Goal: Transaction & Acquisition: Book appointment/travel/reservation

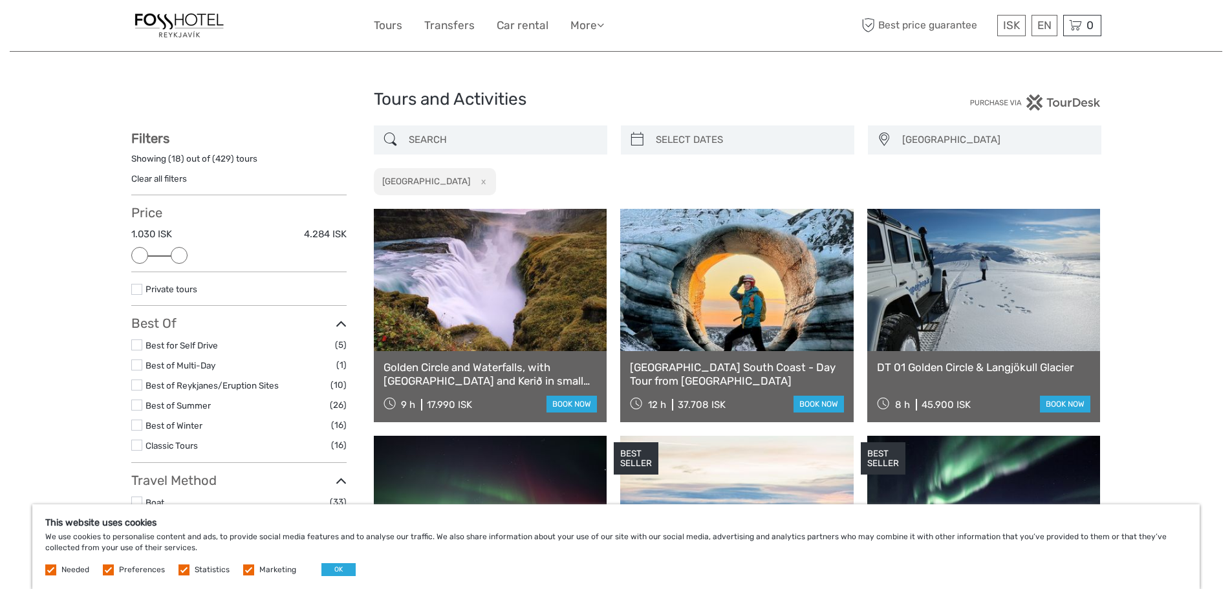
drag, startPoint x: 338, startPoint y: 254, endPoint x: 189, endPoint y: 257, distance: 148.8
click at [189, 257] on div "Price 1.030 ISK 4.284 ISK Clear" at bounding box center [238, 238] width 215 height 67
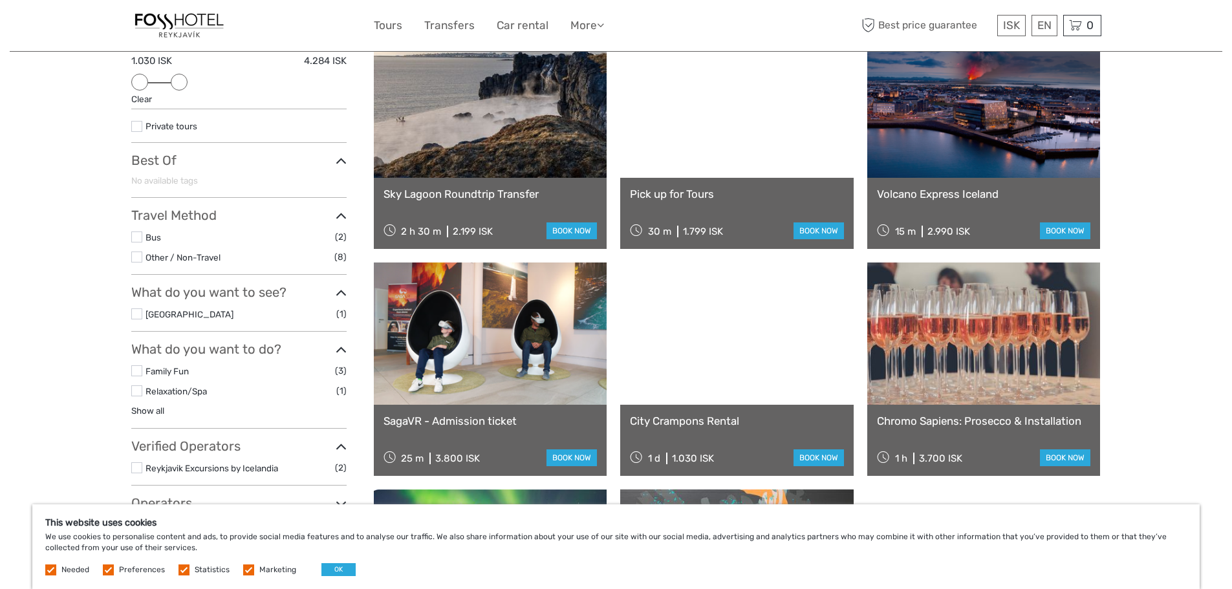
scroll to position [170, 0]
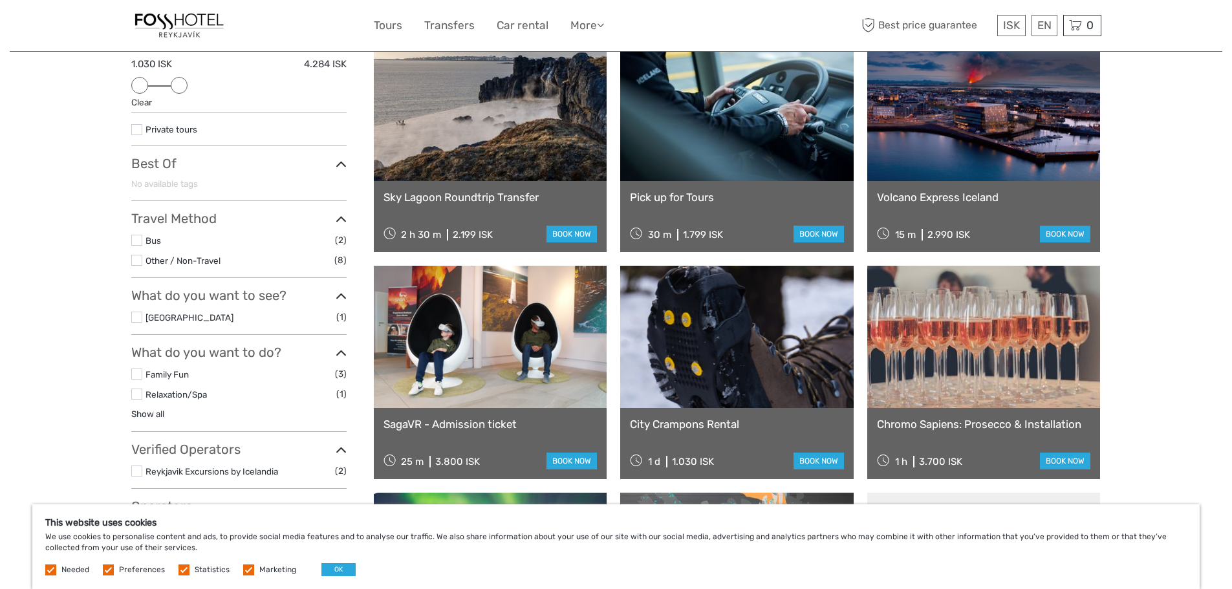
click at [135, 241] on label at bounding box center [136, 240] width 11 height 11
click at [0, 0] on input "checkbox" at bounding box center [0, 0] width 0 height 0
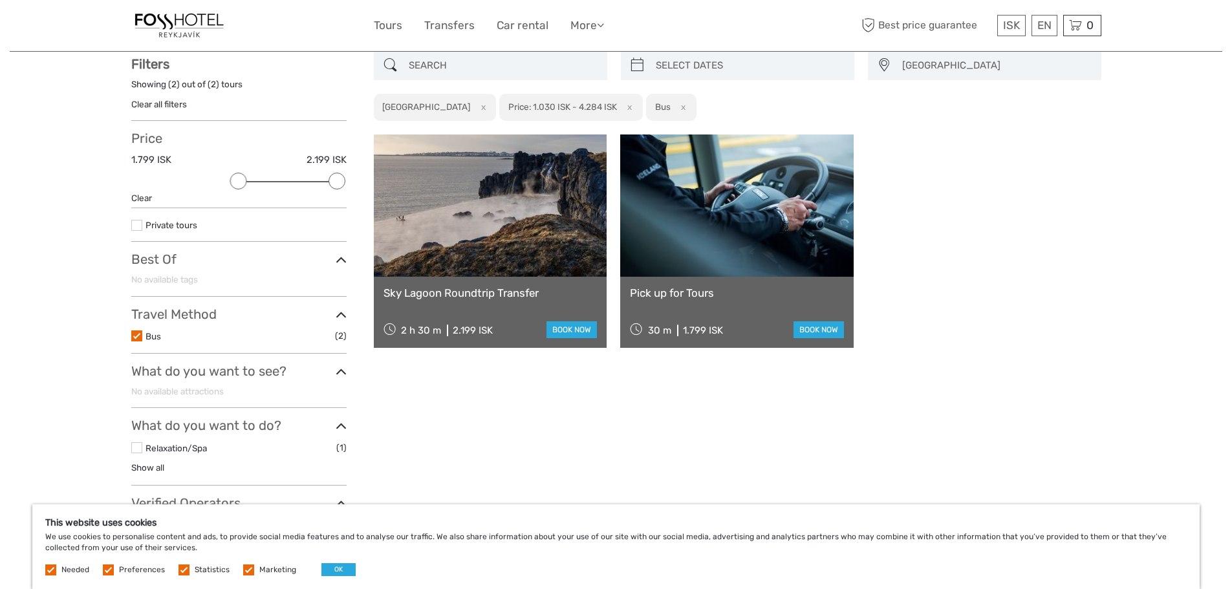
scroll to position [74, 0]
drag, startPoint x: 243, startPoint y: 182, endPoint x: 261, endPoint y: 183, distance: 18.8
click at [261, 183] on div at bounding box center [258, 181] width 17 height 17
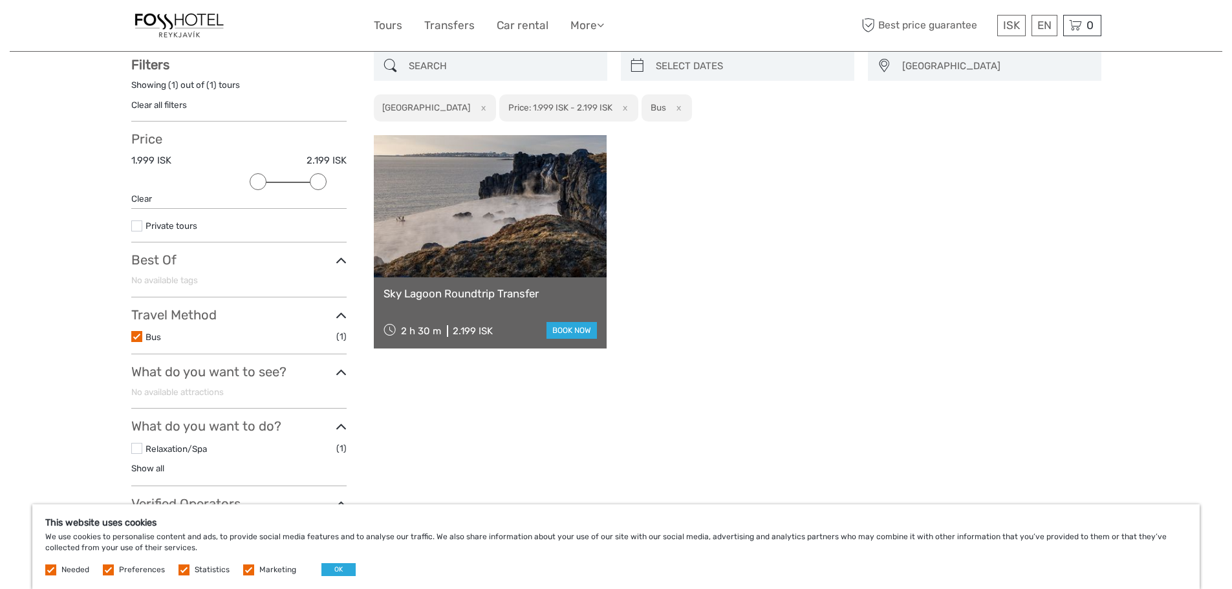
drag, startPoint x: 330, startPoint y: 178, endPoint x: 301, endPoint y: 180, distance: 29.2
click at [310, 180] on div at bounding box center [318, 181] width 17 height 17
drag, startPoint x: 259, startPoint y: 180, endPoint x: 82, endPoint y: 175, distance: 176.6
click at [82, 175] on div "Tours and Activities Tours and Activities Capital Region Capital Region North R…" at bounding box center [616, 318] width 1213 height 784
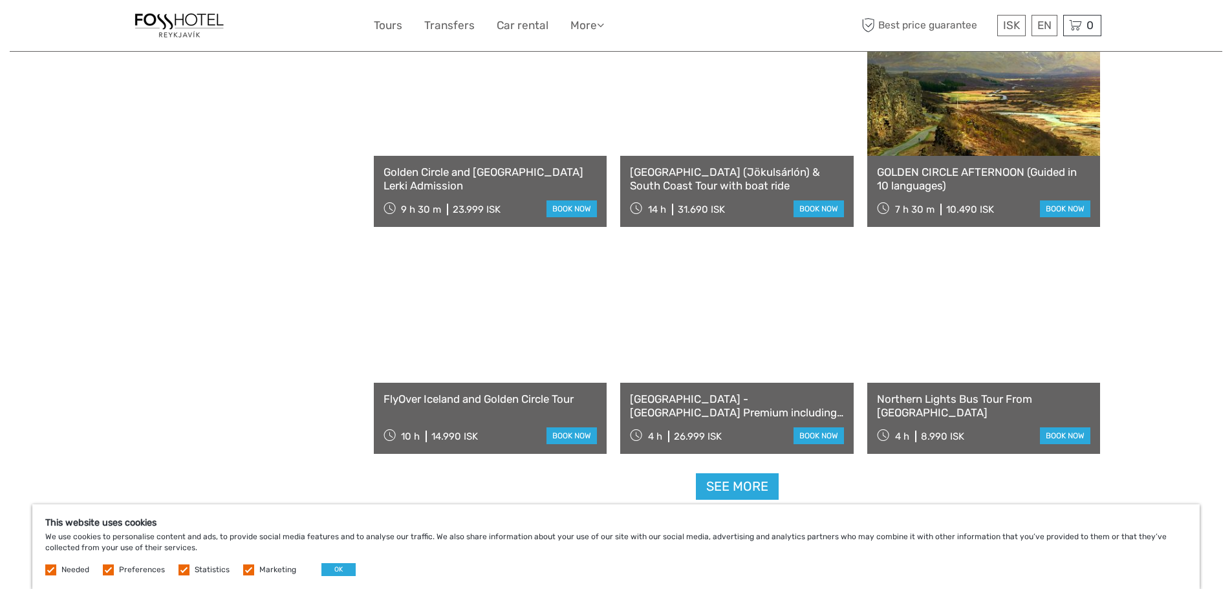
scroll to position [1405, 0]
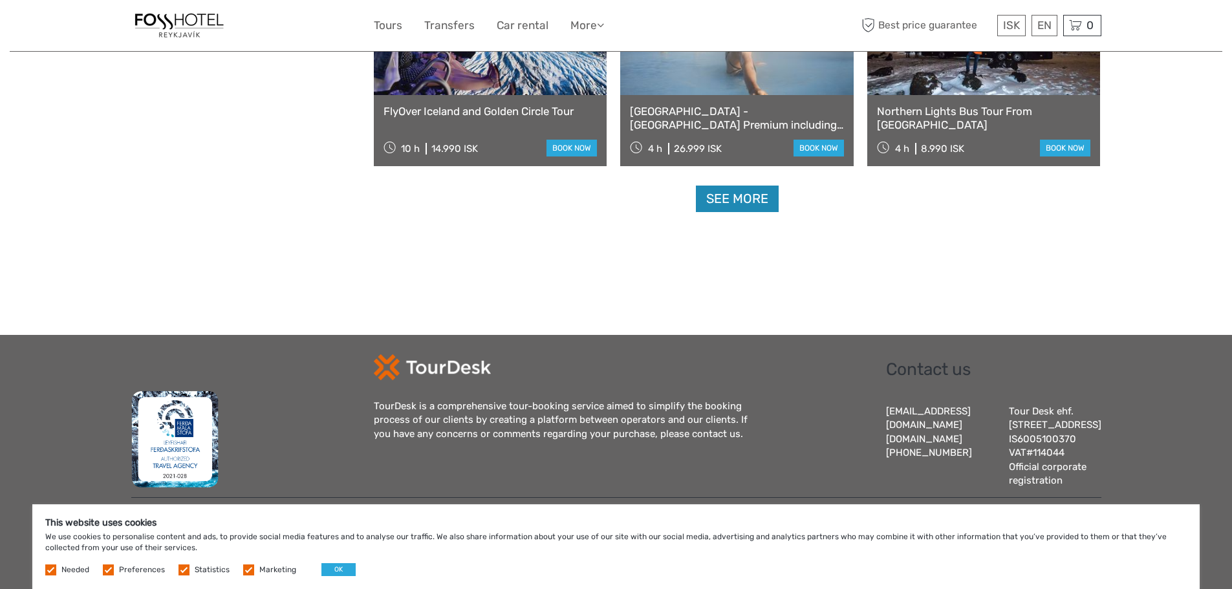
click at [746, 186] on link "See more" at bounding box center [737, 199] width 83 height 27
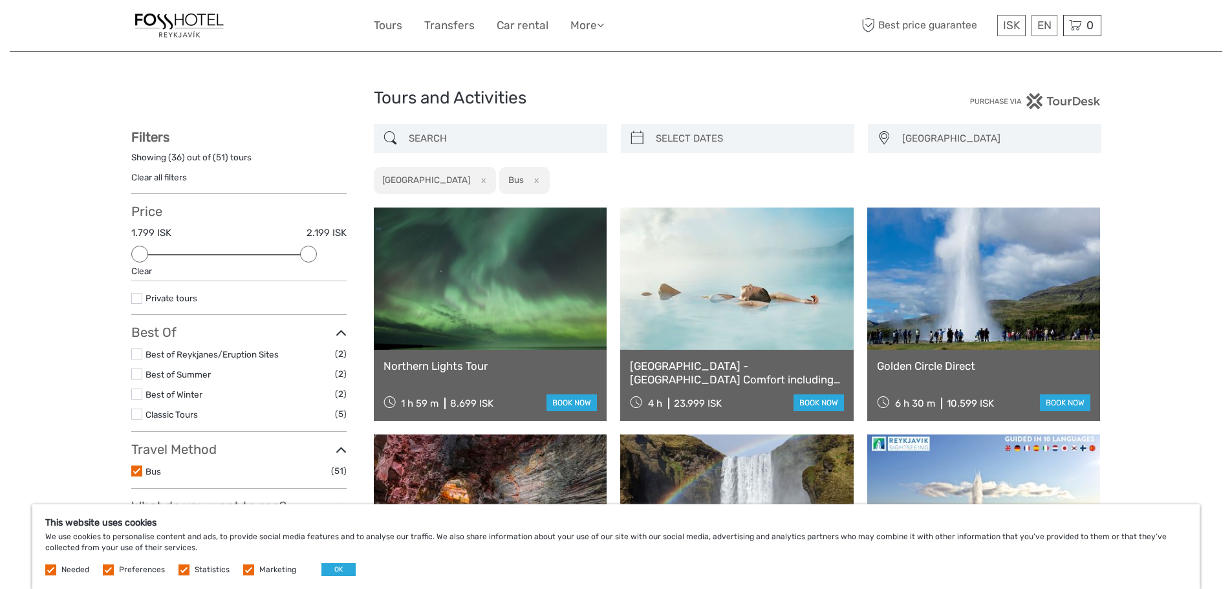
scroll to position [0, 0]
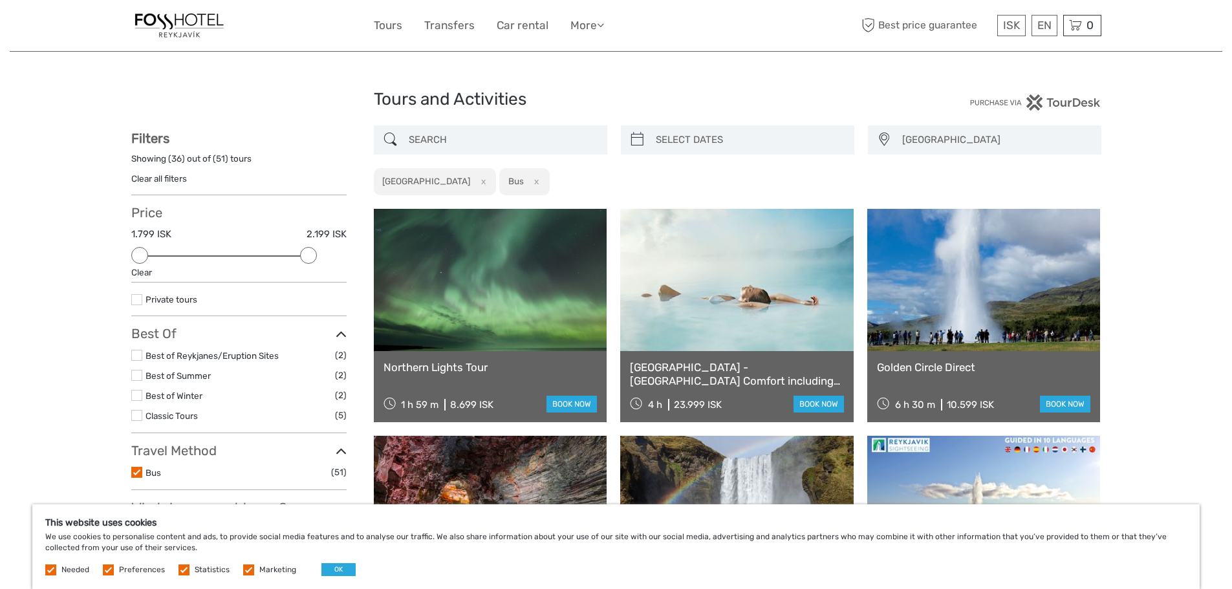
click at [497, 136] on input "search" at bounding box center [502, 140] width 197 height 23
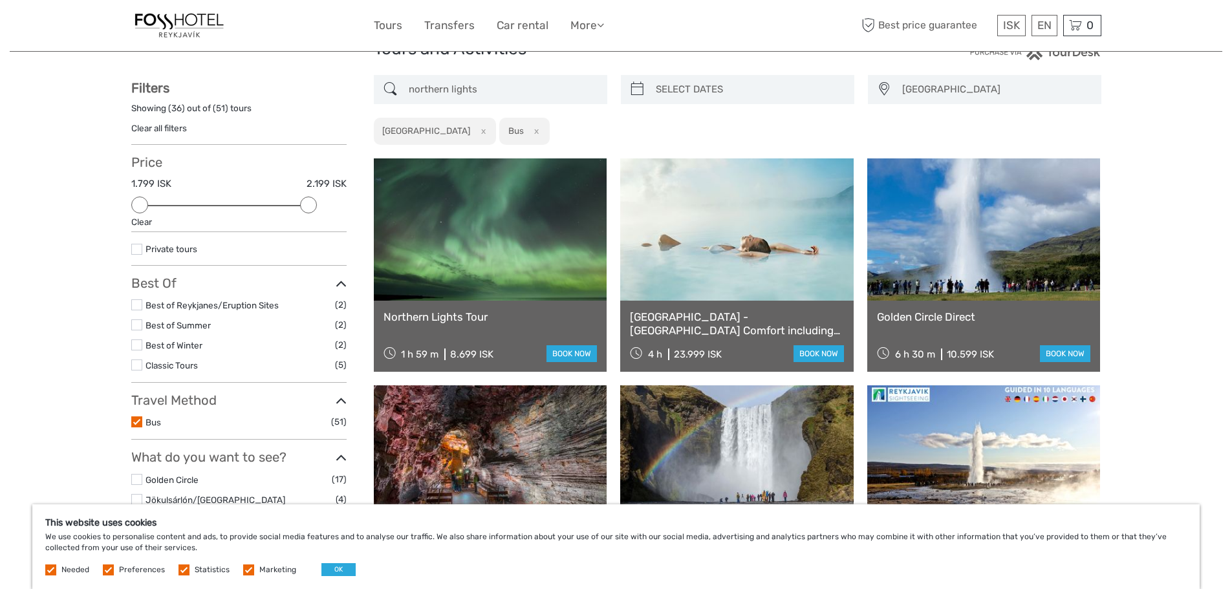
type input "northern lights"
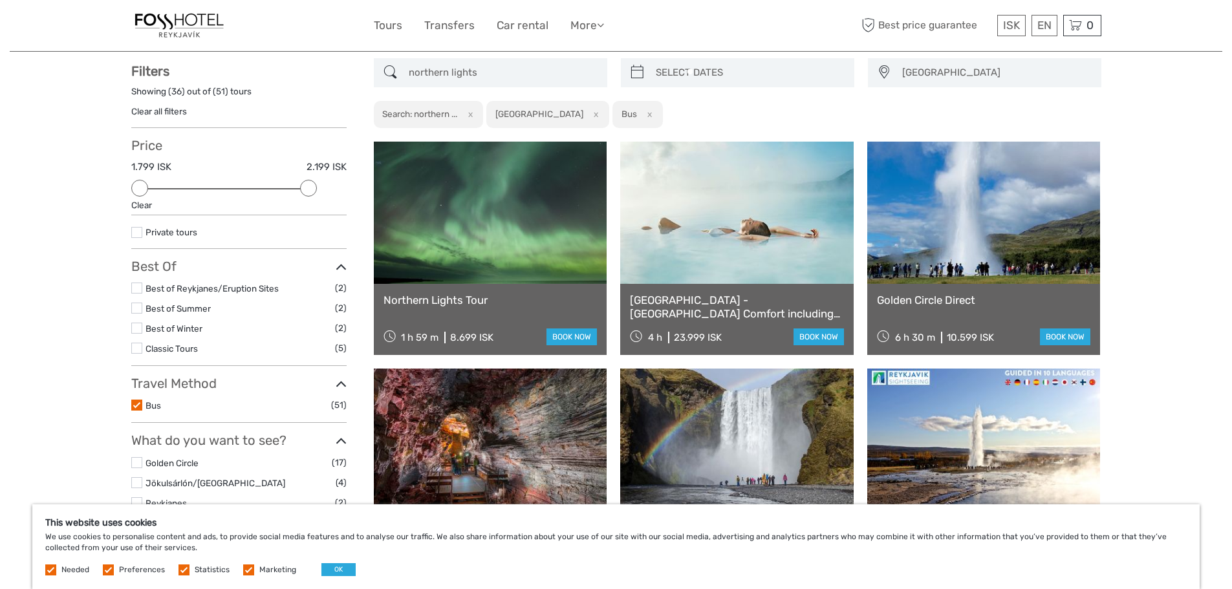
click at [713, 136] on div at bounding box center [735, 117] width 63 height 63
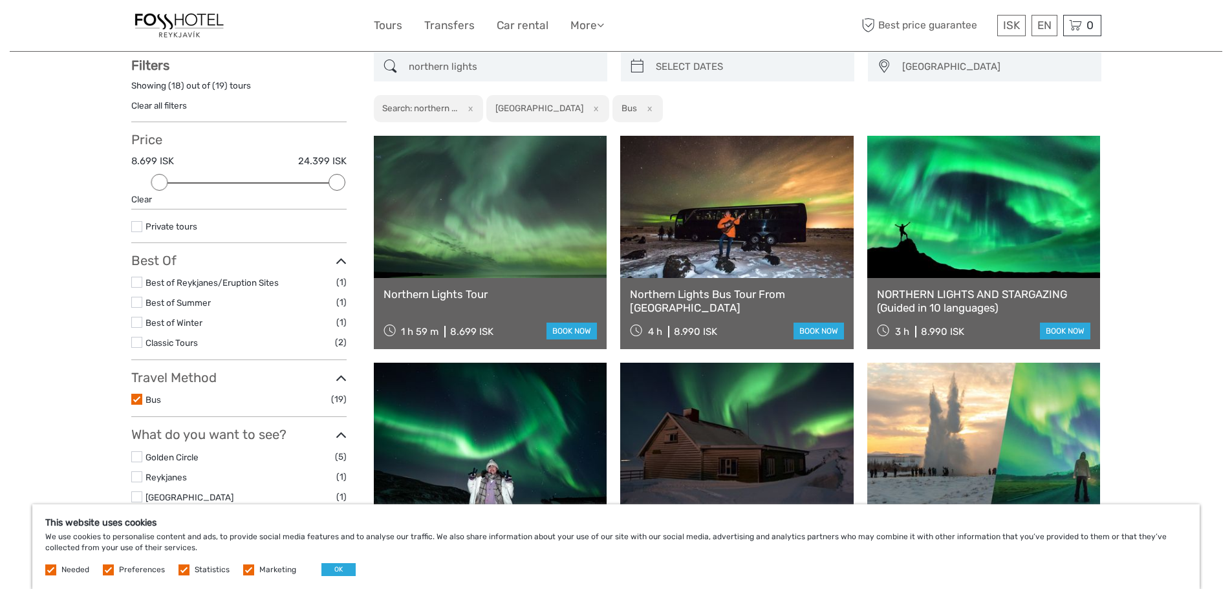
scroll to position [74, 0]
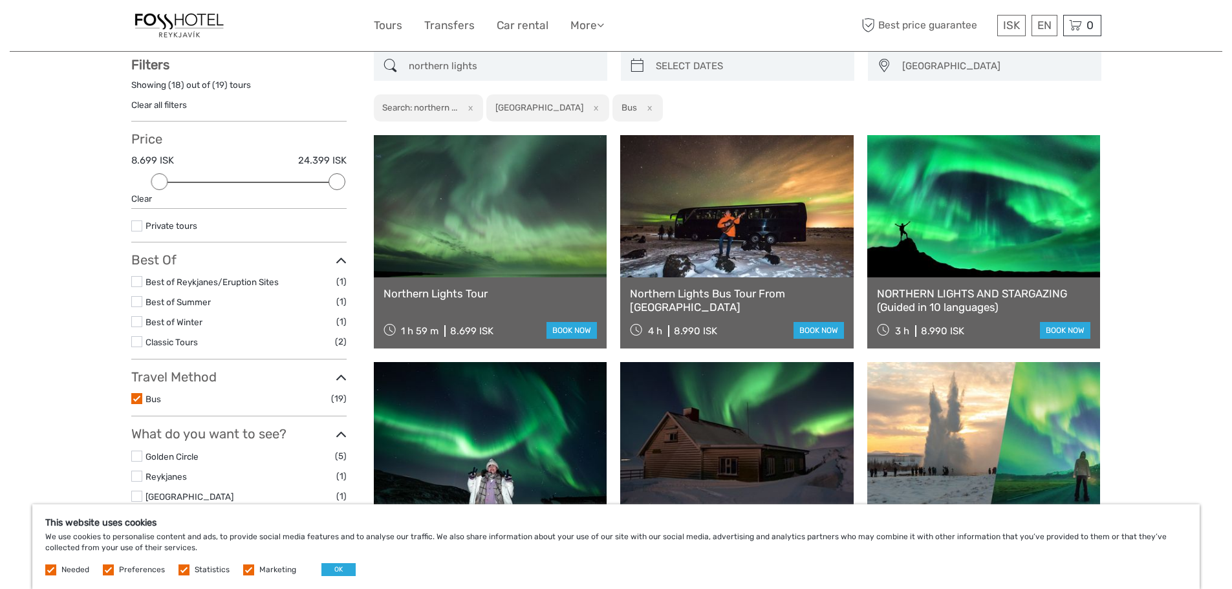
type input "02/09/2025"
click at [719, 61] on input "search" at bounding box center [749, 66] width 197 height 23
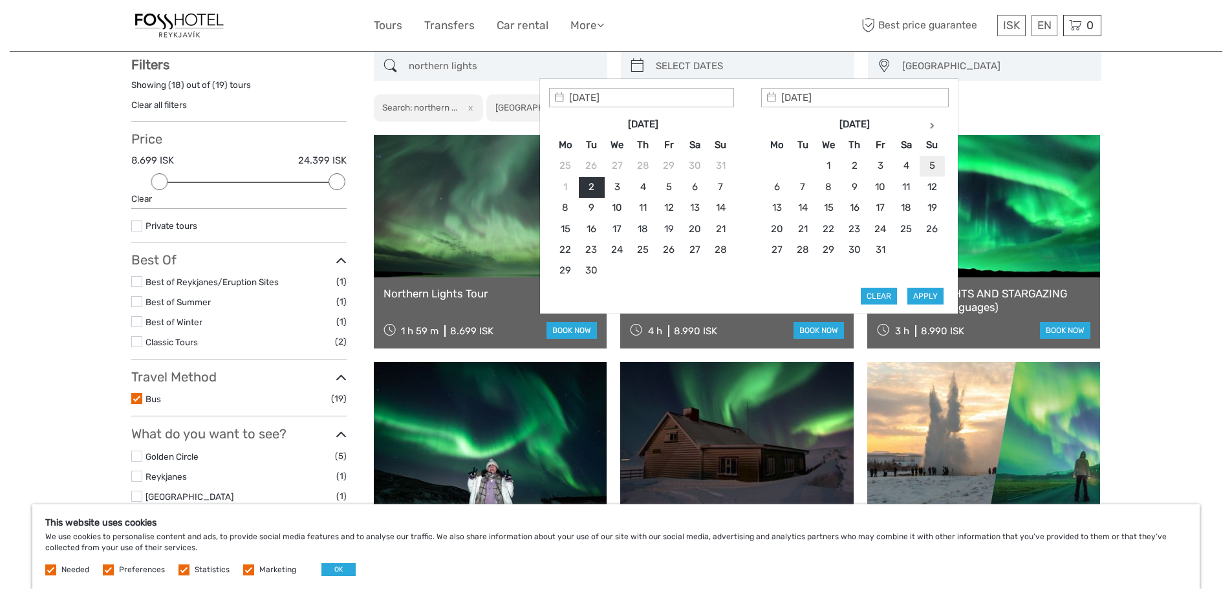
type input "05/10/2025"
type input "04/10/2025"
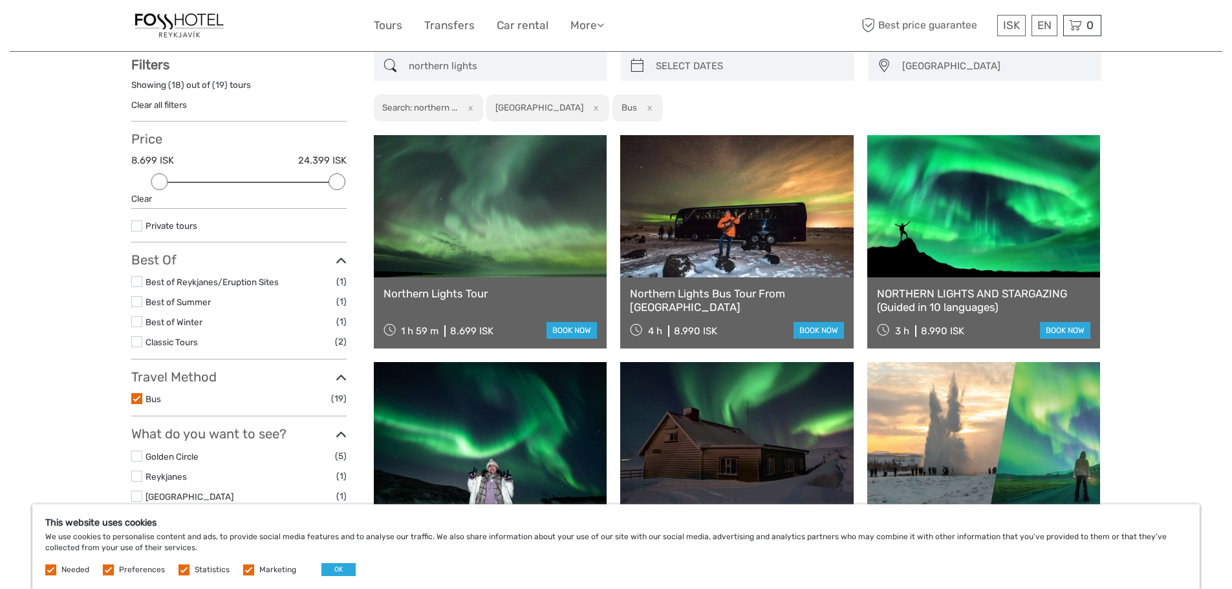
type input "02/09/2025"
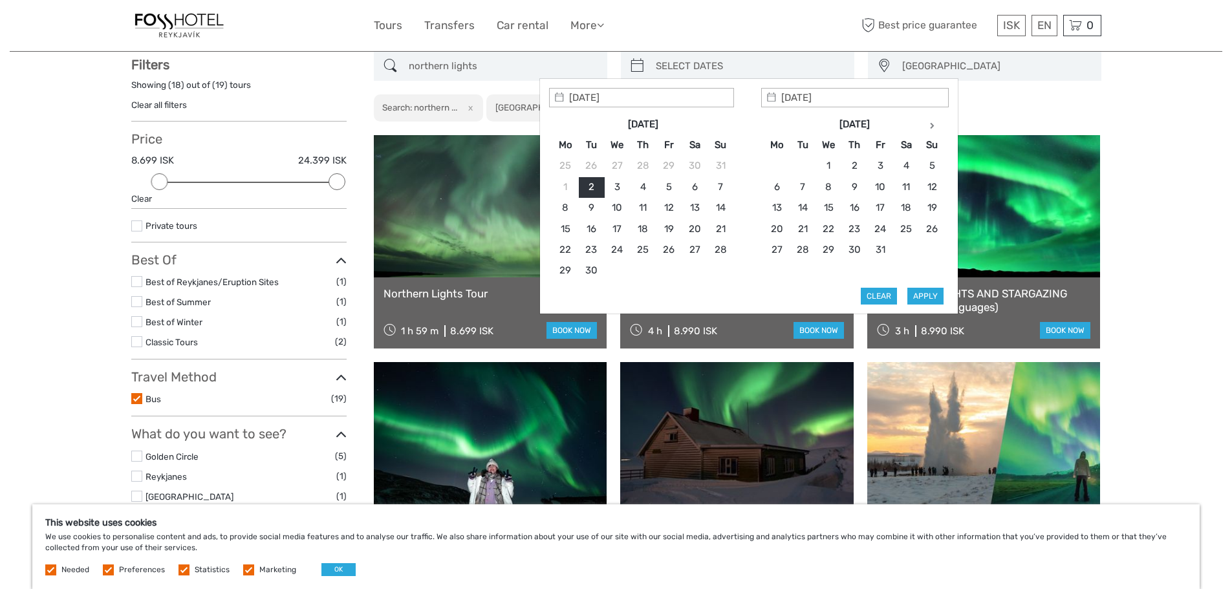
click at [784, 62] on input "search" at bounding box center [749, 66] width 197 height 23
type input "05/10/2025"
type input "15/10/2025"
type input "05/10/2025"
click at [924, 290] on button "Apply" at bounding box center [925, 296] width 36 height 17
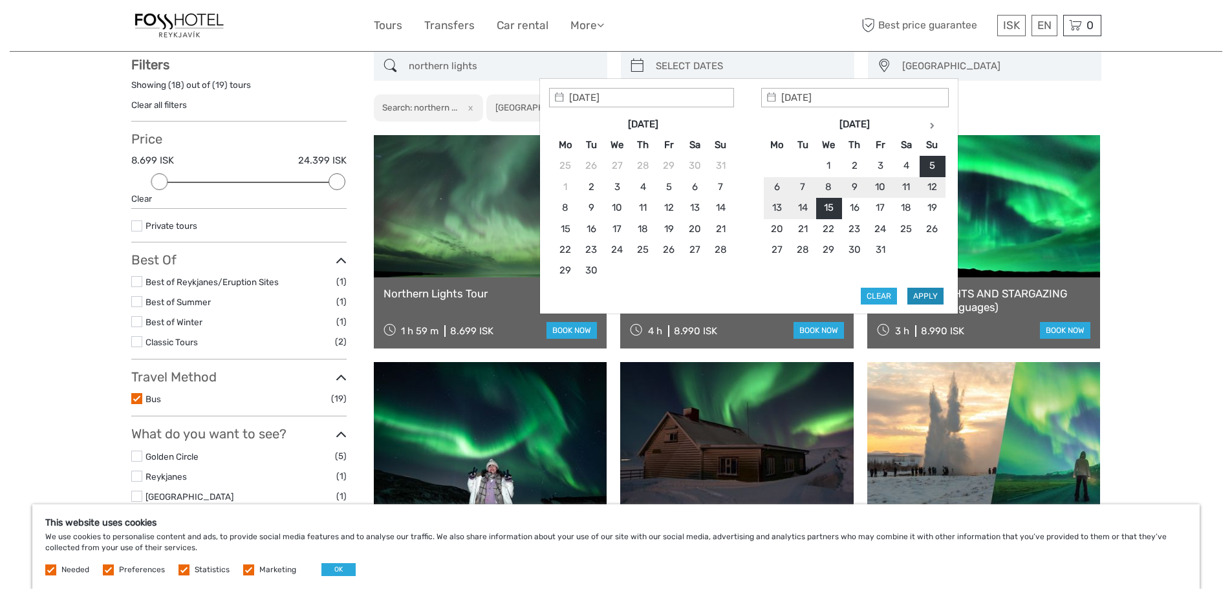
type input "[DATE] - [DATE]"
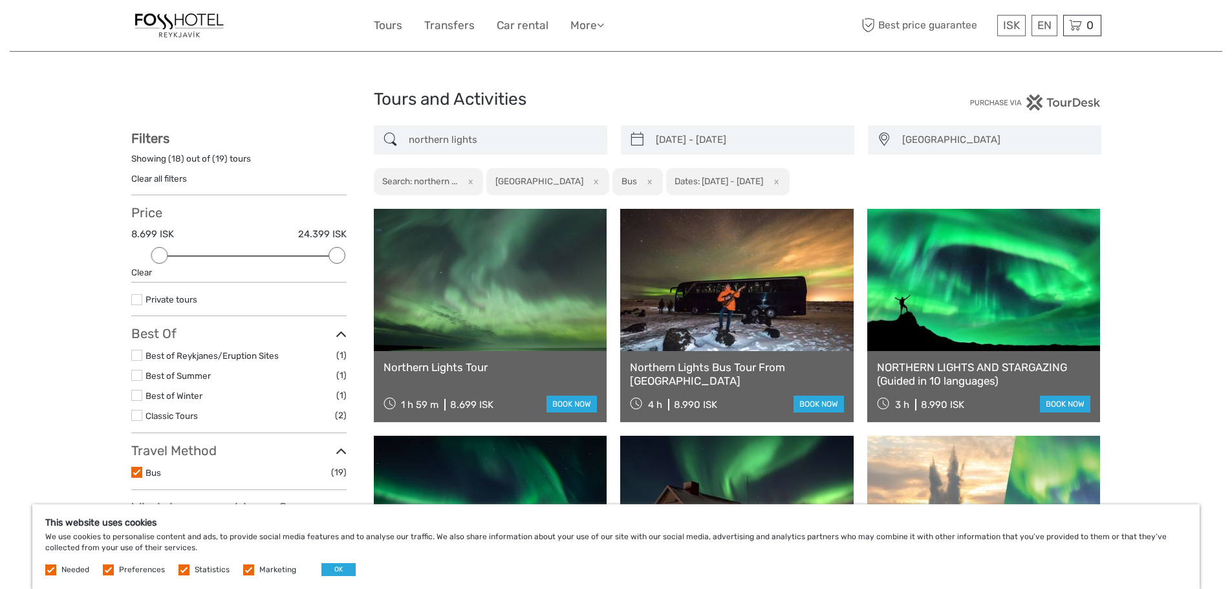
click at [931, 140] on span "[GEOGRAPHIC_DATA]" at bounding box center [995, 139] width 199 height 21
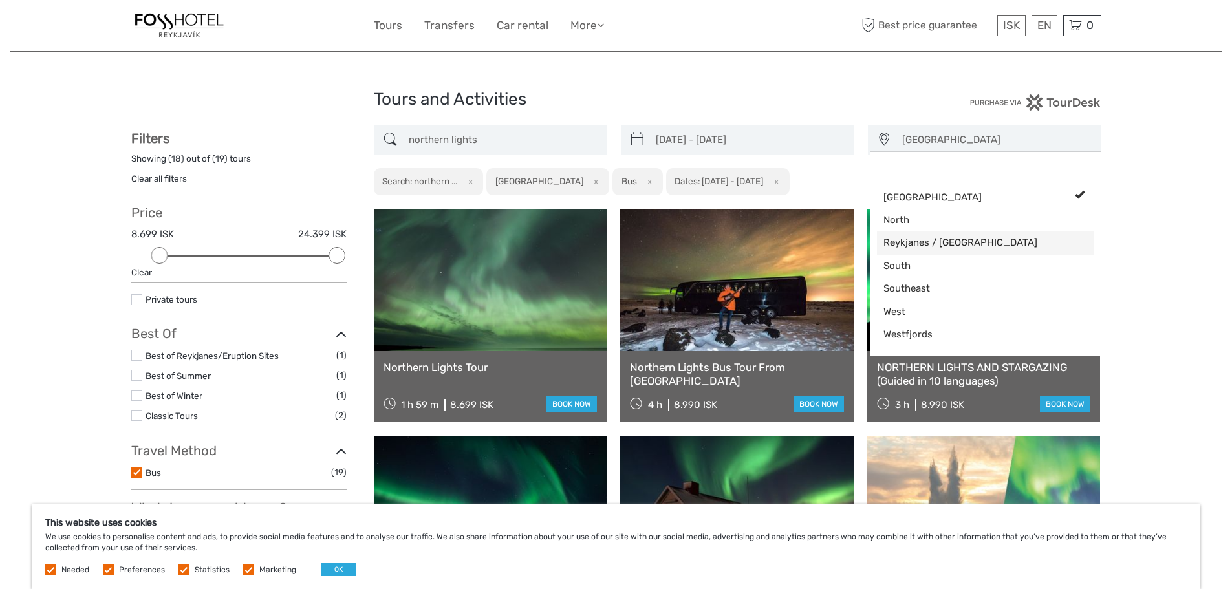
click at [913, 243] on span "Reykjanes / [GEOGRAPHIC_DATA]" at bounding box center [974, 243] width 182 height 14
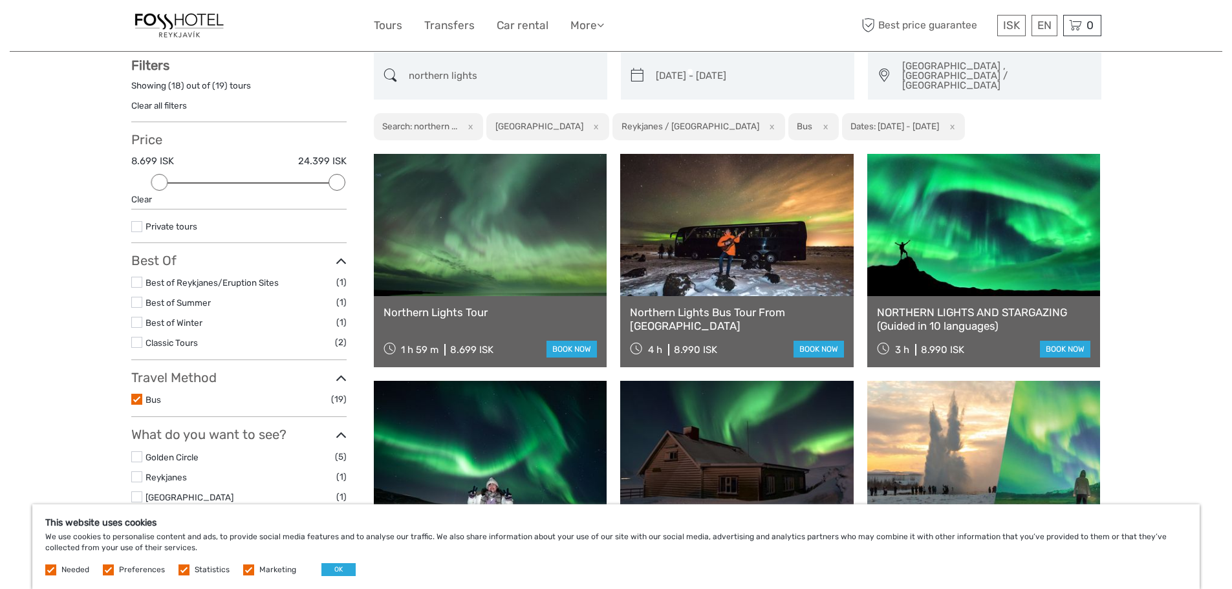
scroll to position [74, 0]
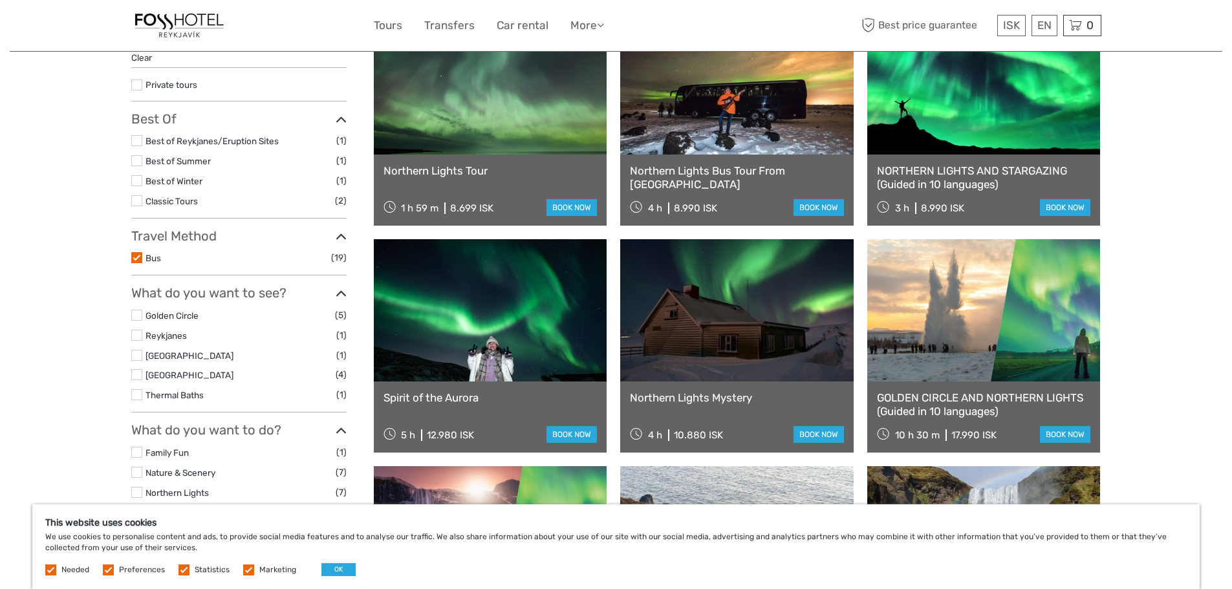
scroll to position [203, 0]
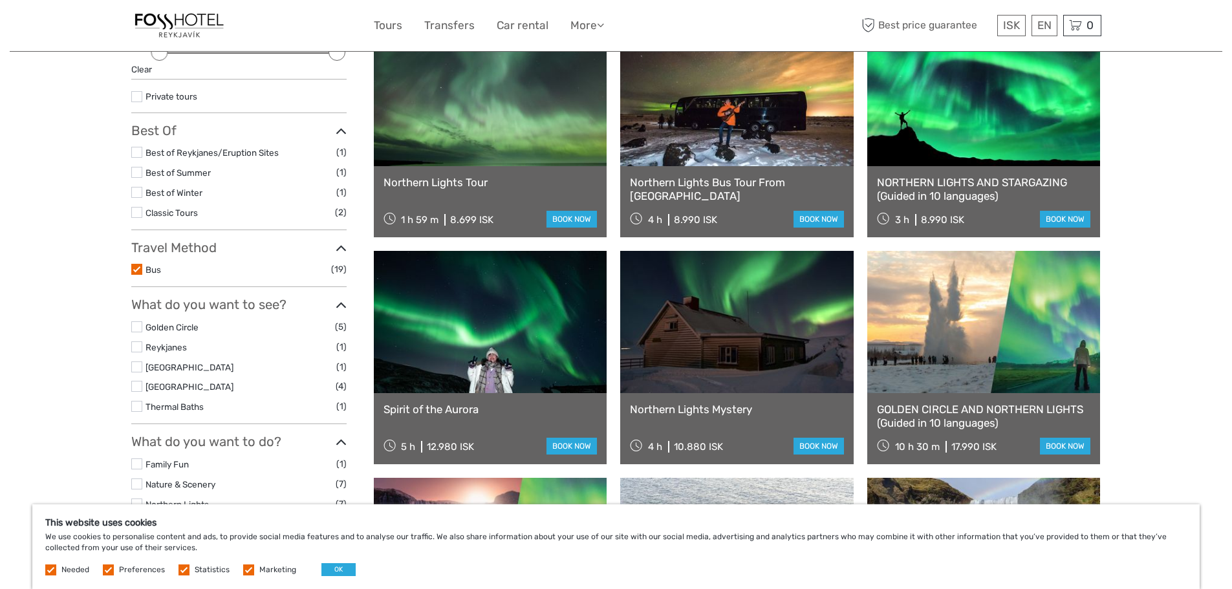
click at [729, 313] on link at bounding box center [736, 322] width 233 height 142
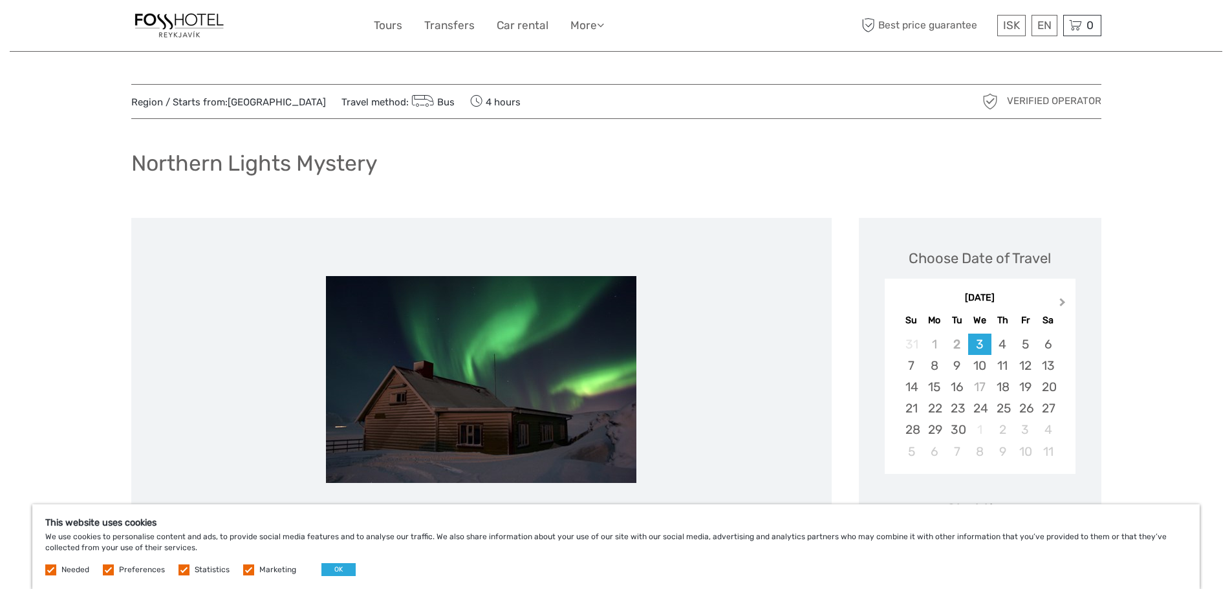
click at [1063, 301] on span "Next Month" at bounding box center [1063, 305] width 0 height 19
click at [913, 369] on div "5" at bounding box center [911, 365] width 23 height 21
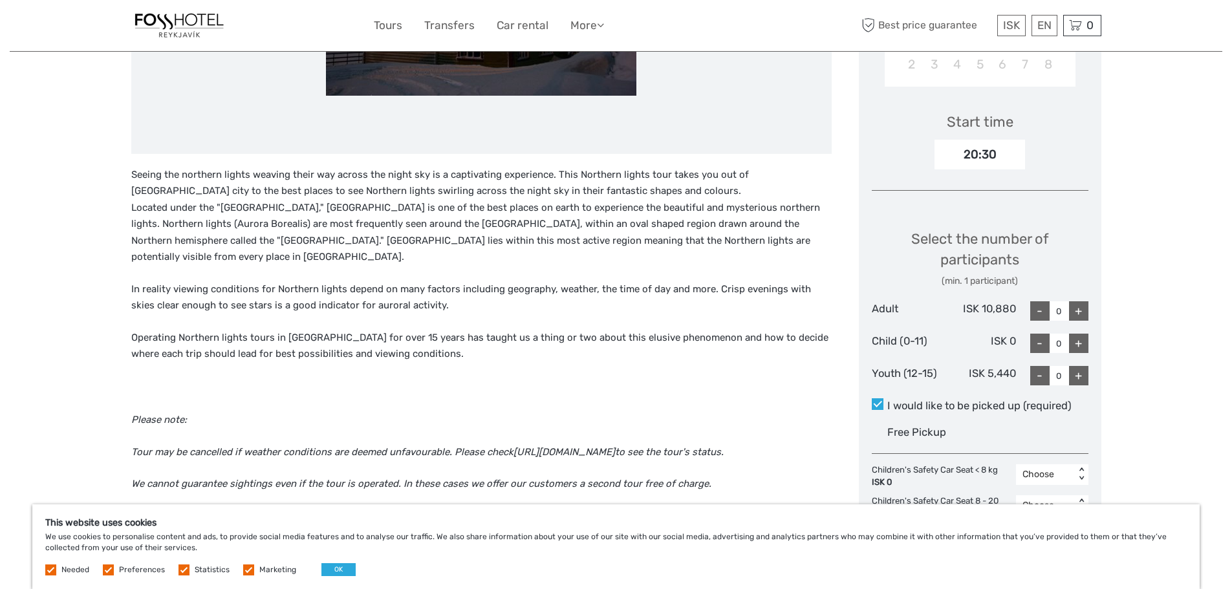
scroll to position [388, 0]
click at [1079, 310] on div "+" at bounding box center [1078, 310] width 19 height 19
type input "2"
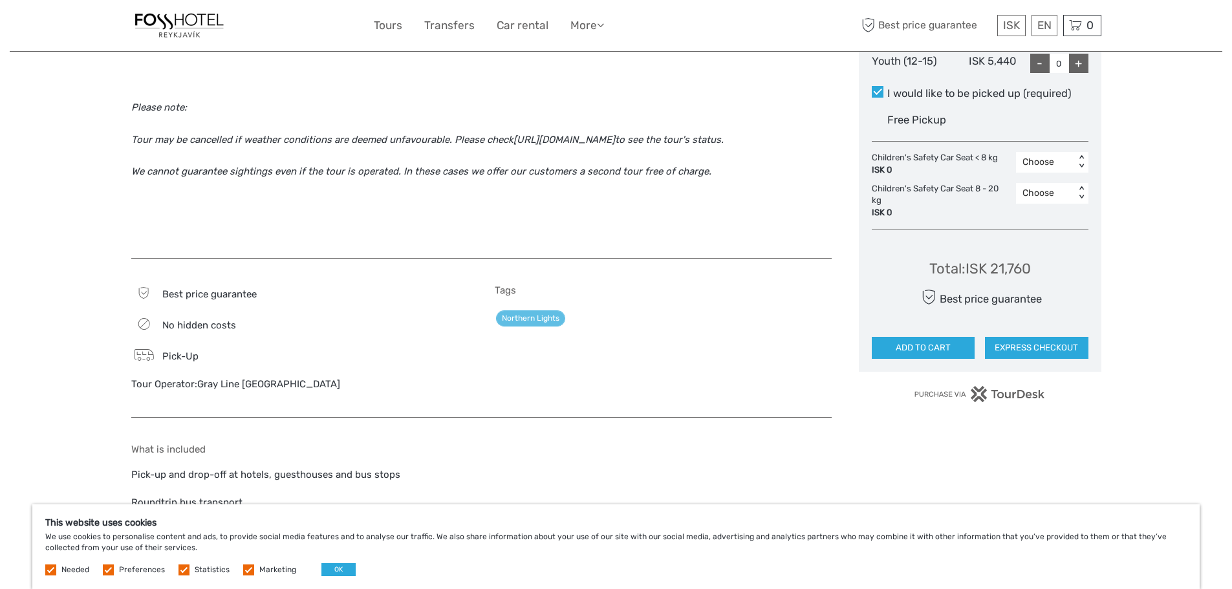
scroll to position [711, 0]
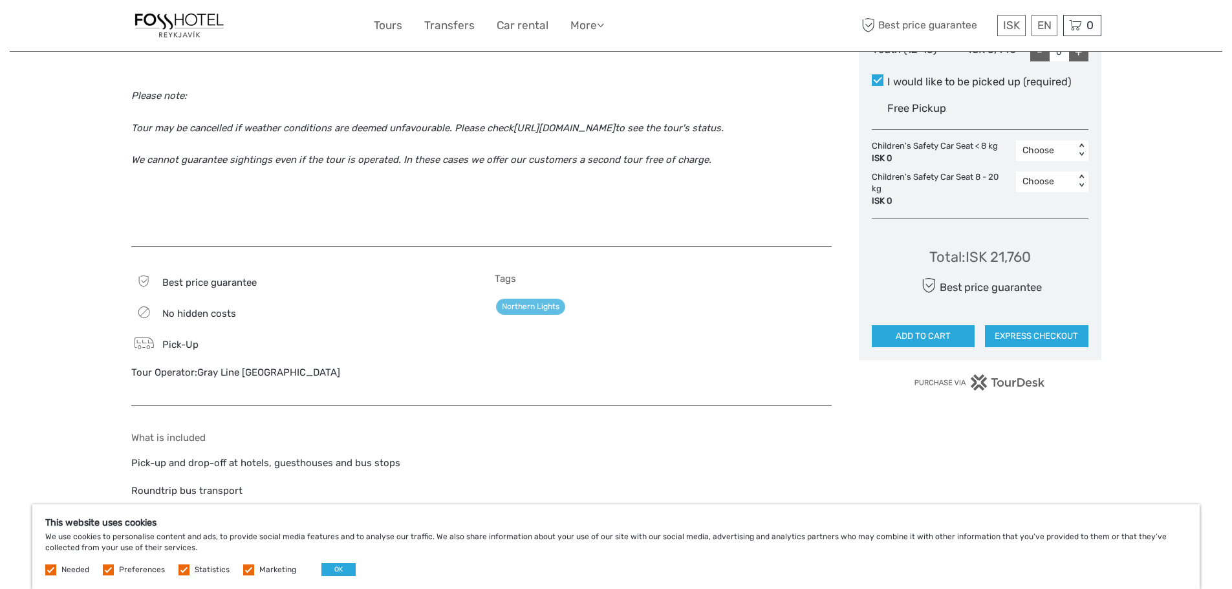
click at [248, 570] on label at bounding box center [248, 570] width 11 height 11
click at [0, 0] on input "checkbox" at bounding box center [0, 0] width 0 height 0
click at [180, 568] on label at bounding box center [183, 570] width 11 height 11
click at [0, 0] on input "checkbox" at bounding box center [0, 0] width 0 height 0
click at [109, 567] on label at bounding box center [108, 570] width 11 height 11
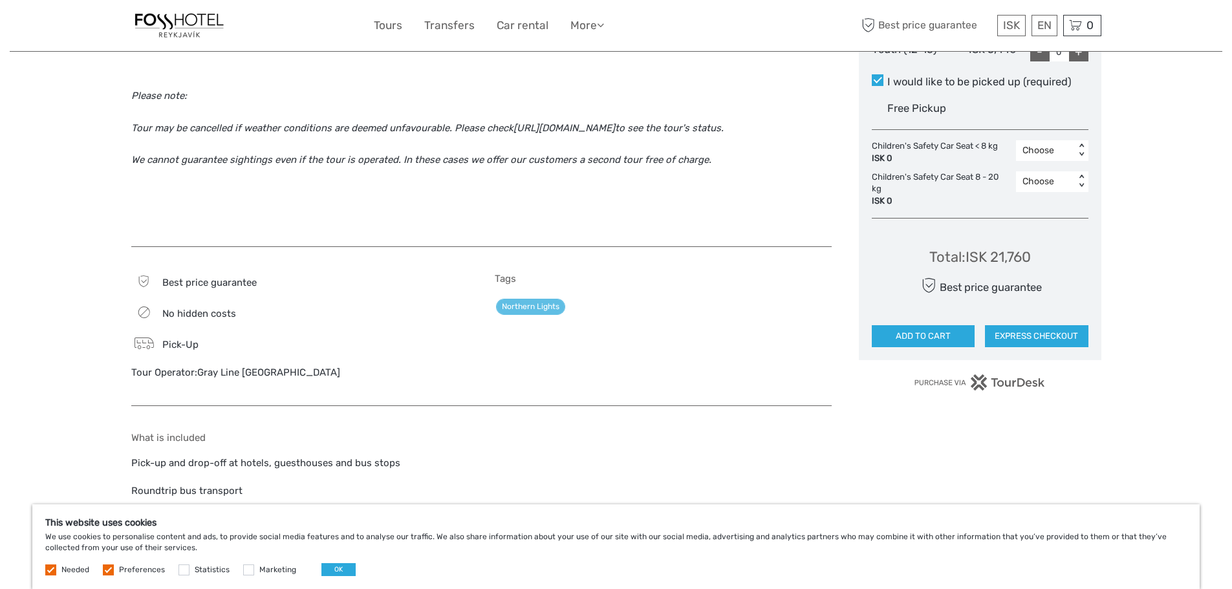
click at [0, 0] on input "checkbox" at bounding box center [0, 0] width 0 height 0
click at [53, 568] on label at bounding box center [50, 570] width 11 height 11
click at [332, 572] on button "OK" at bounding box center [338, 569] width 34 height 13
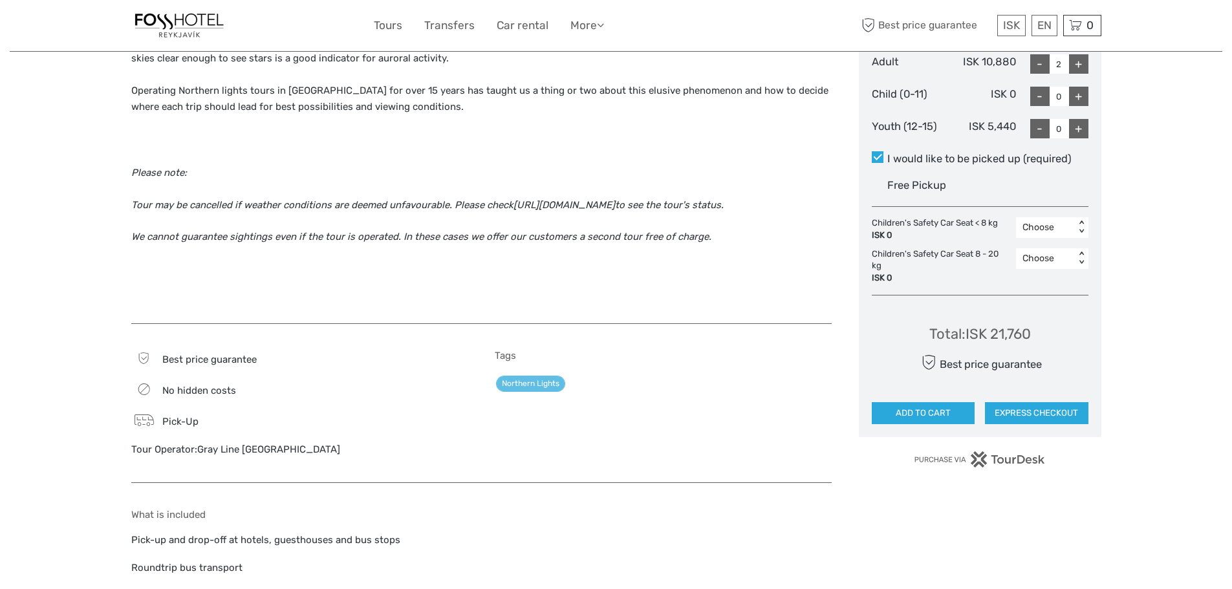
scroll to position [582, 0]
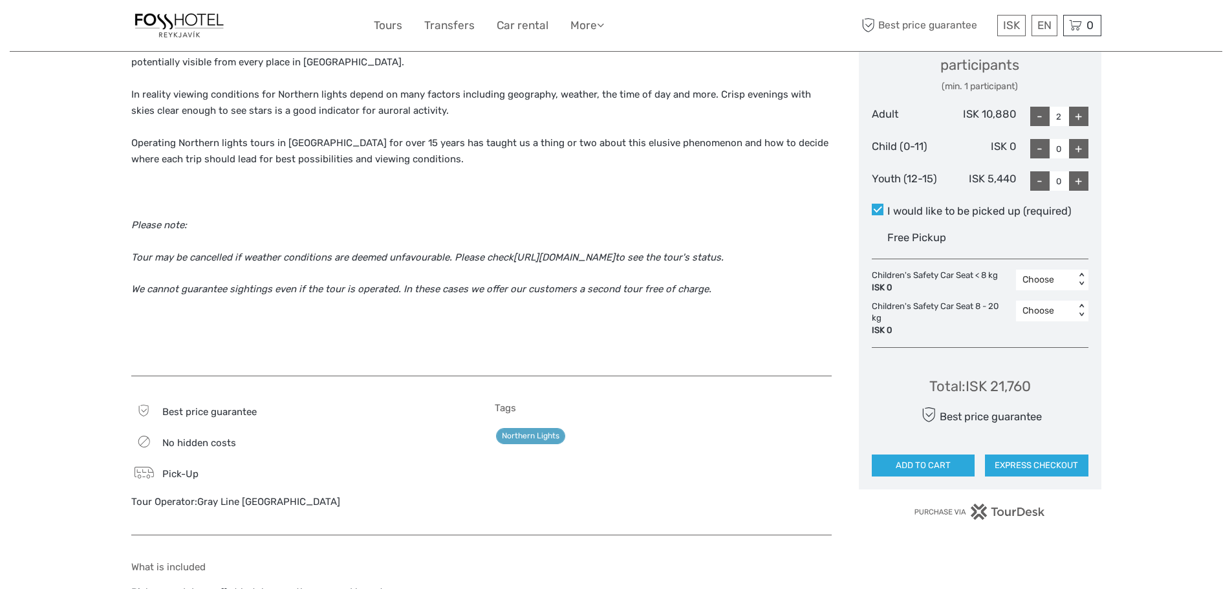
click at [531, 428] on link "Northern Lights" at bounding box center [530, 436] width 69 height 16
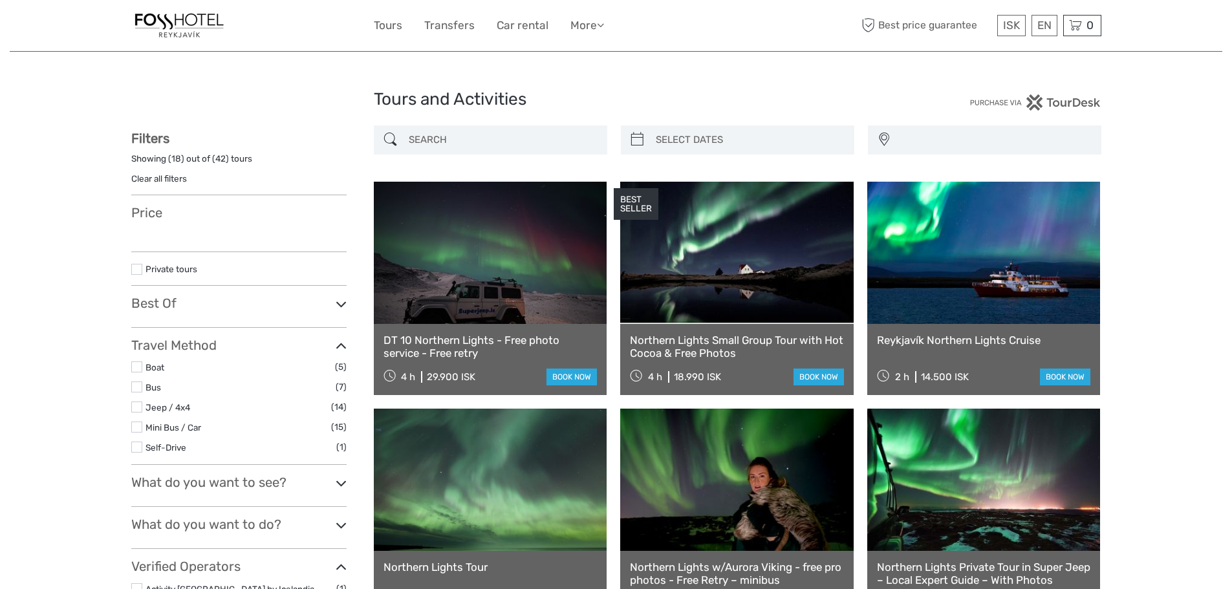
select select
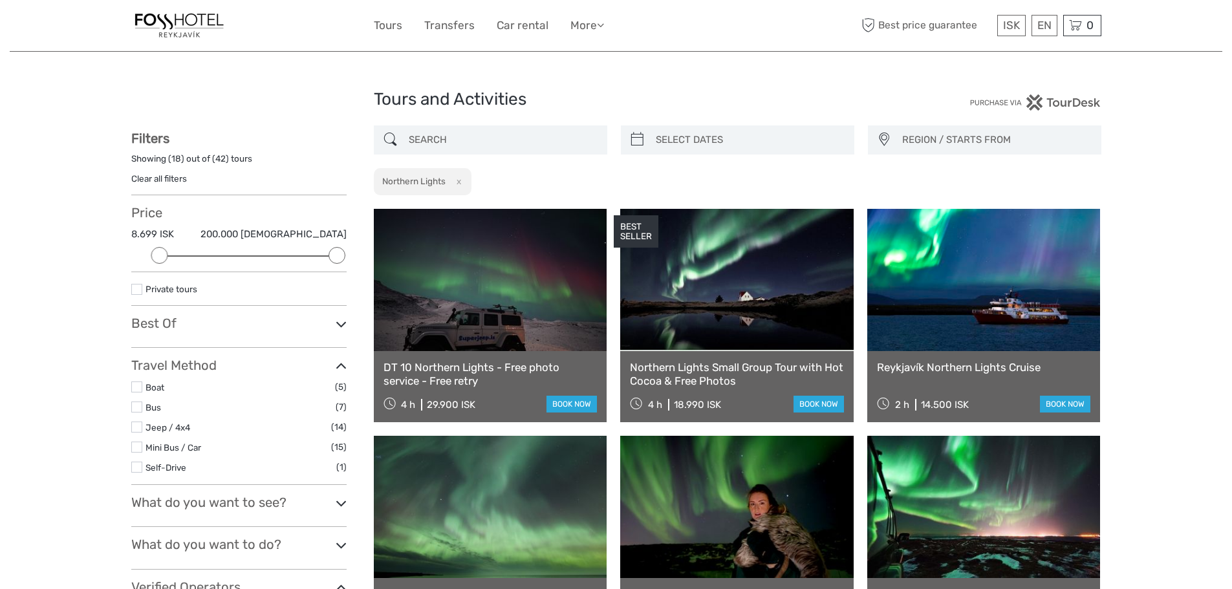
click at [500, 136] on input "search" at bounding box center [502, 140] width 197 height 23
type input "02/09/2025"
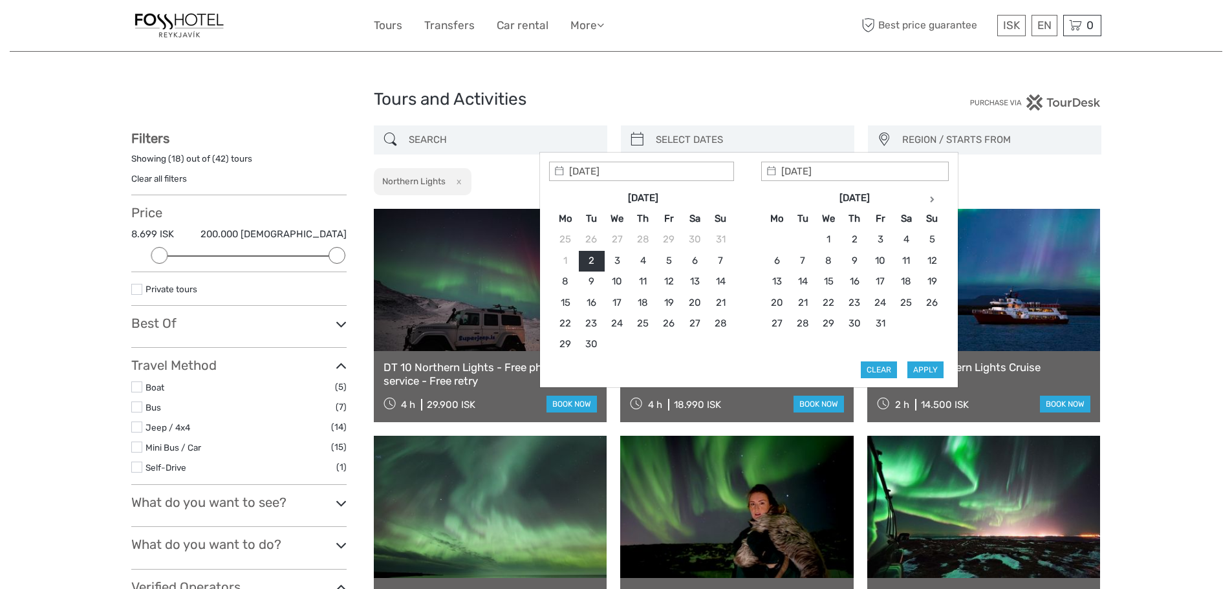
click at [746, 136] on input "search" at bounding box center [749, 140] width 197 height 23
type input "05/10/2025"
type input "15/10/2025"
type input "05/10/2025"
click at [922, 367] on button "Apply" at bounding box center [925, 370] width 36 height 17
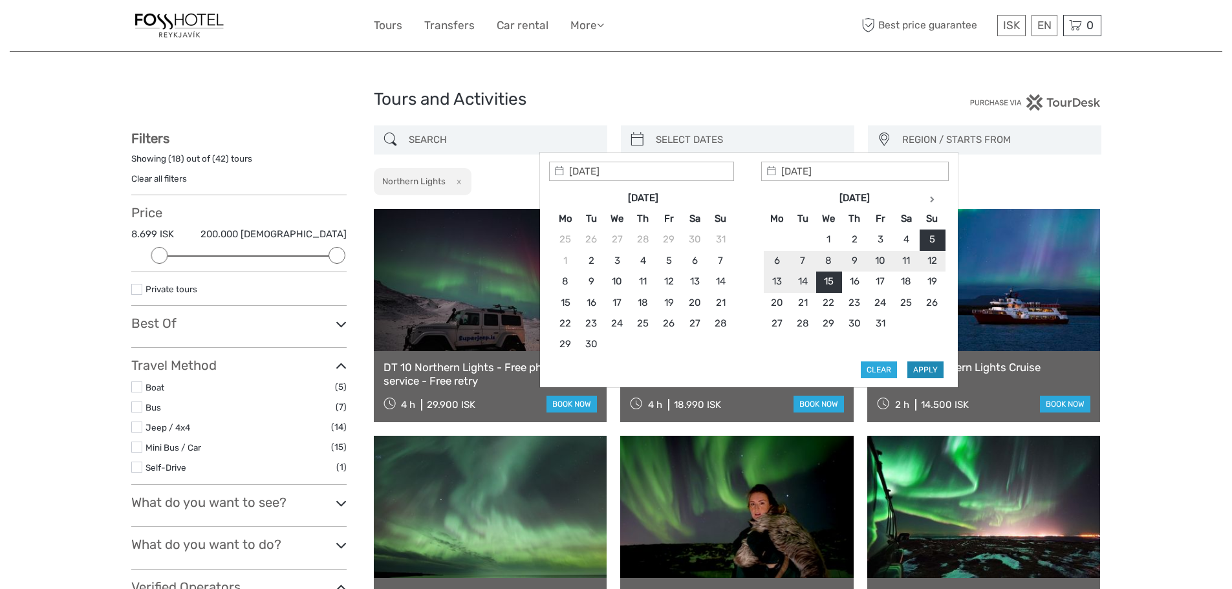
type input "[DATE] - [DATE]"
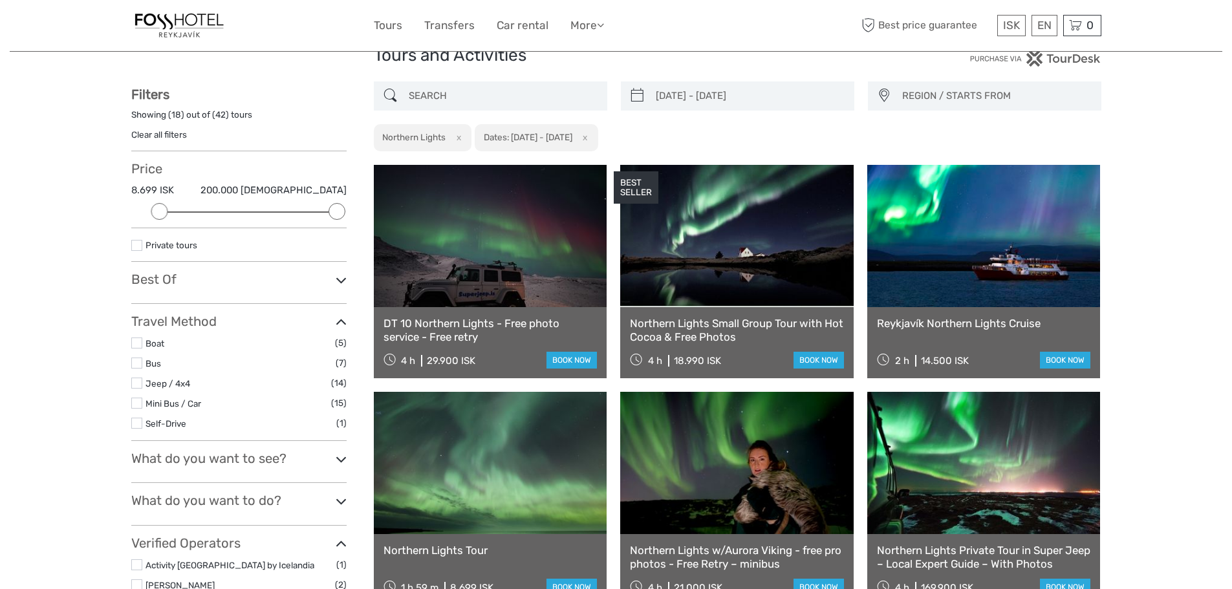
click at [971, 138] on div "05/10/2025 - 15/10/2025 REGION / STARTS FROM Capital Region North Reykjanes / K…" at bounding box center [738, 116] width 728 height 70
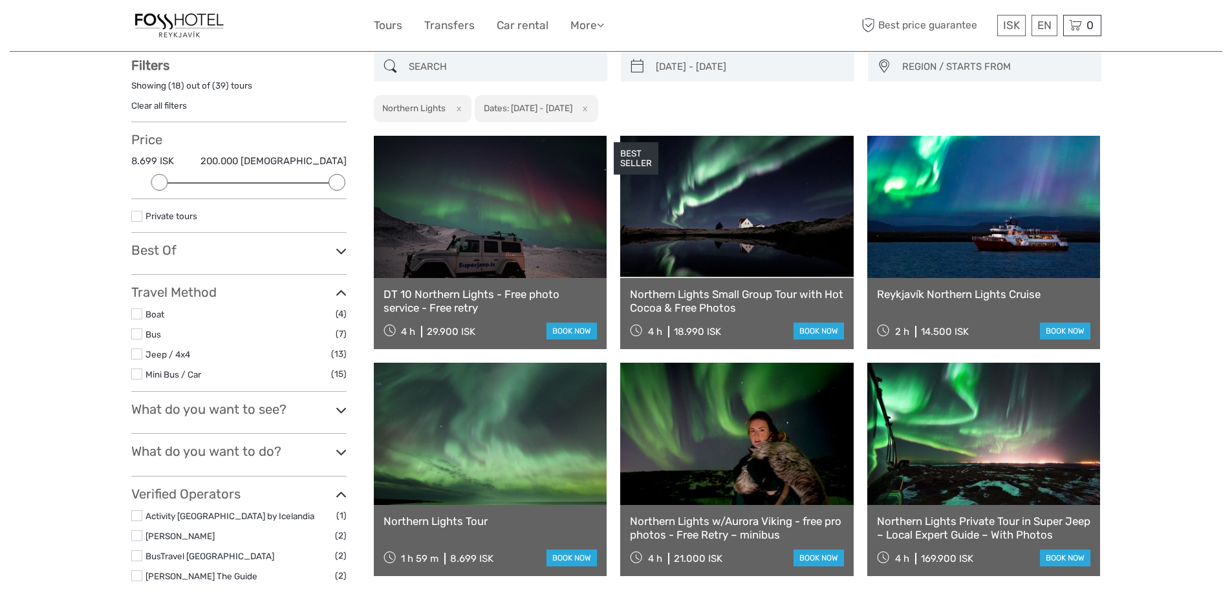
scroll to position [74, 0]
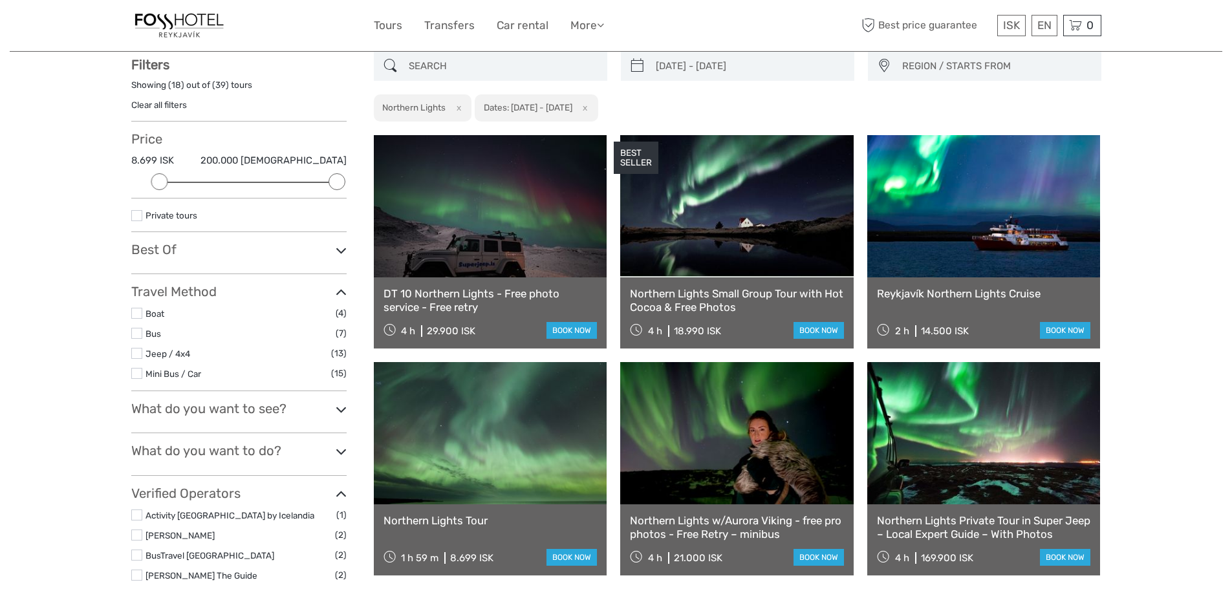
click at [966, 61] on span "REGION / STARTS FROM" at bounding box center [995, 66] width 199 height 21
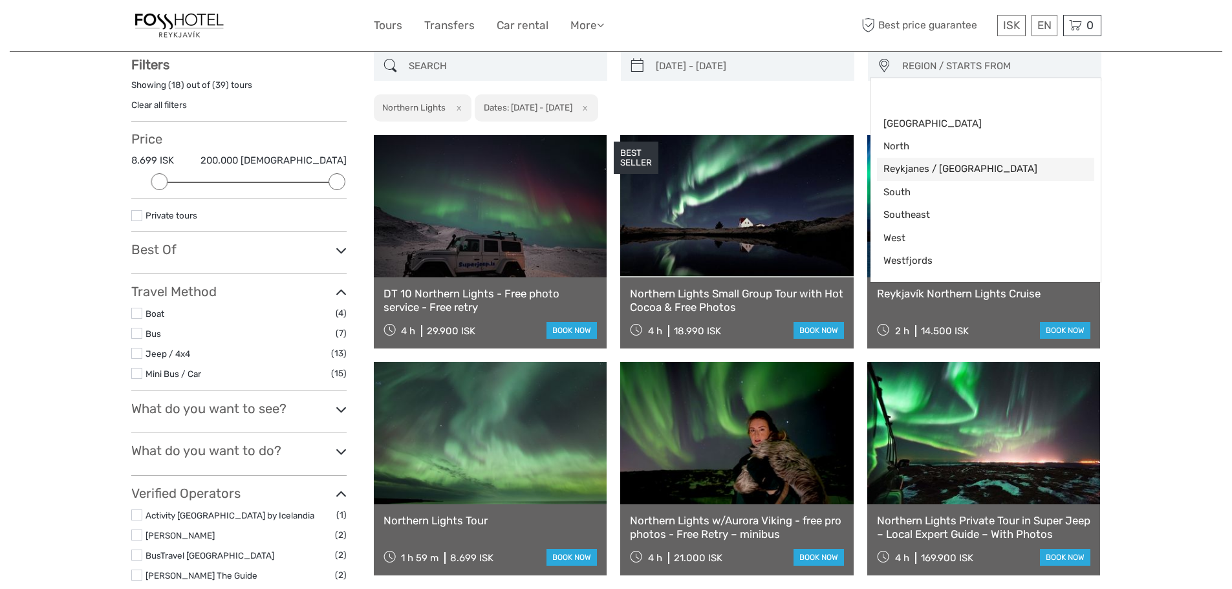
click at [903, 170] on span "Reykjanes / [GEOGRAPHIC_DATA]" at bounding box center [974, 169] width 182 height 14
select select "Reykjanes / [GEOGRAPHIC_DATA]"
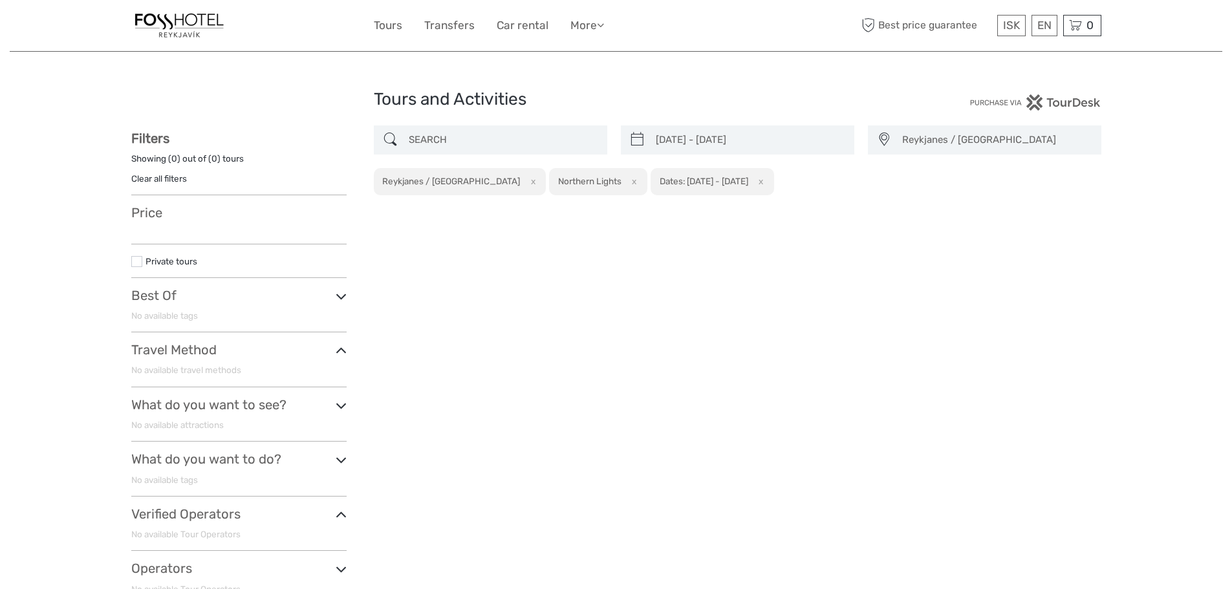
click at [471, 138] on input "search" at bounding box center [502, 140] width 197 height 23
type input "northern lights"
click at [954, 142] on span "Reykjanes / [GEOGRAPHIC_DATA]" at bounding box center [995, 139] width 199 height 21
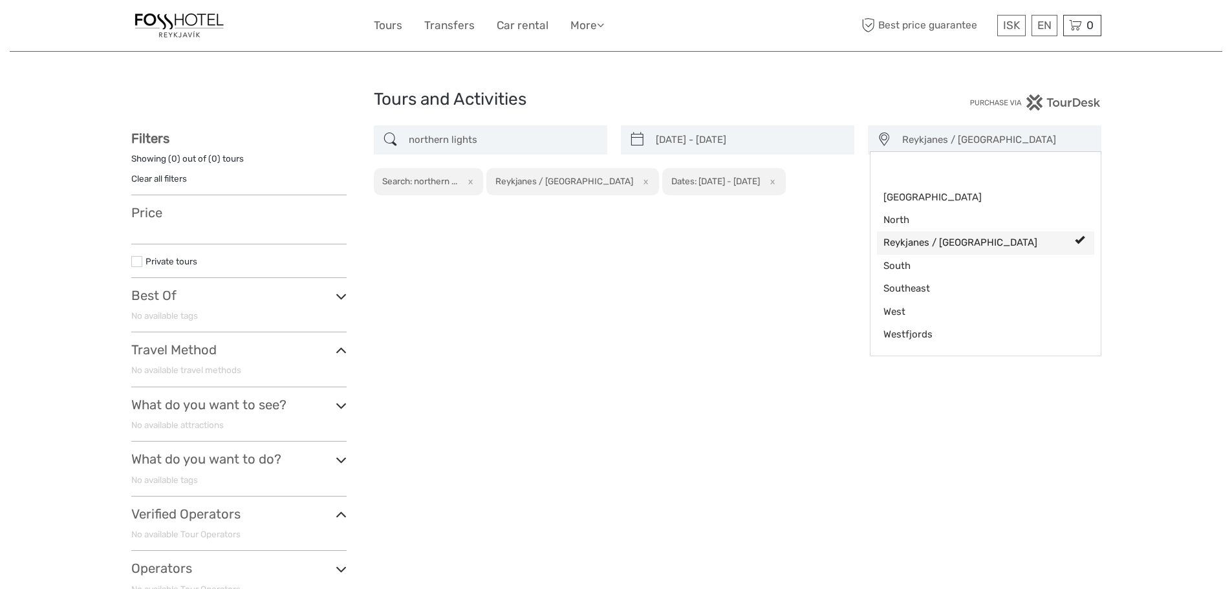
click at [964, 239] on span "Reykjanes / [GEOGRAPHIC_DATA]" at bounding box center [974, 243] width 182 height 14
select select
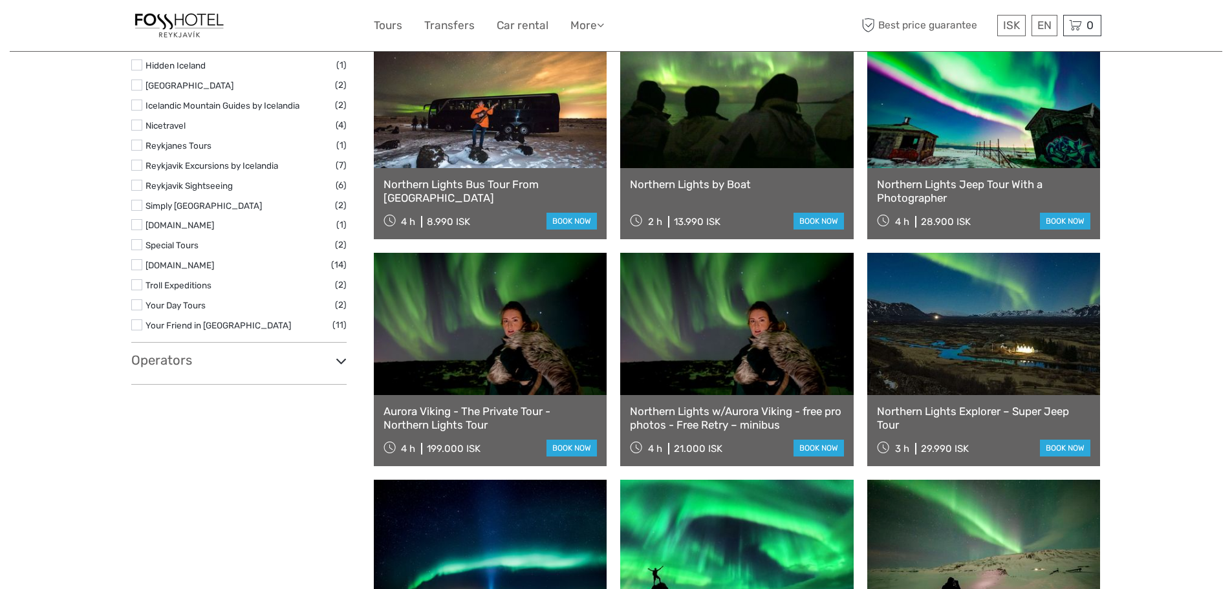
scroll to position [841, 0]
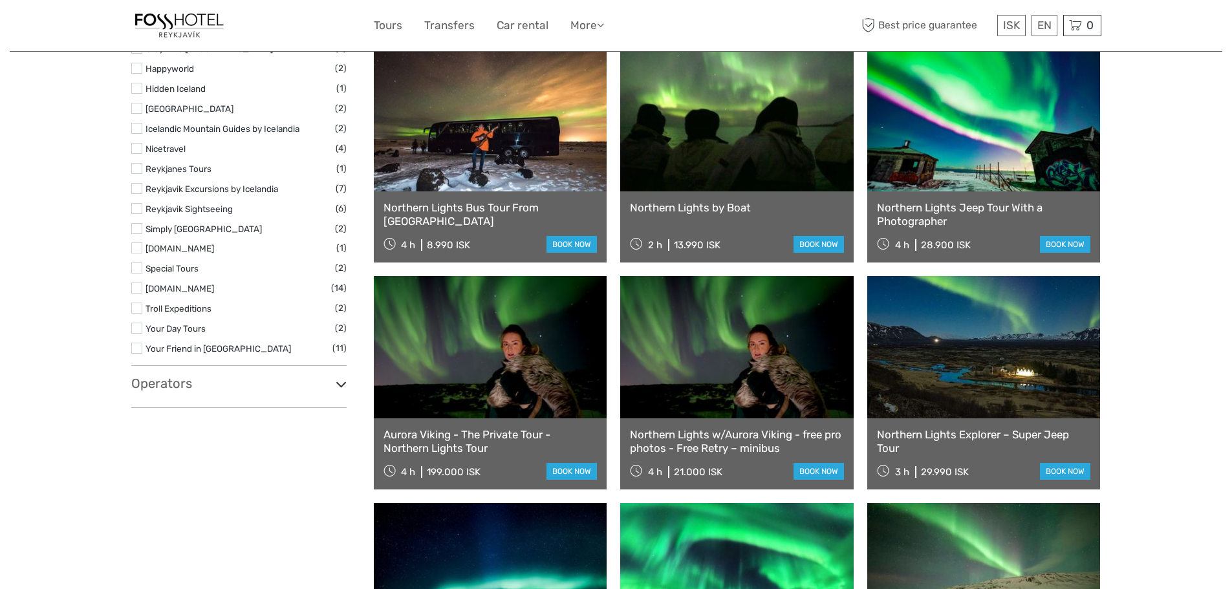
click at [337, 385] on icon at bounding box center [341, 384] width 11 height 17
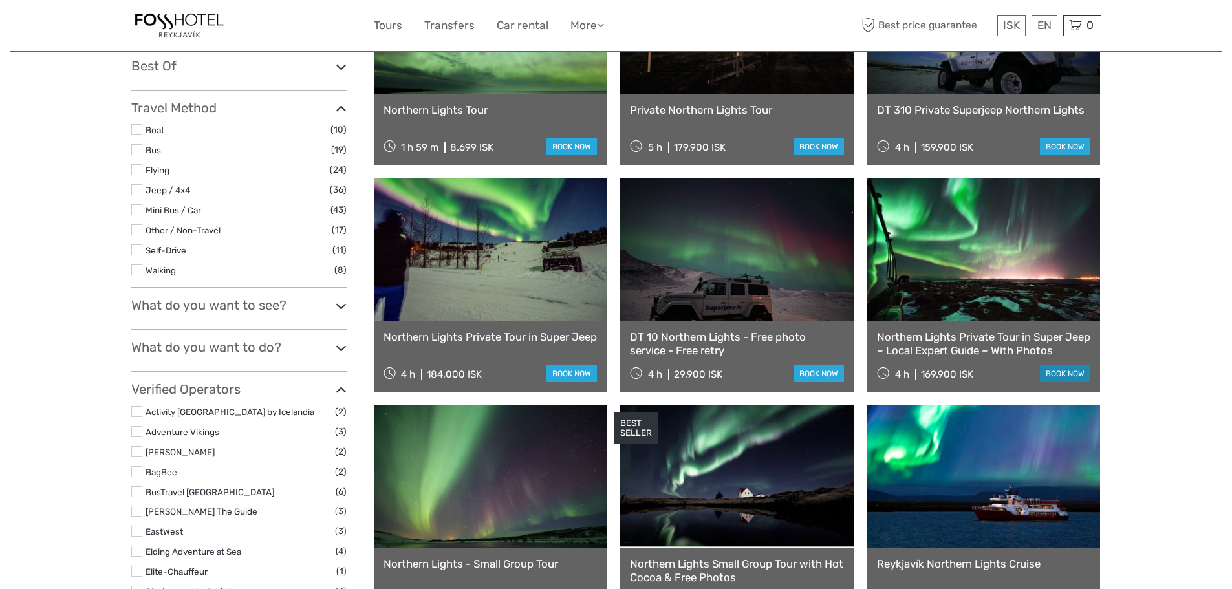
scroll to position [259, 0]
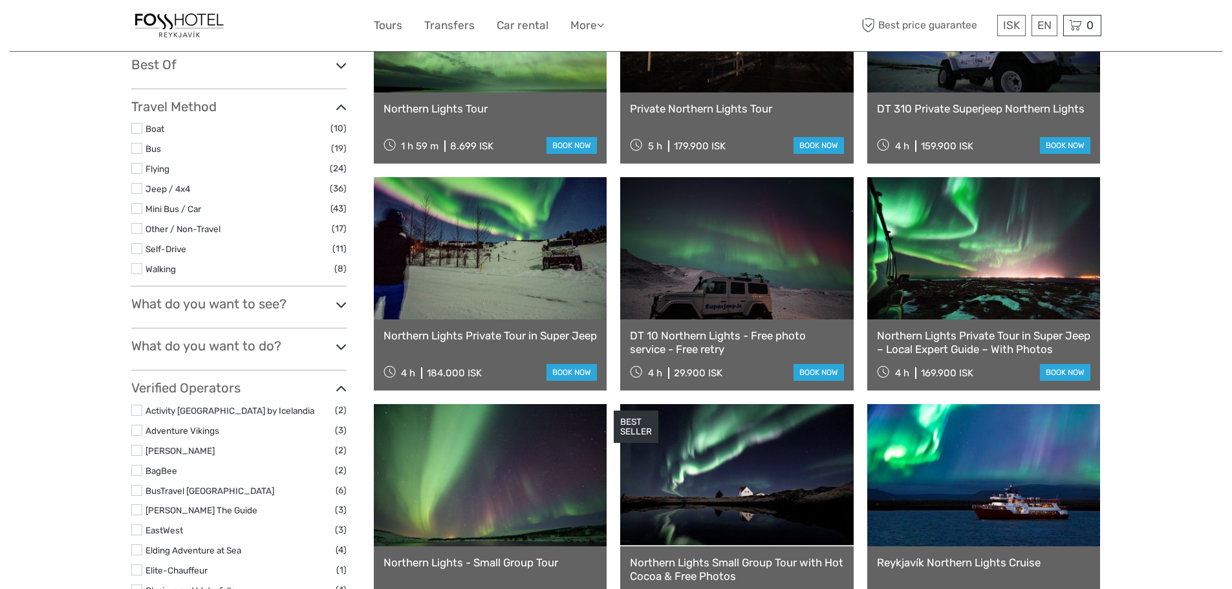
click at [957, 263] on link at bounding box center [983, 248] width 233 height 142
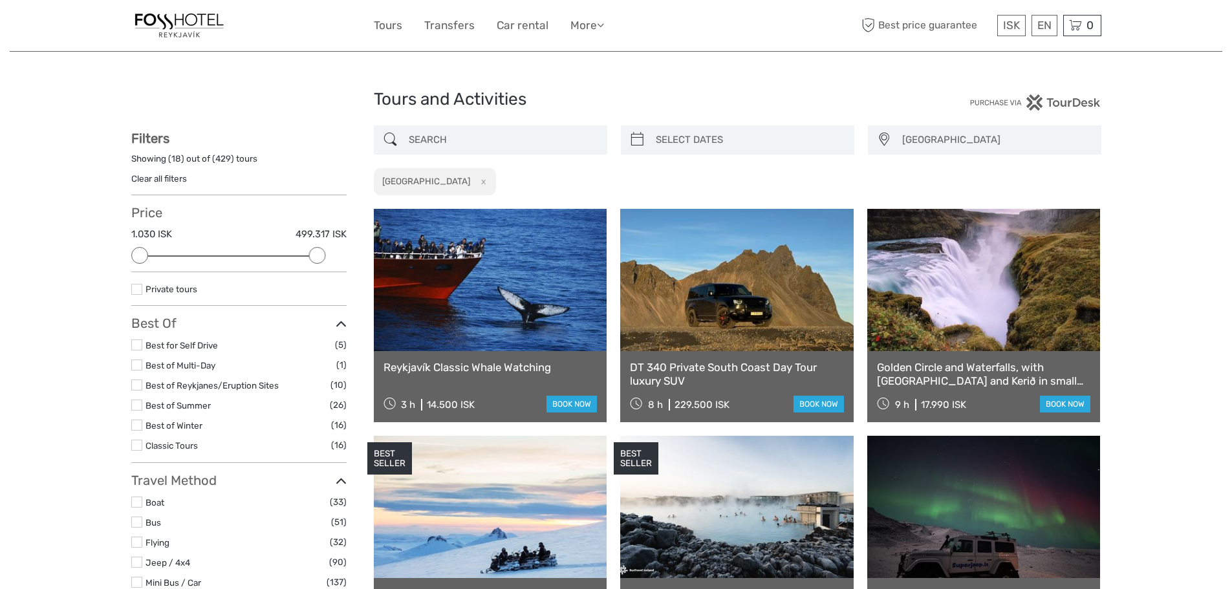
drag, startPoint x: 340, startPoint y: 252, endPoint x: 312, endPoint y: 252, distance: 27.8
click at [312, 252] on div at bounding box center [316, 255] width 17 height 17
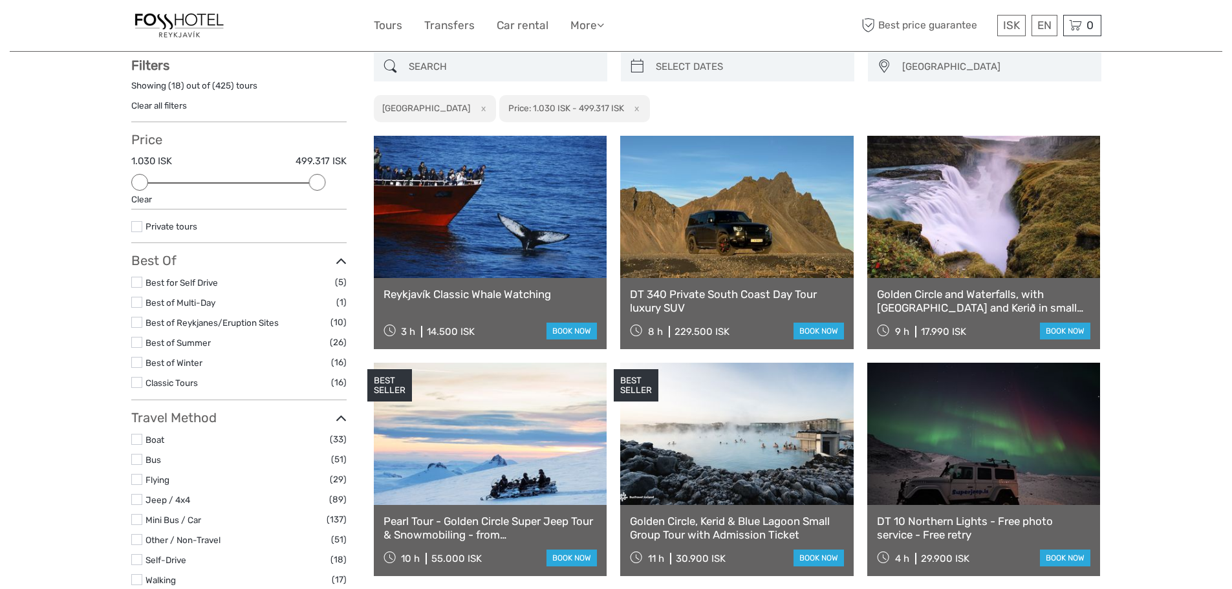
scroll to position [74, 0]
drag, startPoint x: 318, startPoint y: 178, endPoint x: 296, endPoint y: 180, distance: 22.7
click at [296, 180] on div at bounding box center [297, 181] width 17 height 17
drag, startPoint x: 297, startPoint y: 173, endPoint x: 280, endPoint y: 178, distance: 18.0
click at [280, 178] on div at bounding box center [277, 181] width 17 height 17
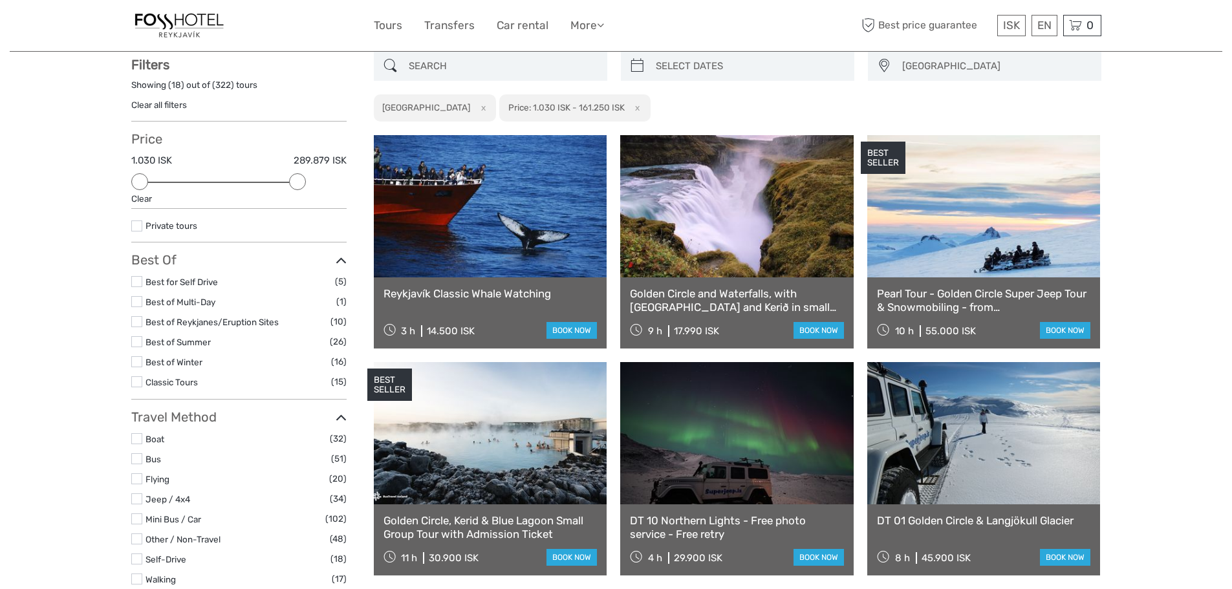
drag, startPoint x: 279, startPoint y: 182, endPoint x: 294, endPoint y: 185, distance: 15.2
click at [294, 185] on div at bounding box center [297, 181] width 17 height 17
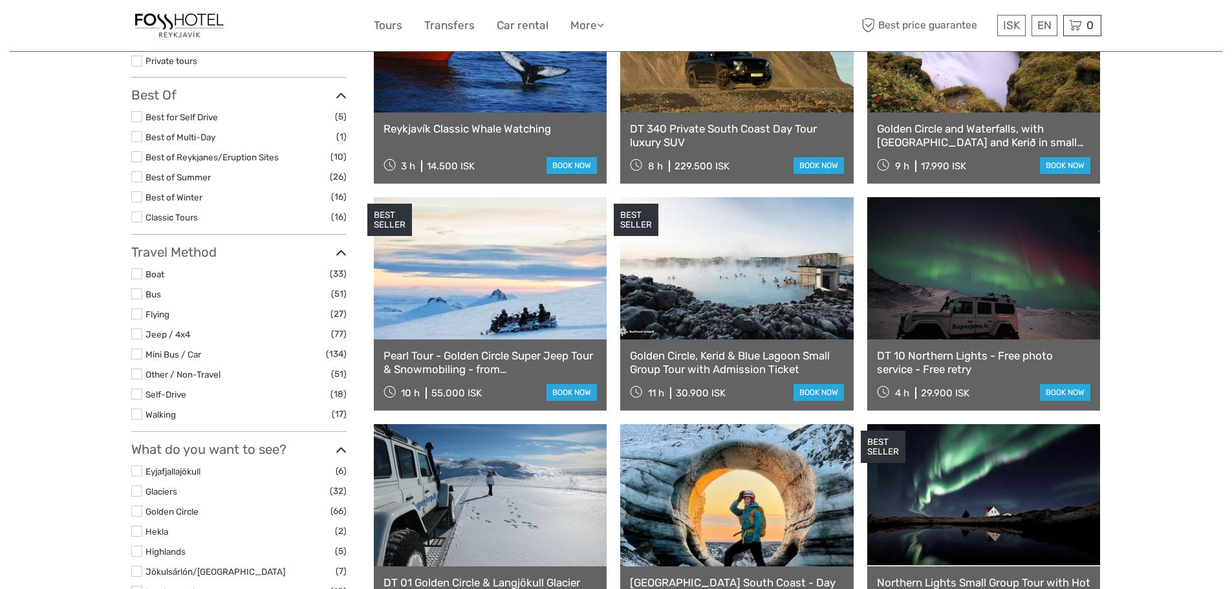
scroll to position [268, 0]
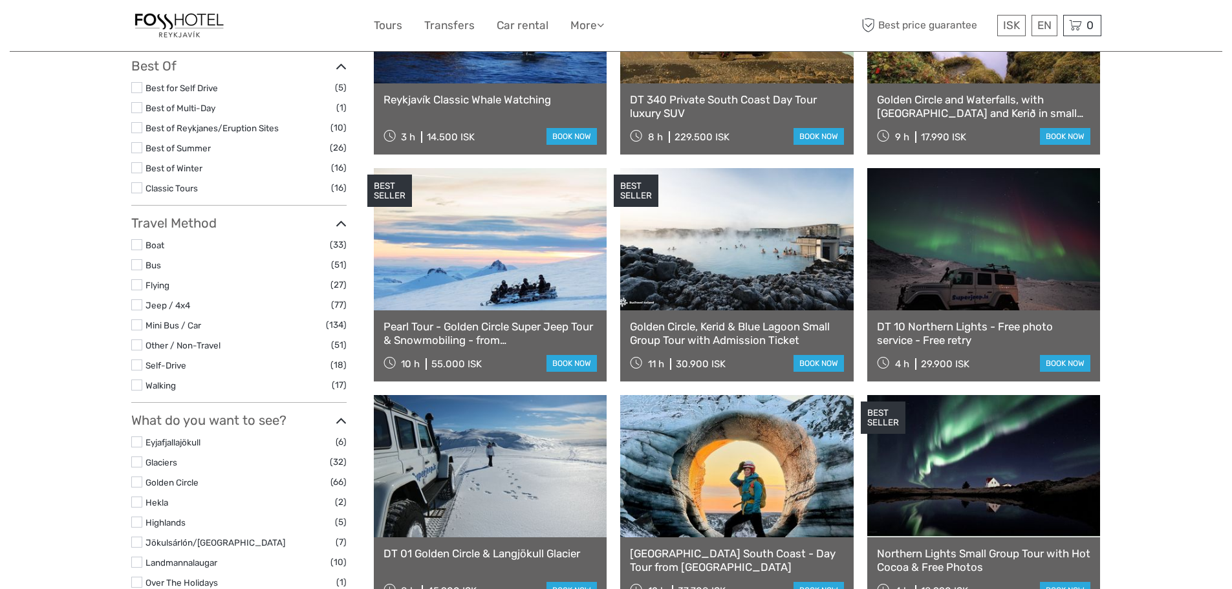
click at [139, 262] on label at bounding box center [136, 264] width 11 height 11
click at [0, 0] on input "checkbox" at bounding box center [0, 0] width 0 height 0
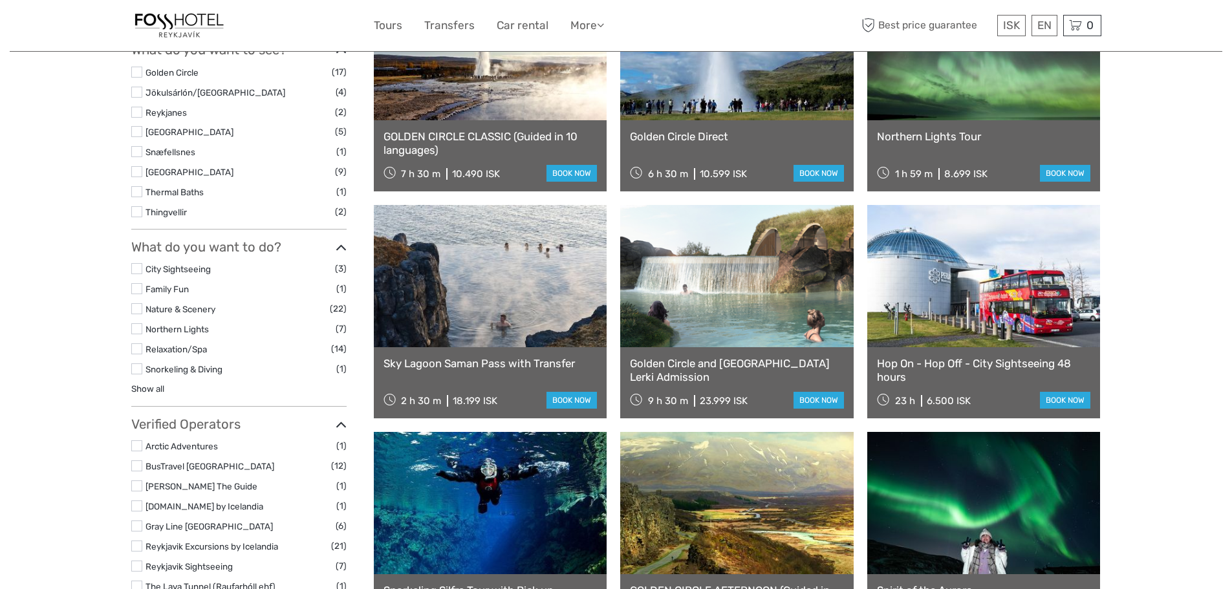
scroll to position [462, 0]
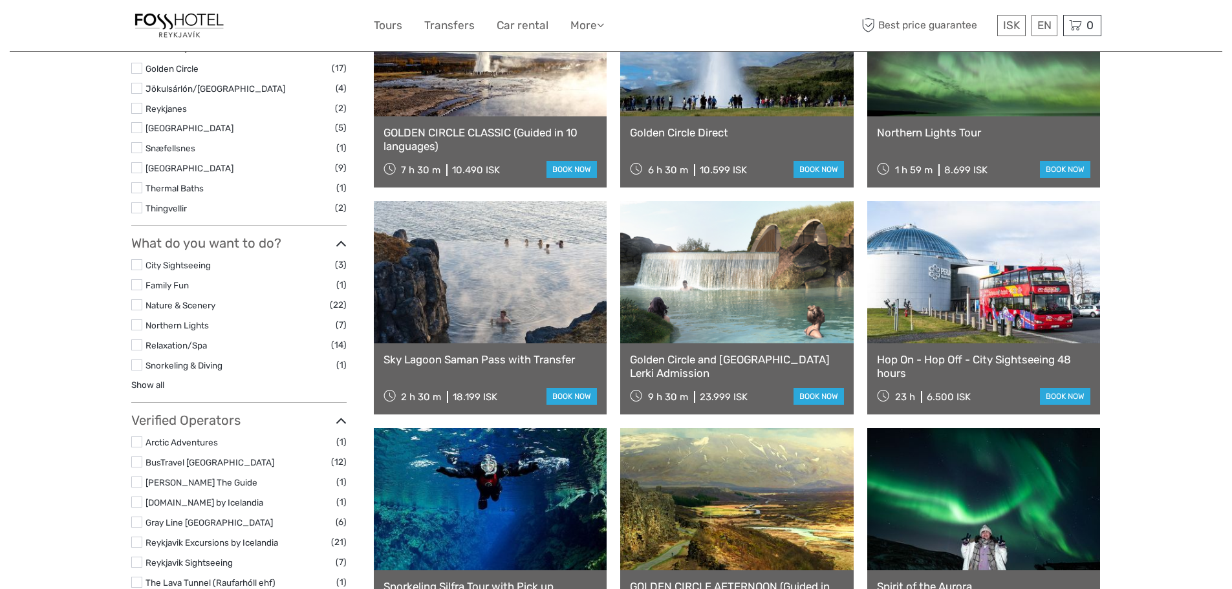
click at [138, 323] on label at bounding box center [136, 324] width 11 height 11
click at [0, 0] on input "checkbox" at bounding box center [0, 0] width 0 height 0
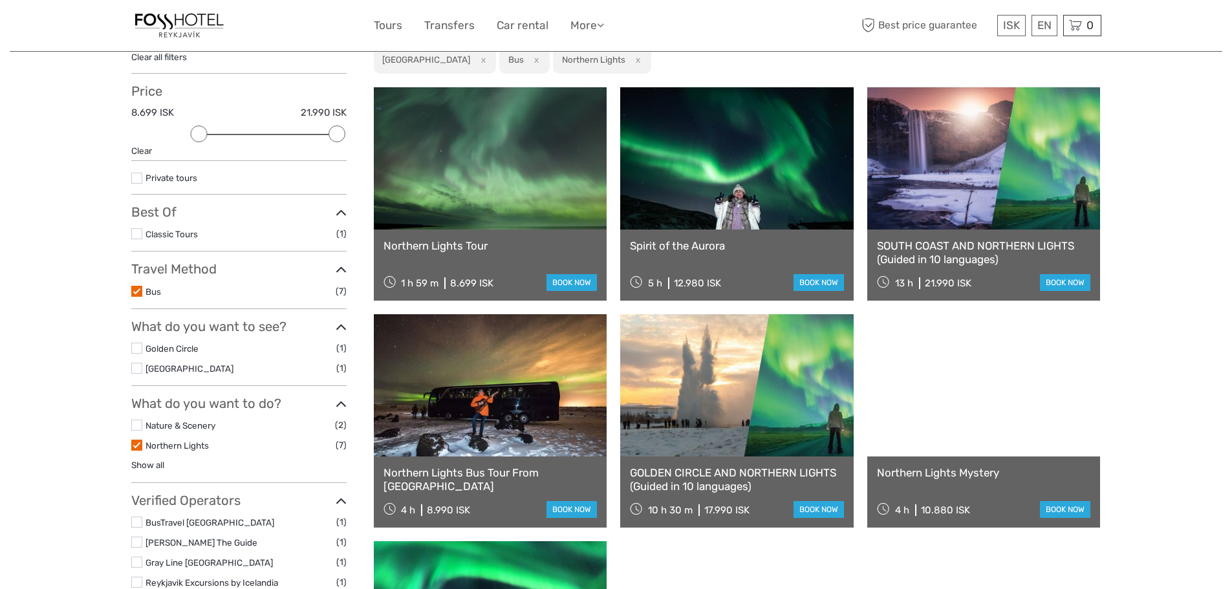
scroll to position [74, 0]
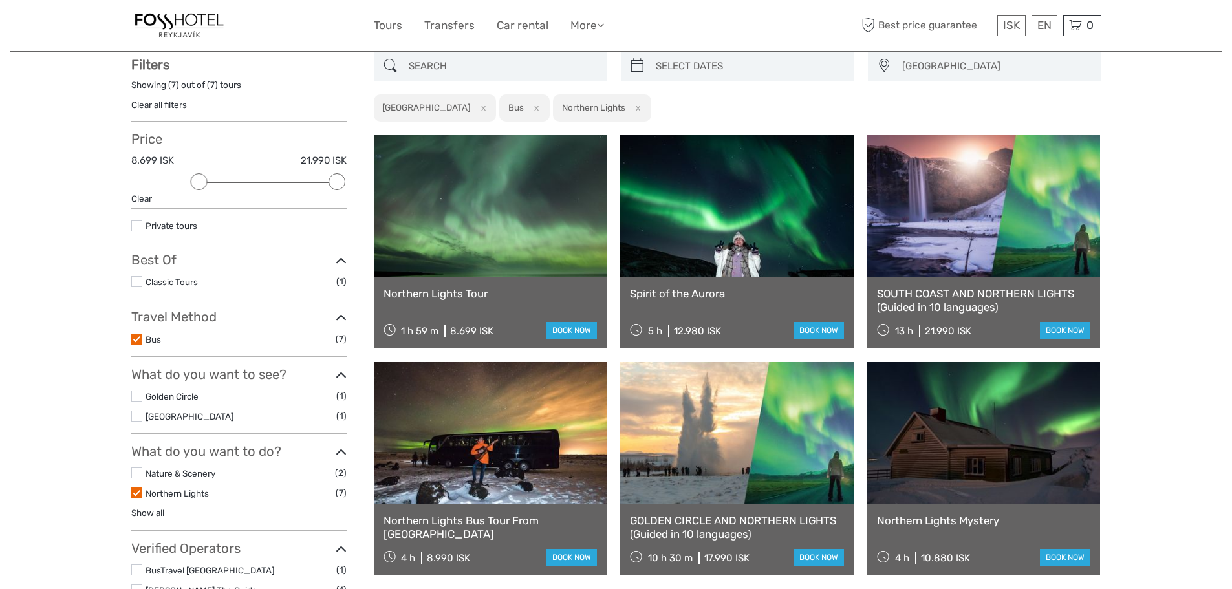
click at [140, 281] on label at bounding box center [136, 281] width 11 height 11
click at [0, 0] on input "checkbox" at bounding box center [0, 0] width 0 height 0
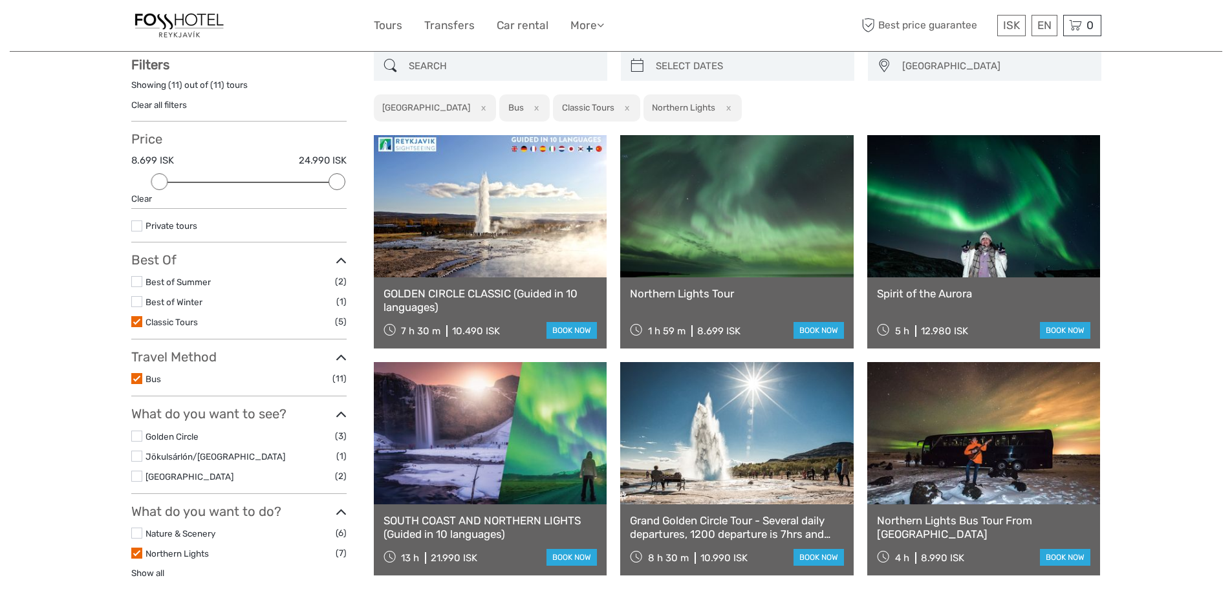
click at [136, 321] on label at bounding box center [136, 321] width 11 height 11
click at [0, 0] on input "checkbox" at bounding box center [0, 0] width 0 height 0
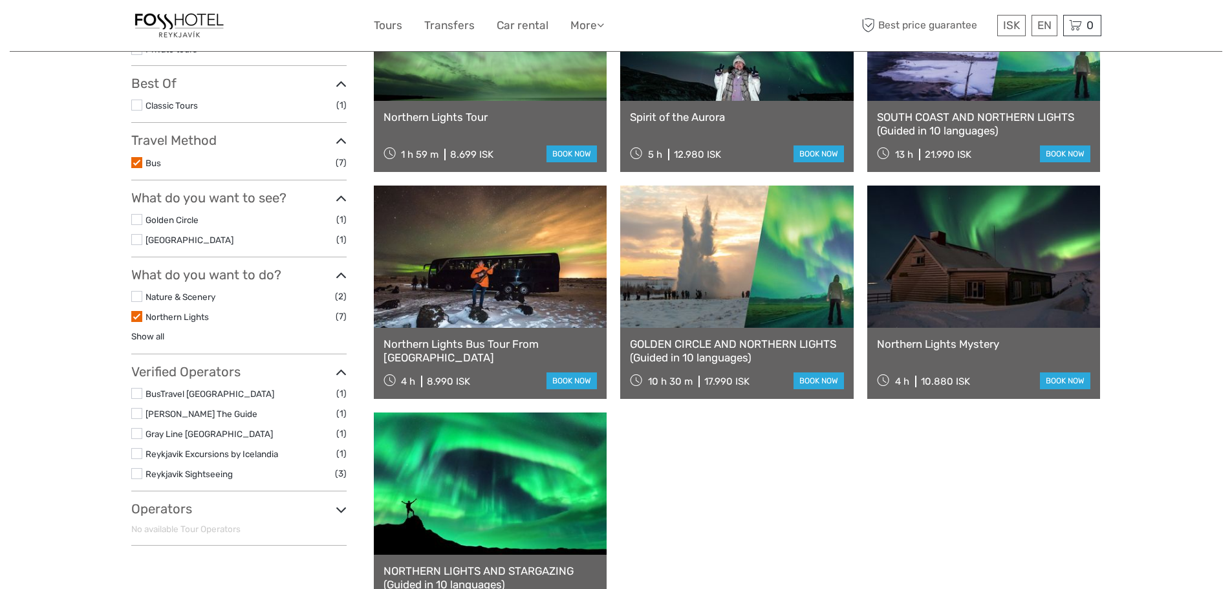
scroll to position [203, 0]
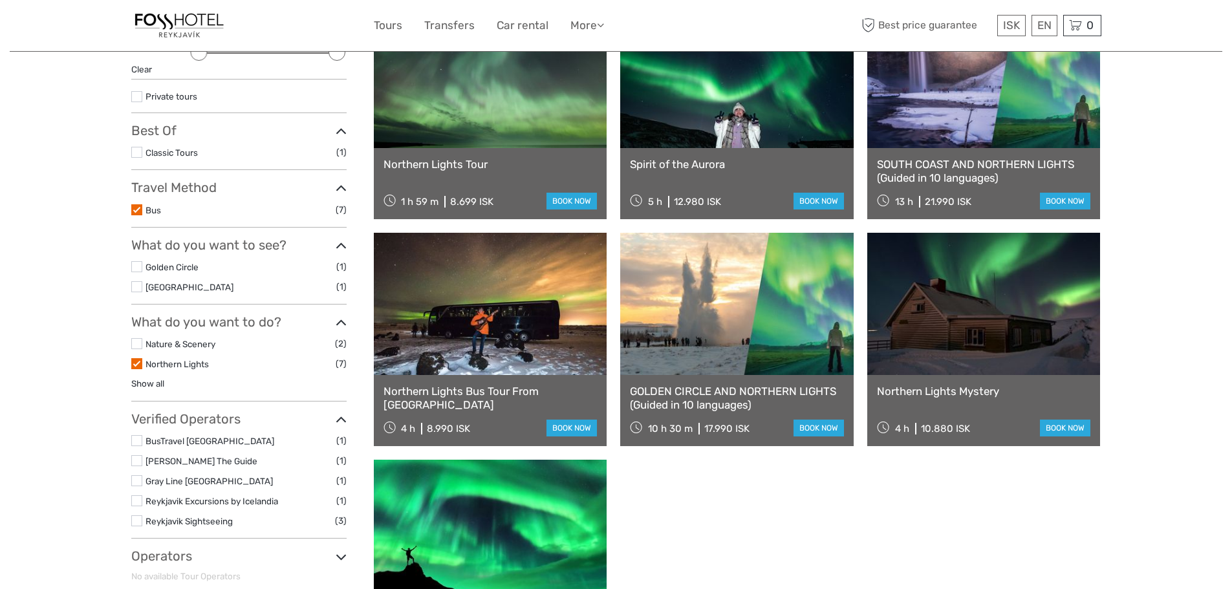
click at [341, 190] on icon at bounding box center [341, 188] width 11 height 17
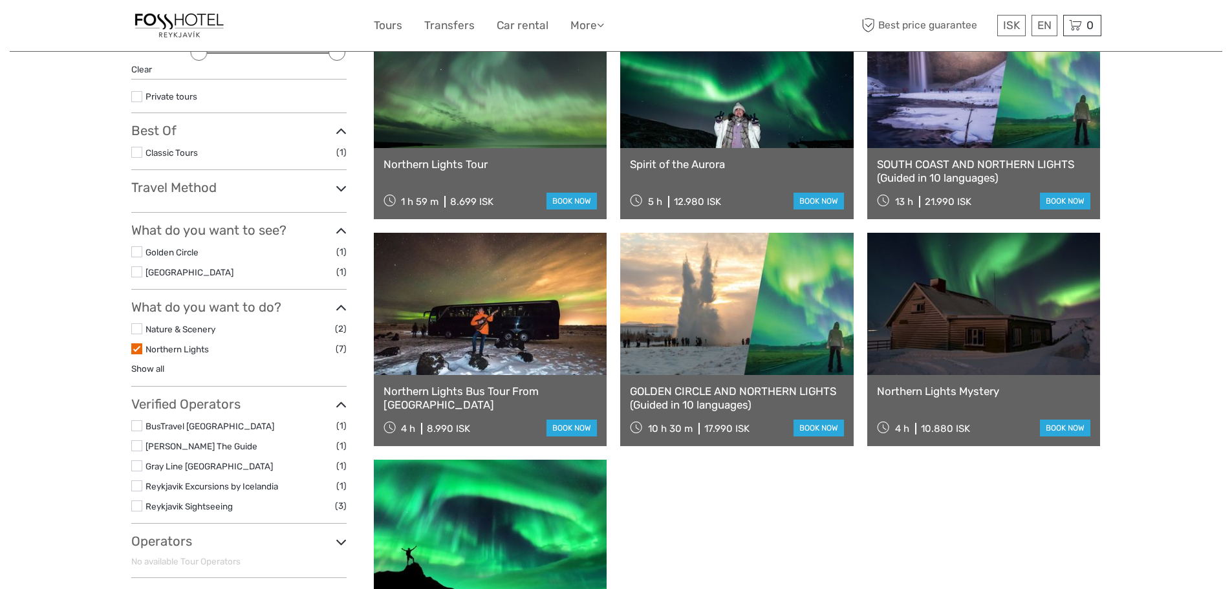
click at [215, 192] on h3 "Travel Method" at bounding box center [238, 188] width 215 height 16
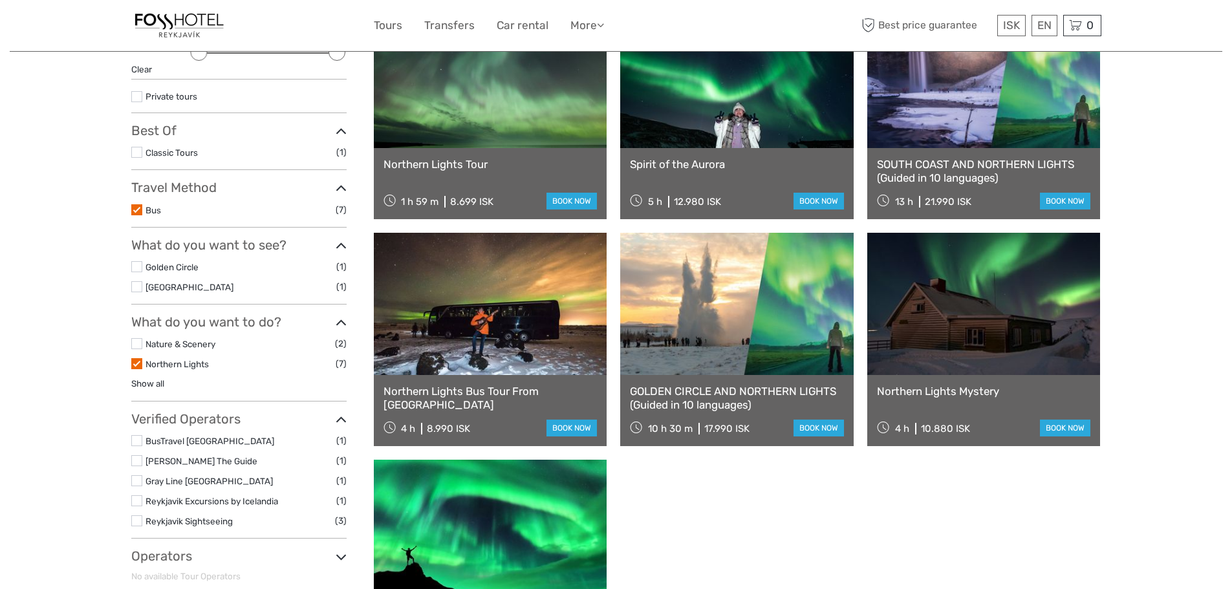
click at [138, 206] on label at bounding box center [136, 209] width 11 height 11
click at [0, 0] on input "checkbox" at bounding box center [0, 0] width 0 height 0
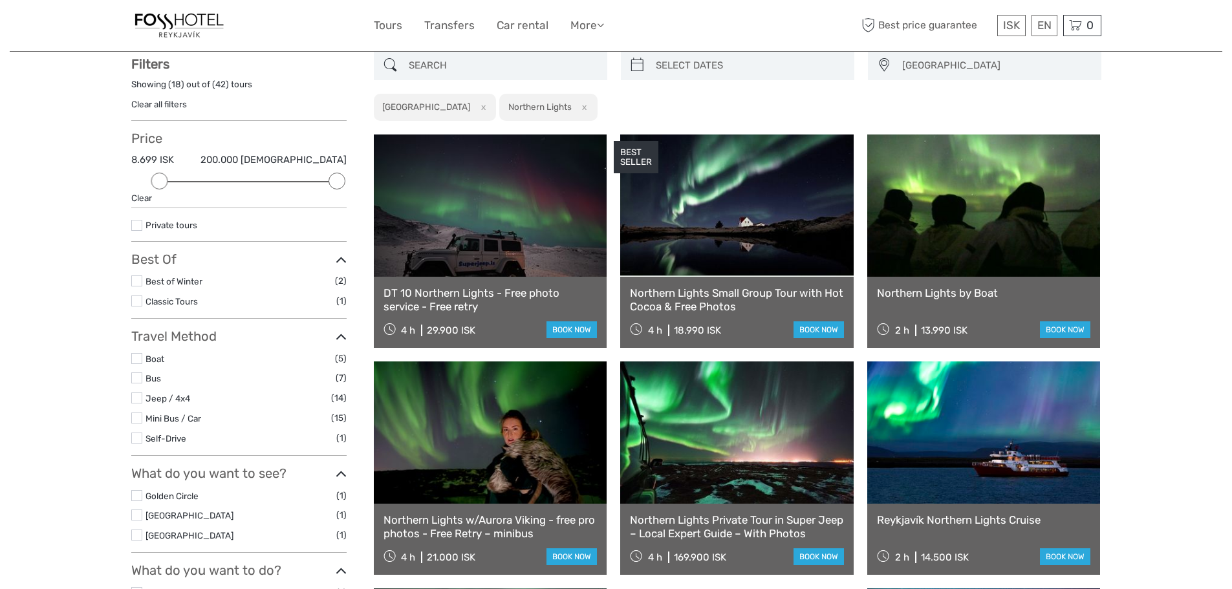
scroll to position [74, 0]
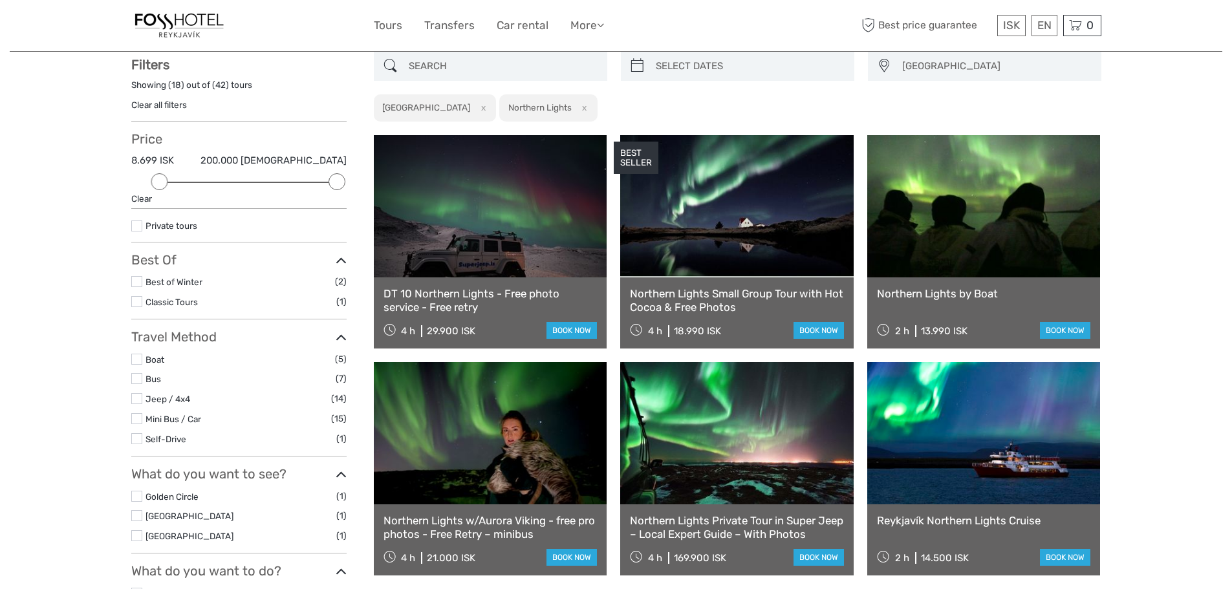
click at [136, 418] on label at bounding box center [136, 418] width 11 height 11
click at [0, 0] on input "checkbox" at bounding box center [0, 0] width 0 height 0
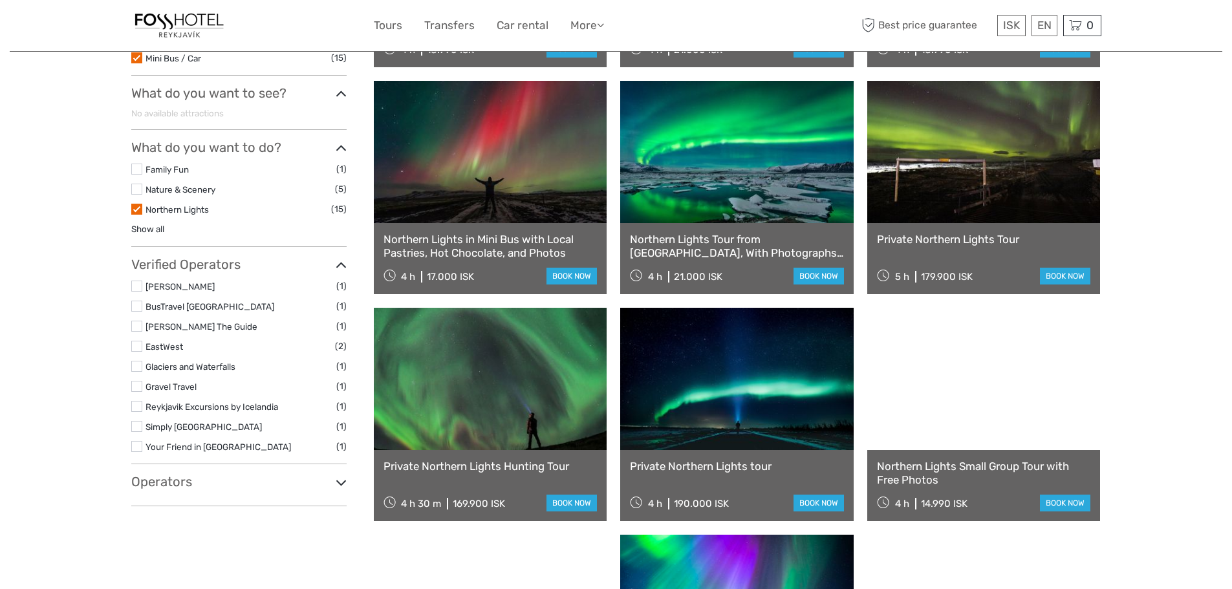
scroll to position [332, 0]
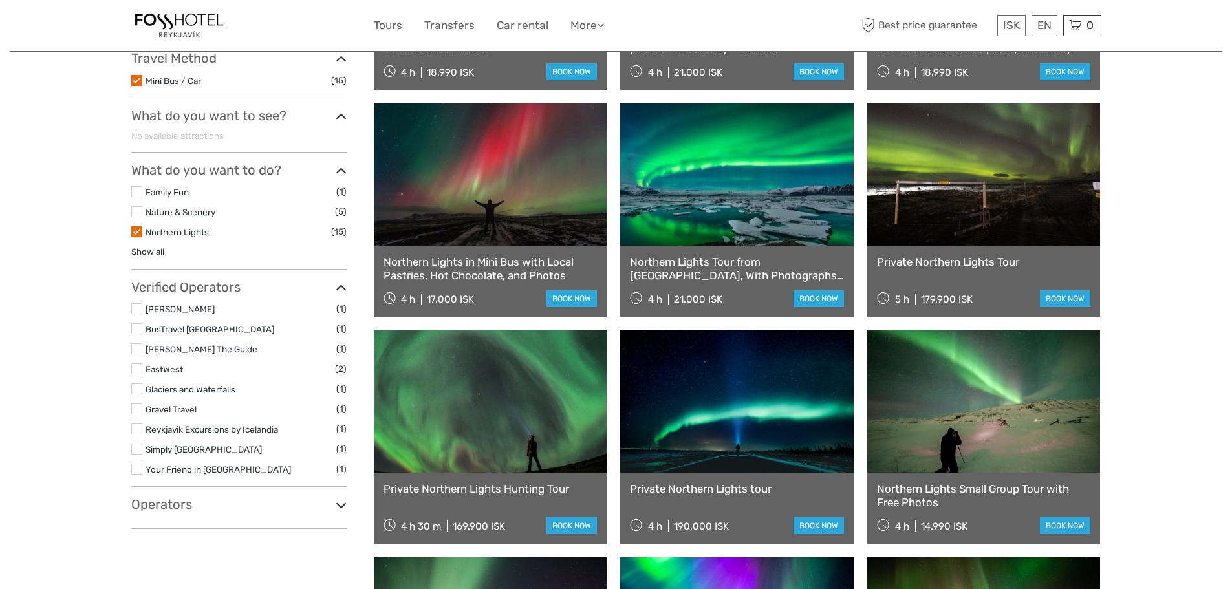
click at [341, 65] on icon at bounding box center [341, 58] width 11 height 17
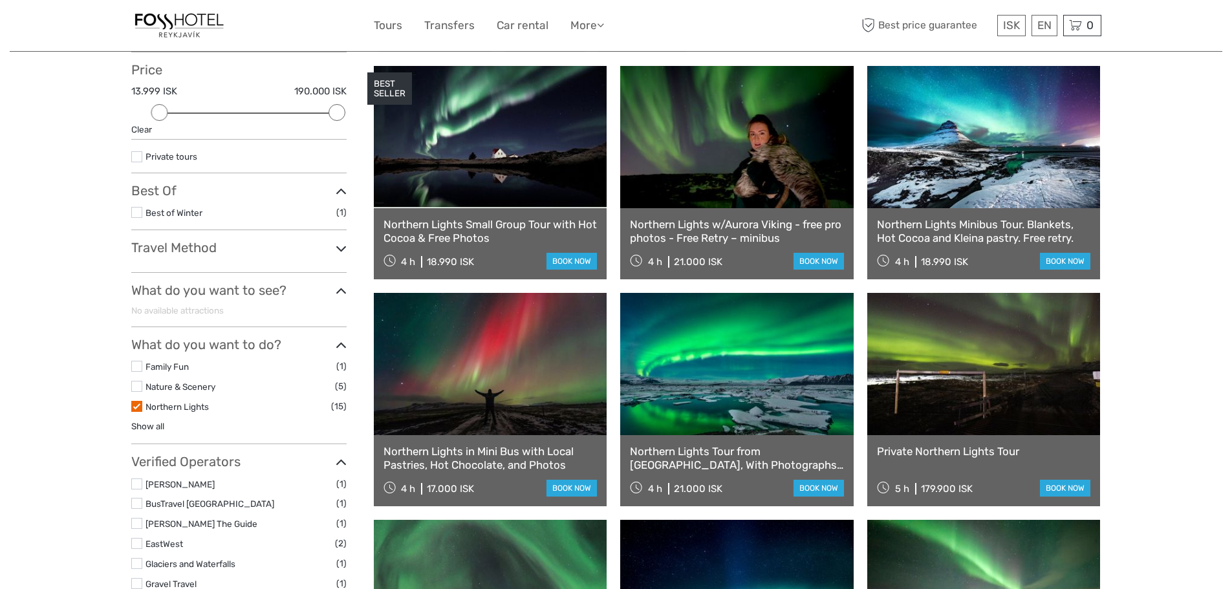
scroll to position [74, 0]
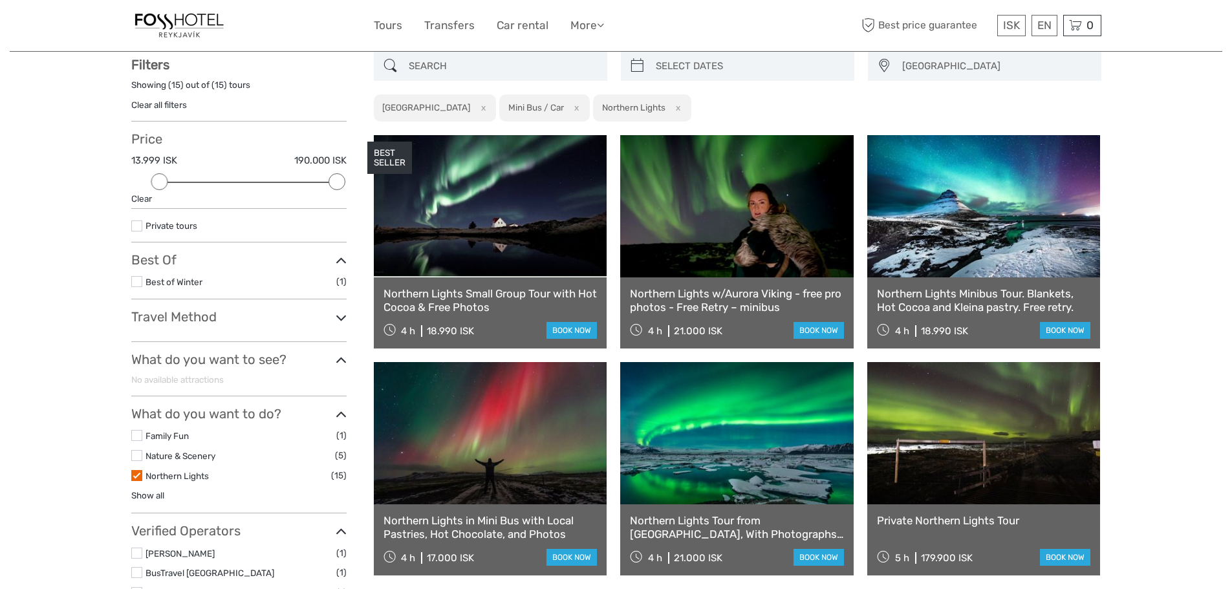
click at [334, 321] on h3 "Travel Method" at bounding box center [238, 317] width 215 height 16
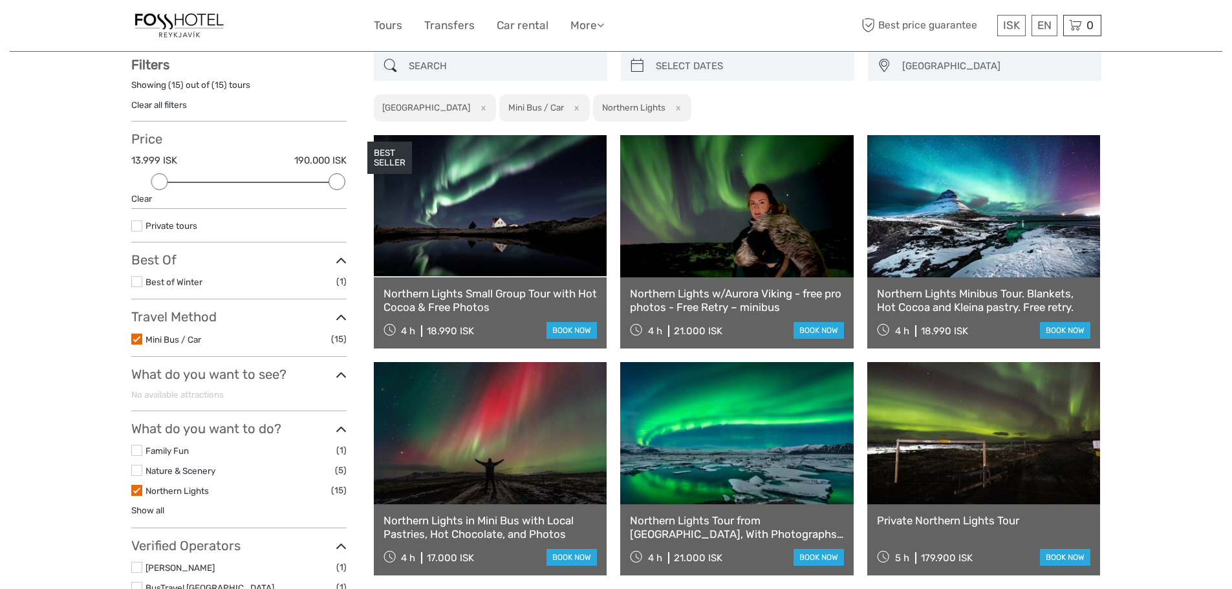
click at [342, 314] on icon at bounding box center [341, 317] width 11 height 17
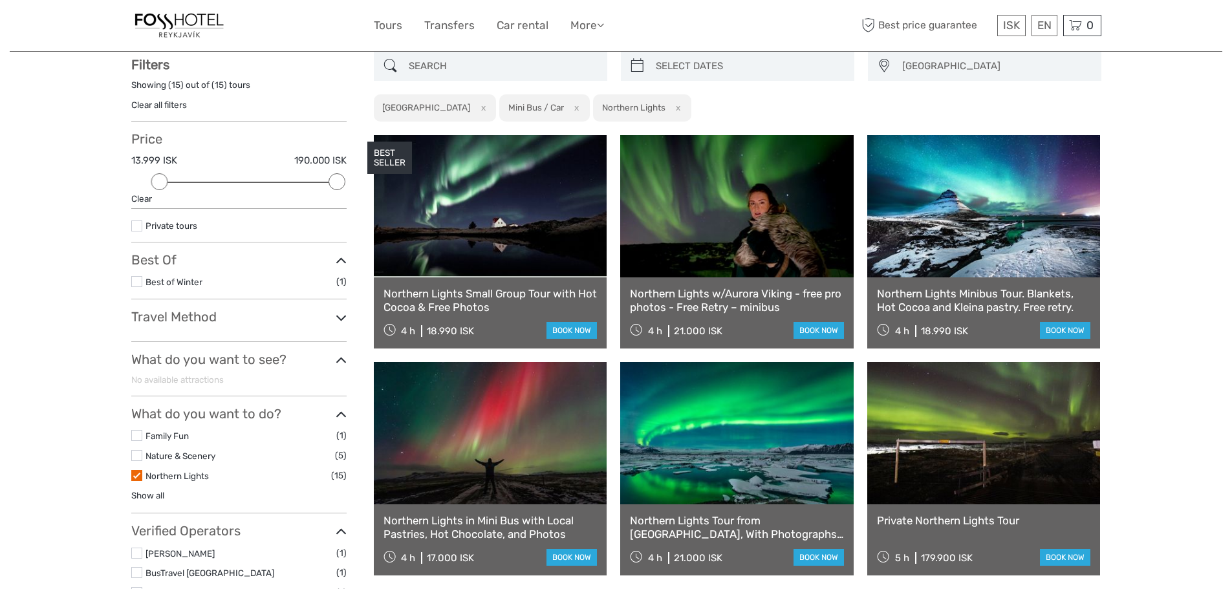
click at [343, 326] on icon at bounding box center [341, 317] width 11 height 17
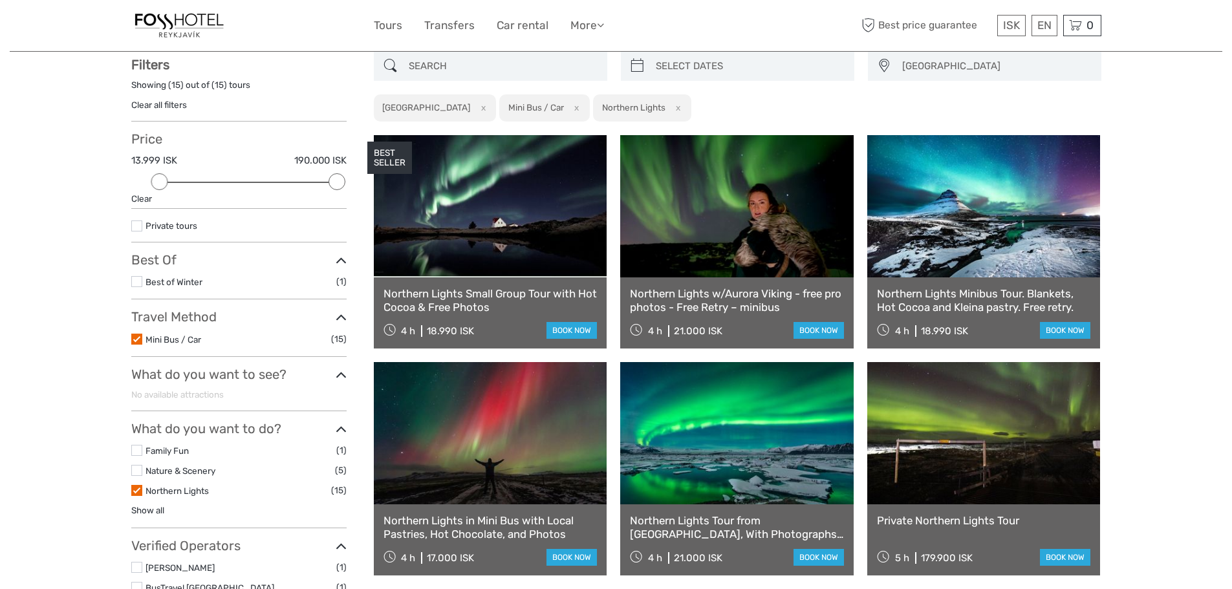
drag, startPoint x: 137, startPoint y: 338, endPoint x: 147, endPoint y: 338, distance: 9.7
click at [138, 338] on label at bounding box center [136, 339] width 11 height 11
click at [0, 0] on input "checkbox" at bounding box center [0, 0] width 0 height 0
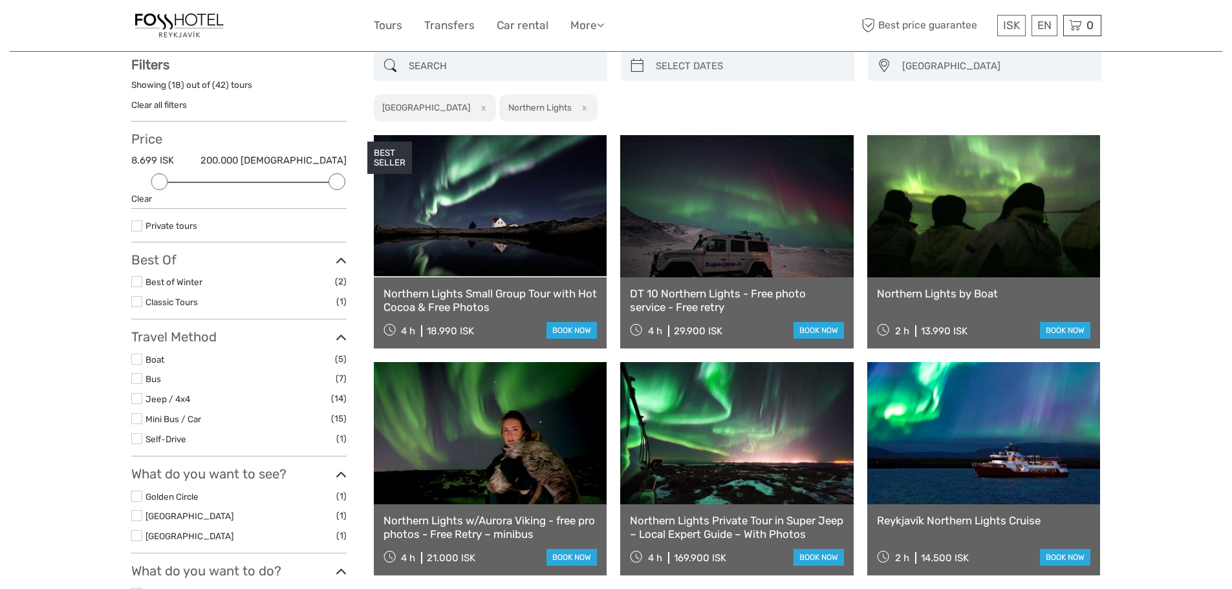
click at [136, 399] on label at bounding box center [136, 398] width 11 height 11
click at [0, 0] on input "checkbox" at bounding box center [0, 0] width 0 height 0
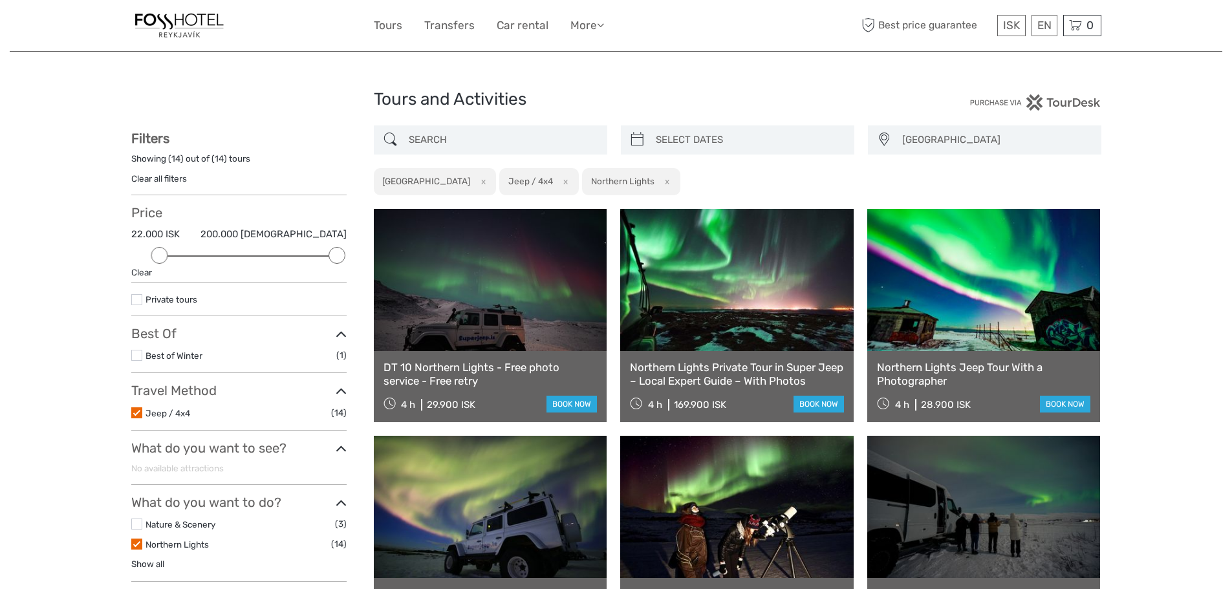
click at [144, 413] on li "Jeep / 4x4 (14)" at bounding box center [238, 412] width 215 height 15
click at [136, 409] on label at bounding box center [136, 412] width 11 height 11
click at [0, 0] on input "checkbox" at bounding box center [0, 0] width 0 height 0
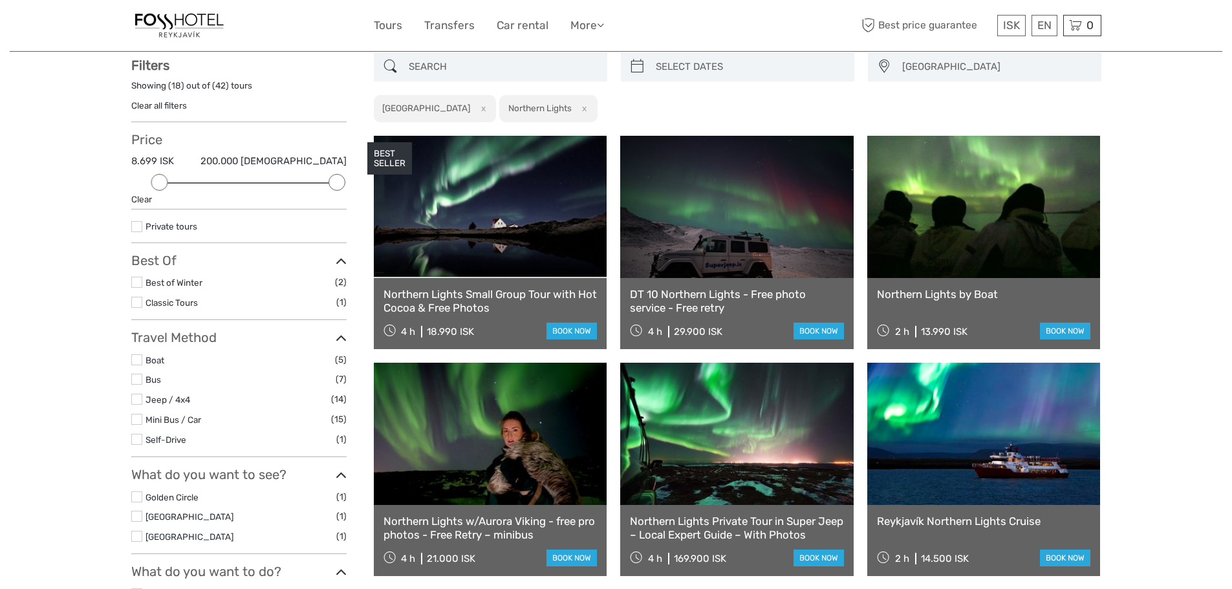
scroll to position [74, 0]
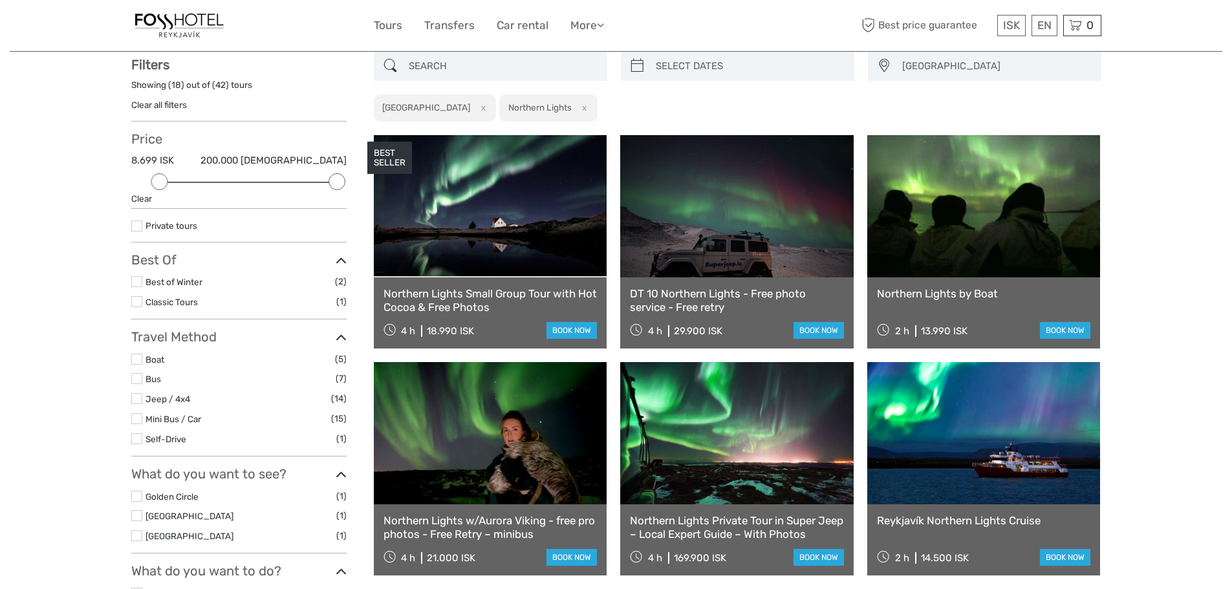
drag, startPoint x: 136, startPoint y: 416, endPoint x: 153, endPoint y: 416, distance: 16.8
click at [138, 416] on label at bounding box center [136, 418] width 11 height 11
click at [0, 0] on input "checkbox" at bounding box center [0, 0] width 0 height 0
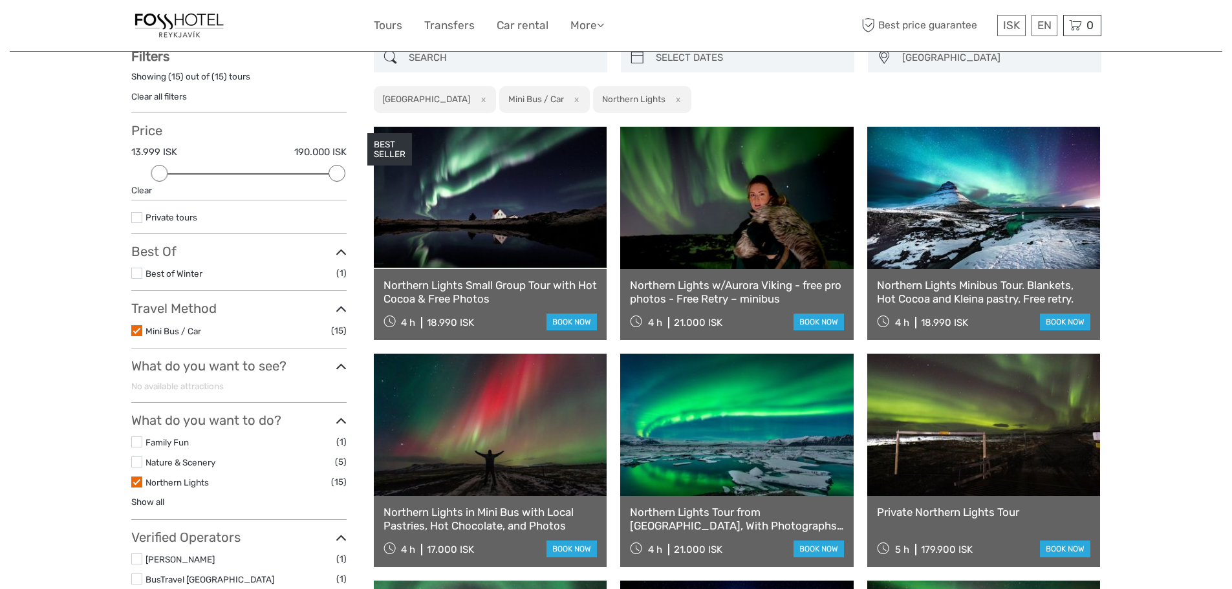
scroll to position [65, 0]
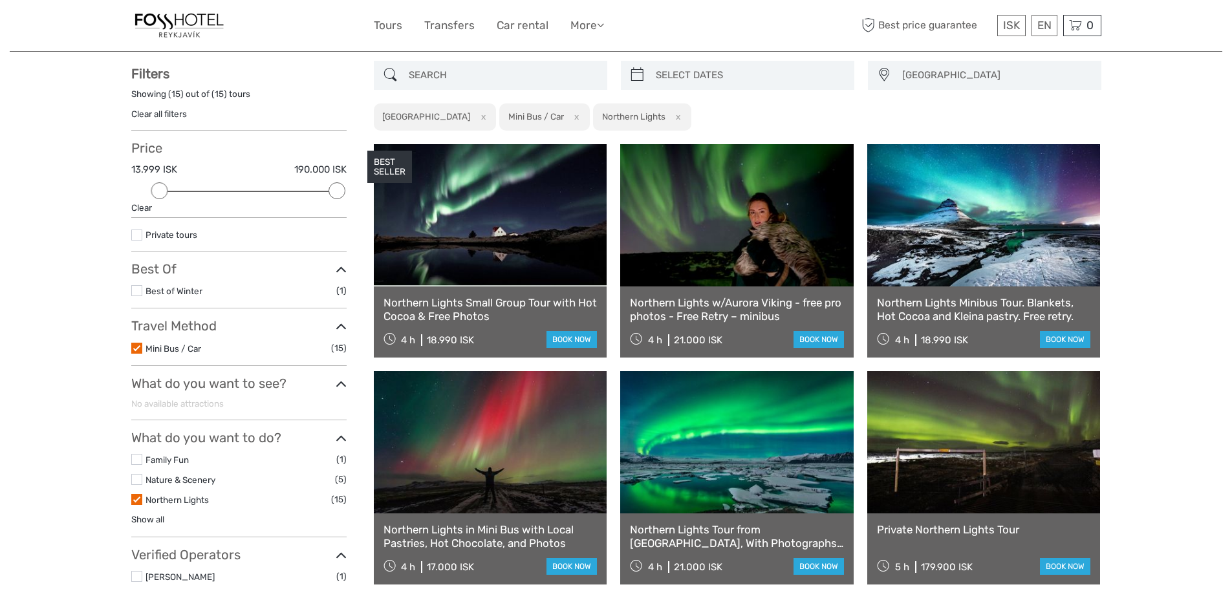
click at [484, 230] on link at bounding box center [490, 215] width 233 height 142
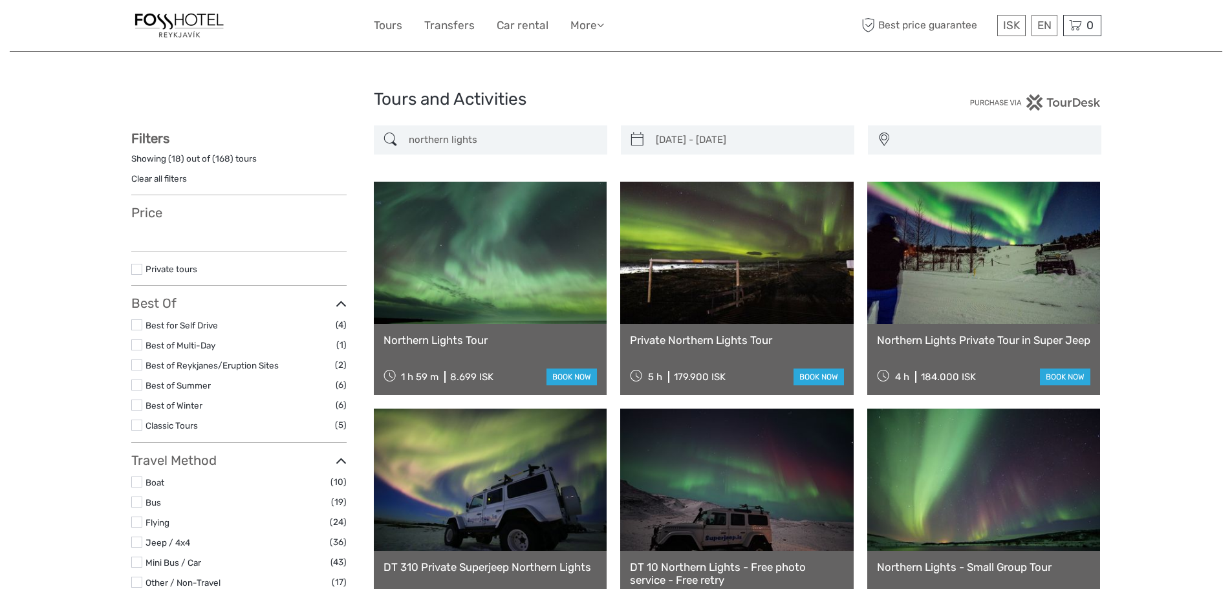
select select
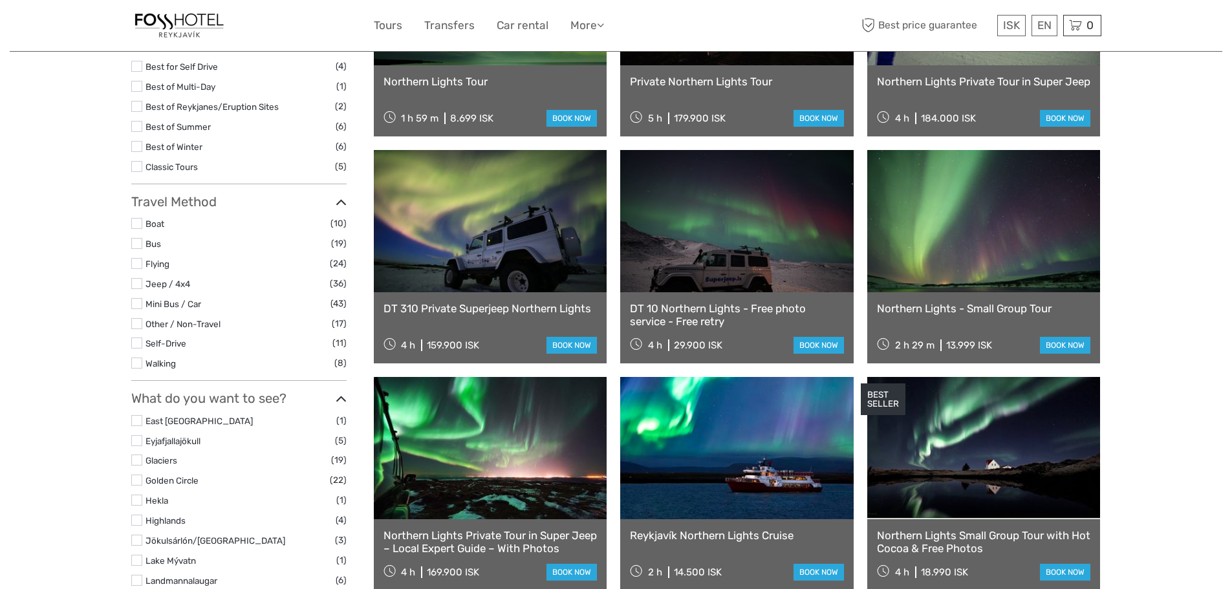
type input "[DATE] - [DATE]"
select select
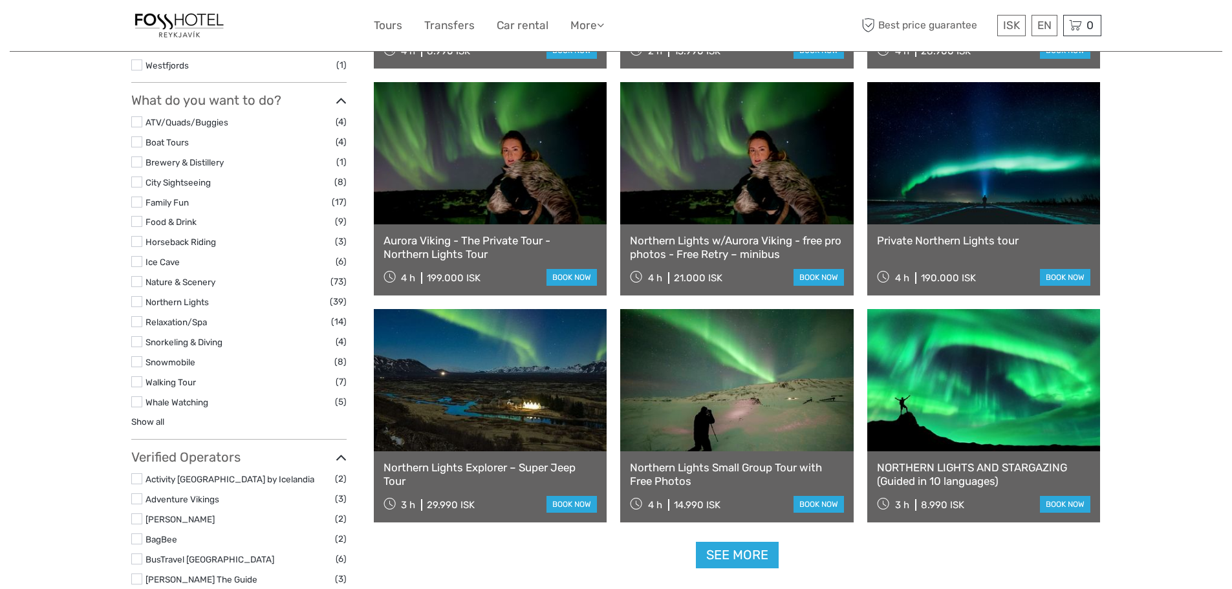
scroll to position [1099, 0]
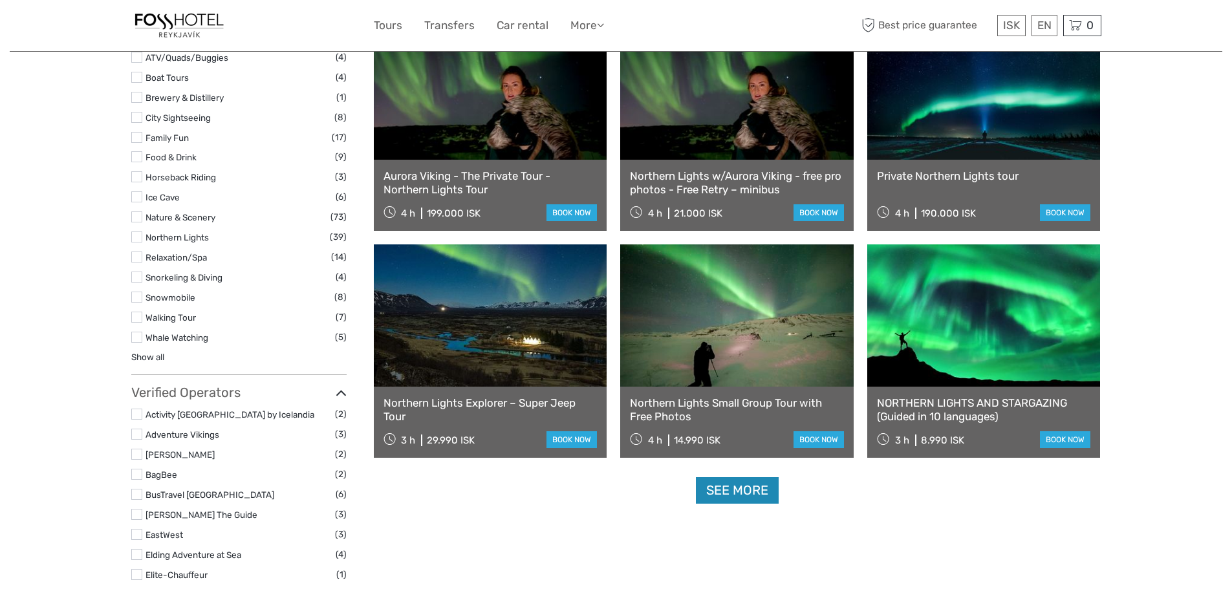
click at [738, 490] on link "See more" at bounding box center [737, 490] width 83 height 27
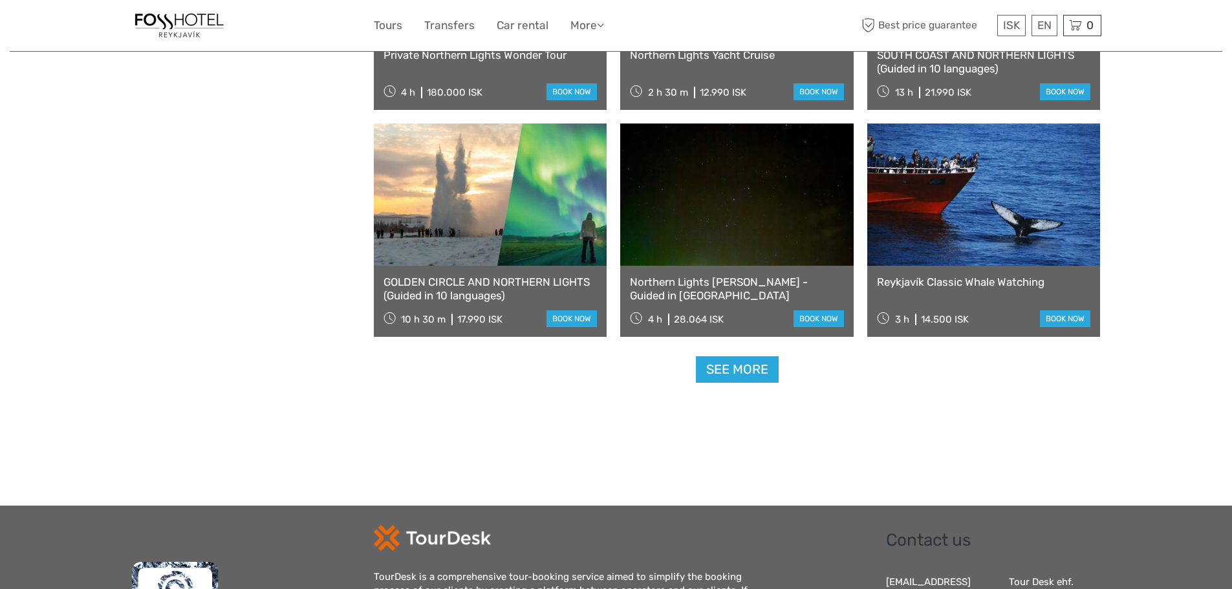
scroll to position [2587, 0]
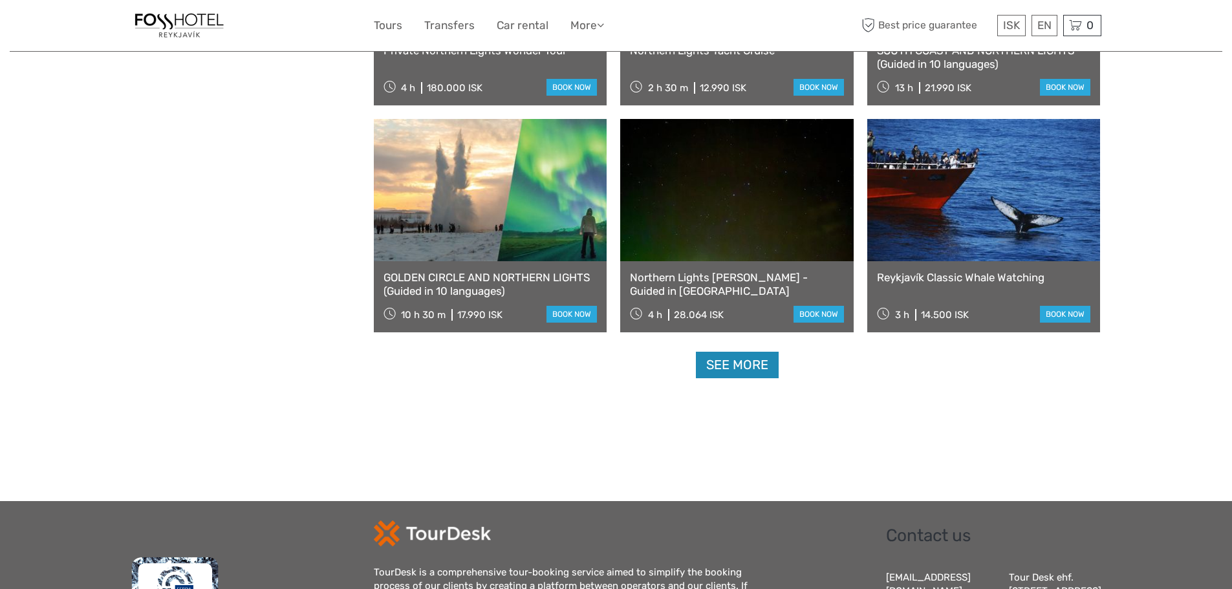
click at [756, 361] on link "See more" at bounding box center [737, 365] width 83 height 27
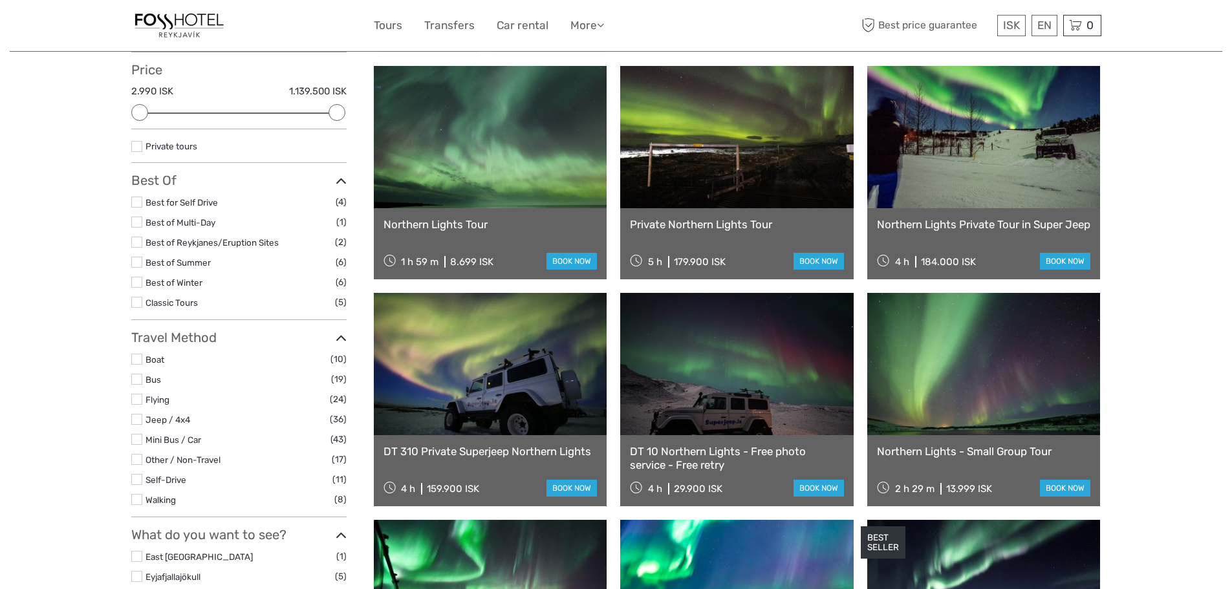
scroll to position [194, 0]
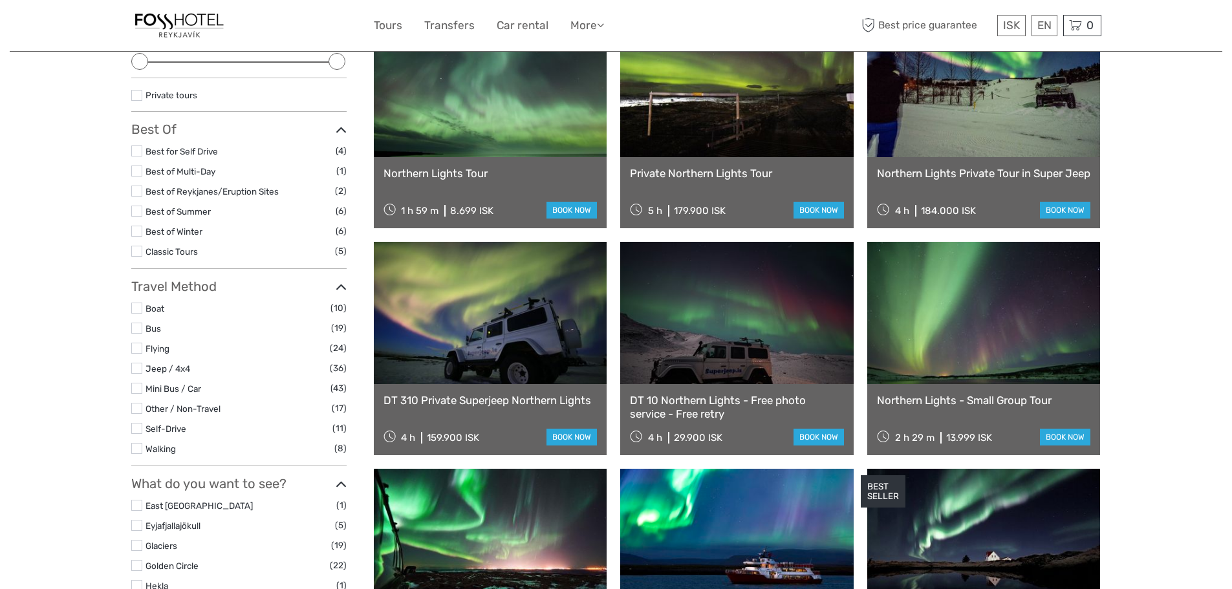
click at [136, 326] on label at bounding box center [136, 328] width 11 height 11
click at [0, 0] on input "checkbox" at bounding box center [0, 0] width 0 height 0
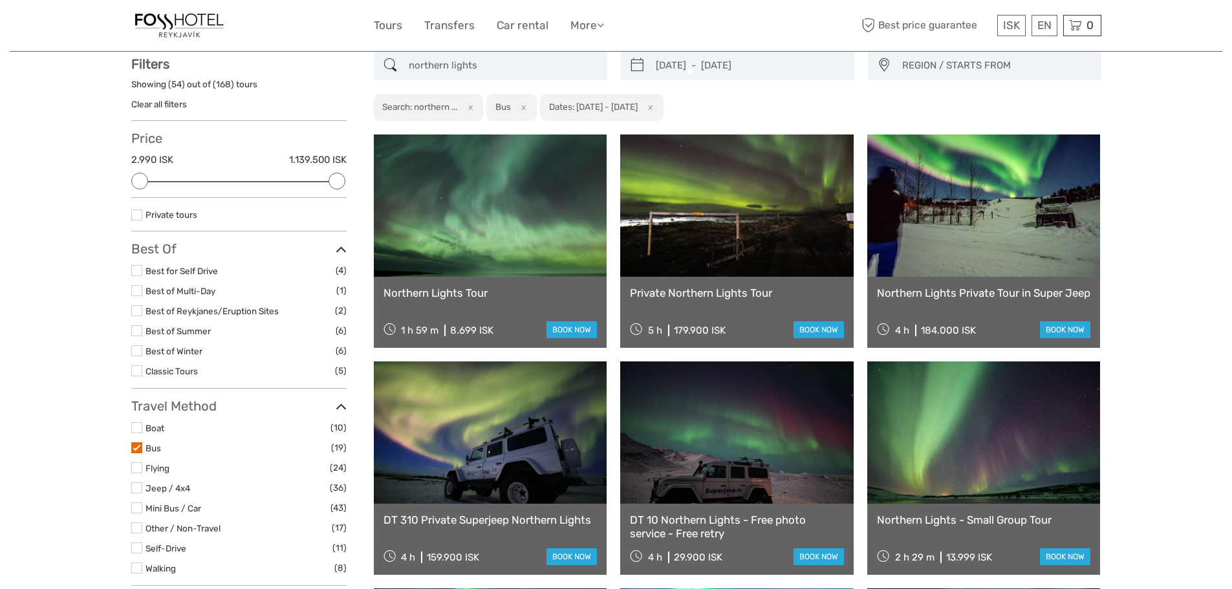
scroll to position [74, 0]
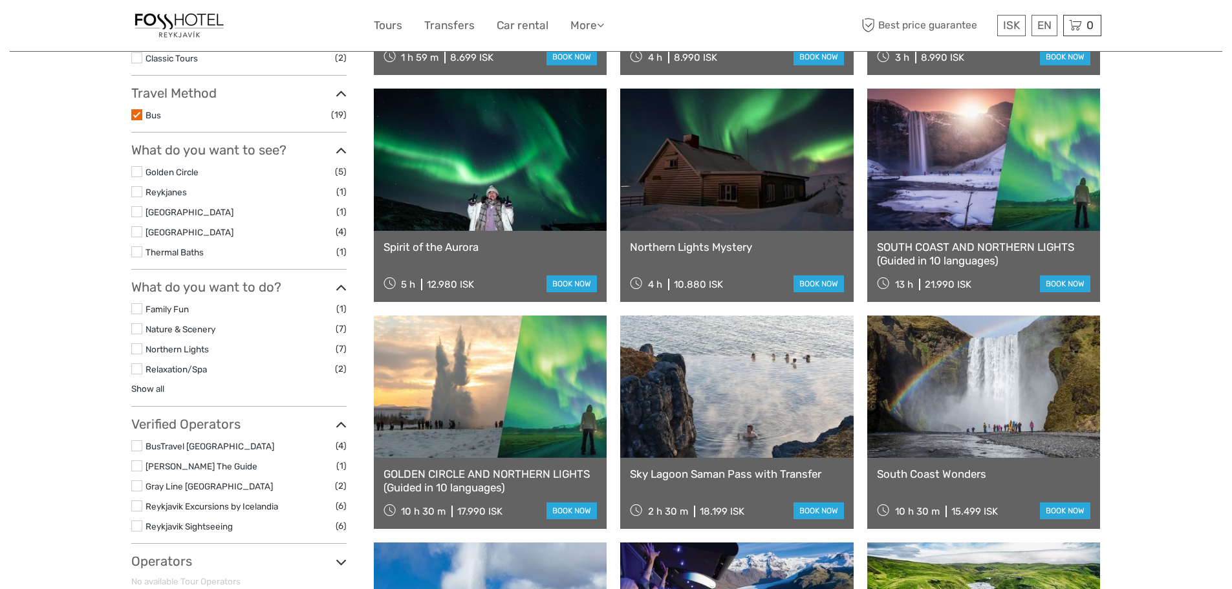
scroll to position [268, 0]
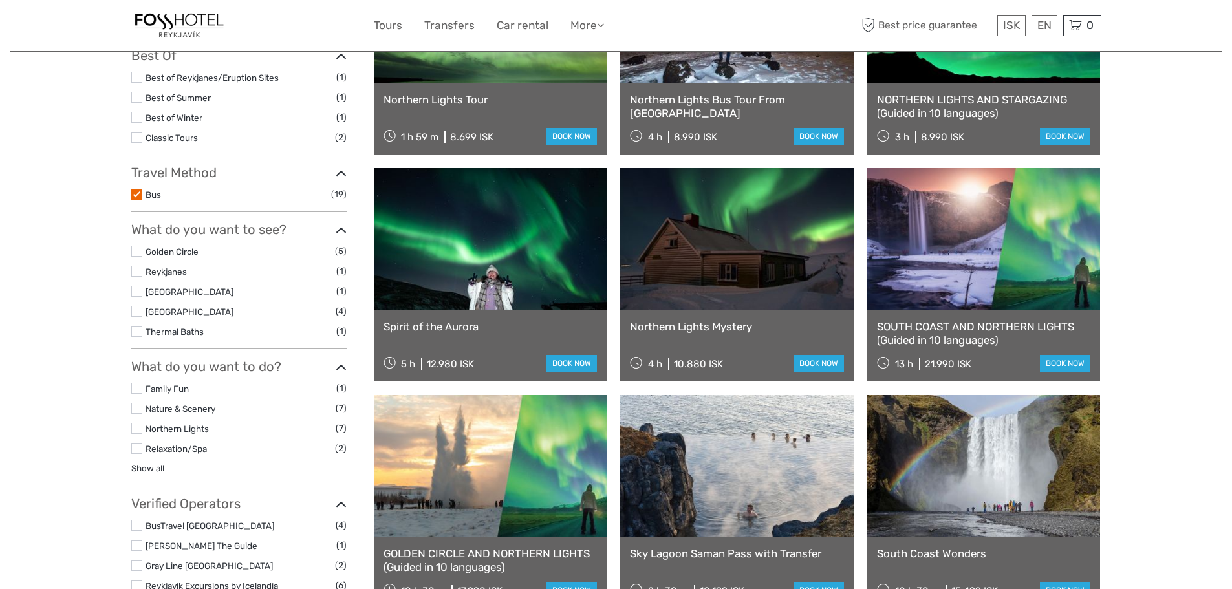
click at [156, 464] on link "Show all" at bounding box center [147, 468] width 33 height 10
click at [135, 427] on label at bounding box center [136, 428] width 11 height 11
click at [0, 0] on input "checkbox" at bounding box center [0, 0] width 0 height 0
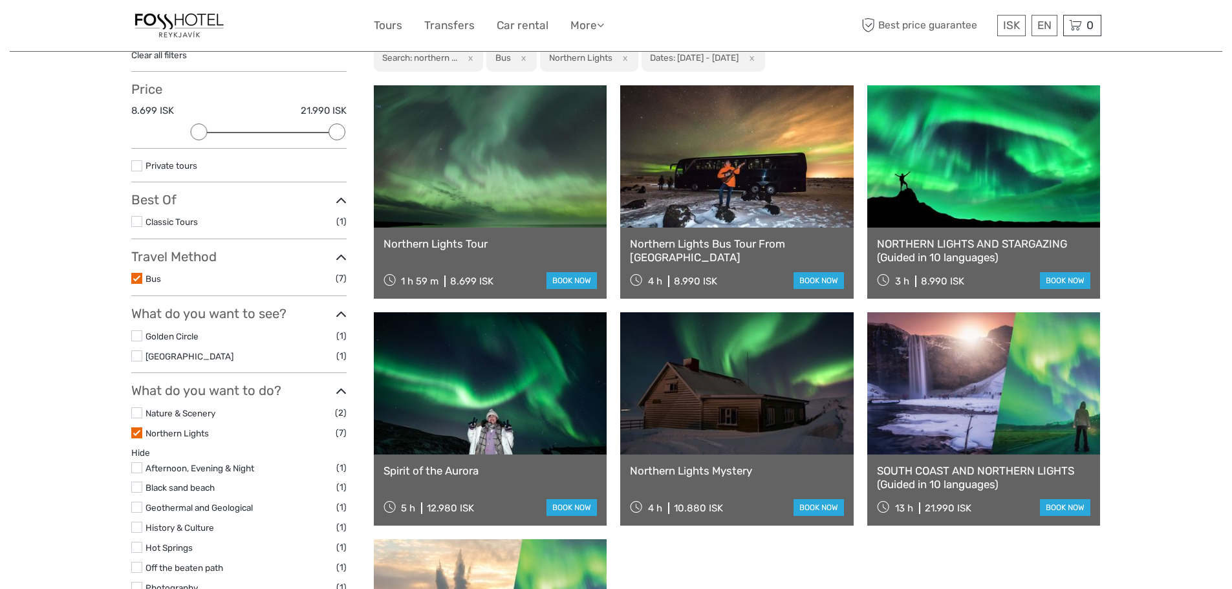
scroll to position [74, 0]
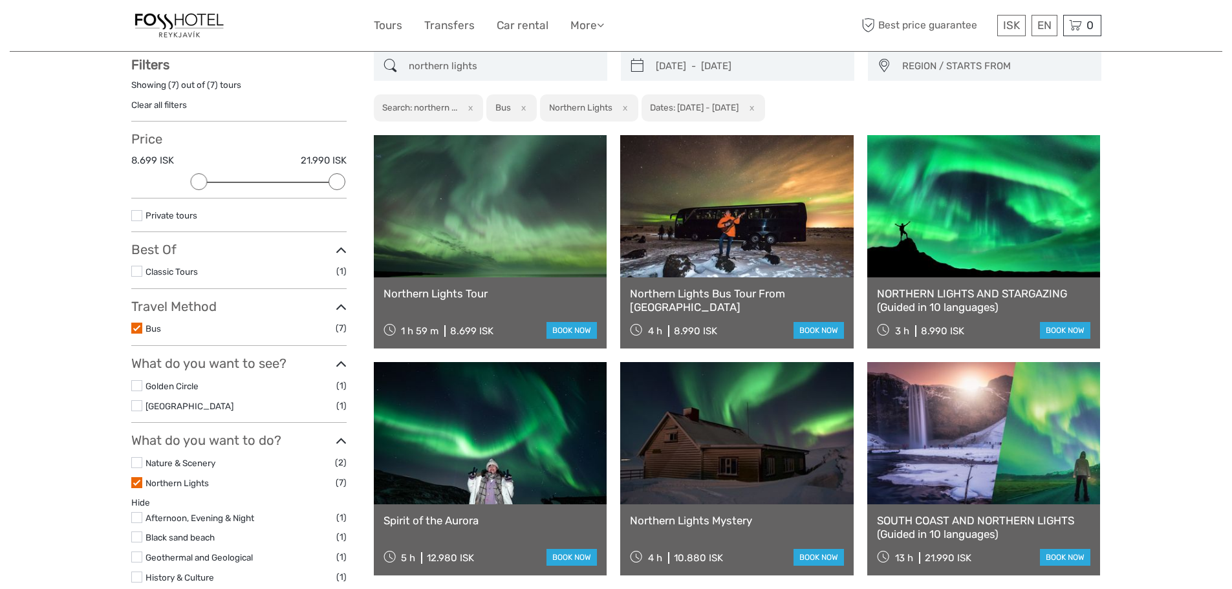
click at [724, 459] on link at bounding box center [736, 433] width 233 height 142
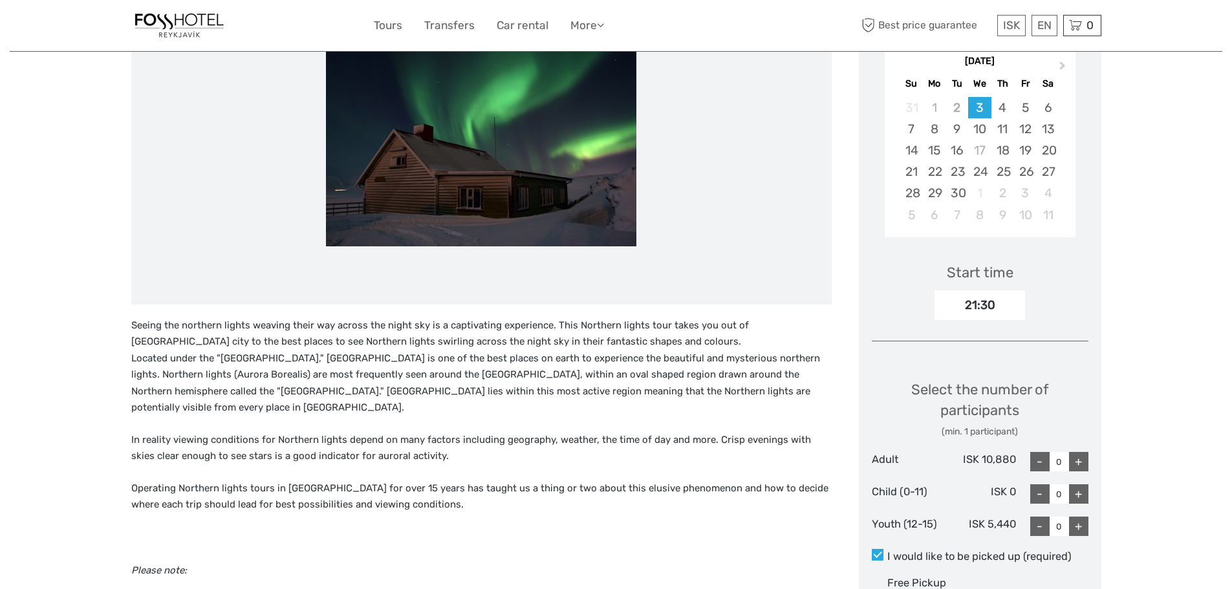
scroll to position [259, 0]
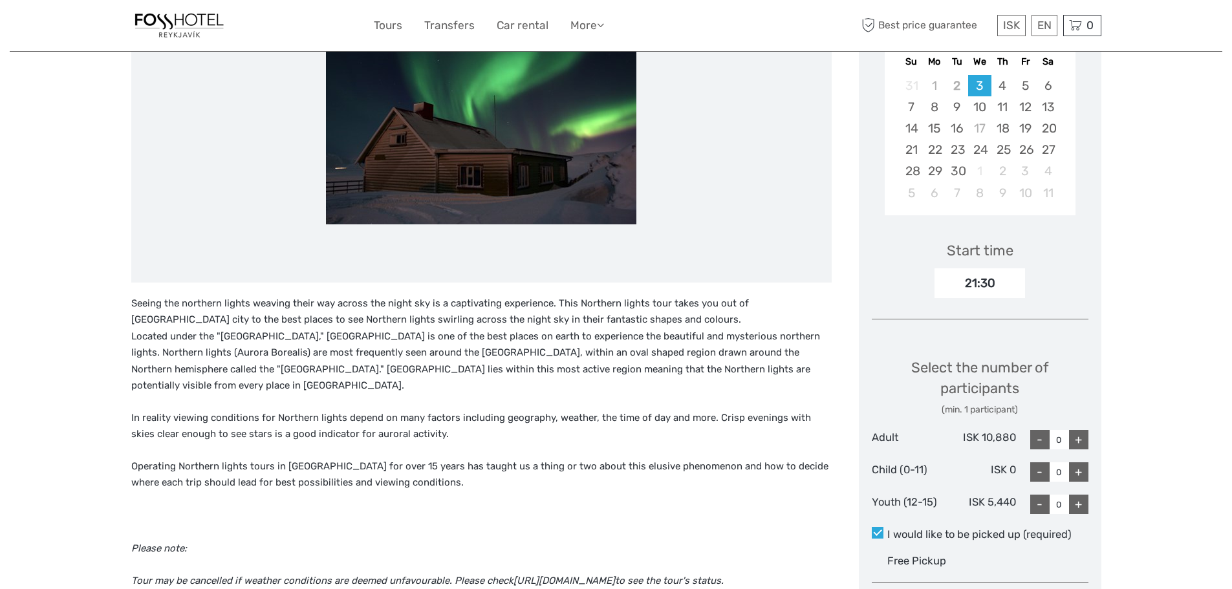
click at [1078, 439] on div "+" at bounding box center [1078, 439] width 19 height 19
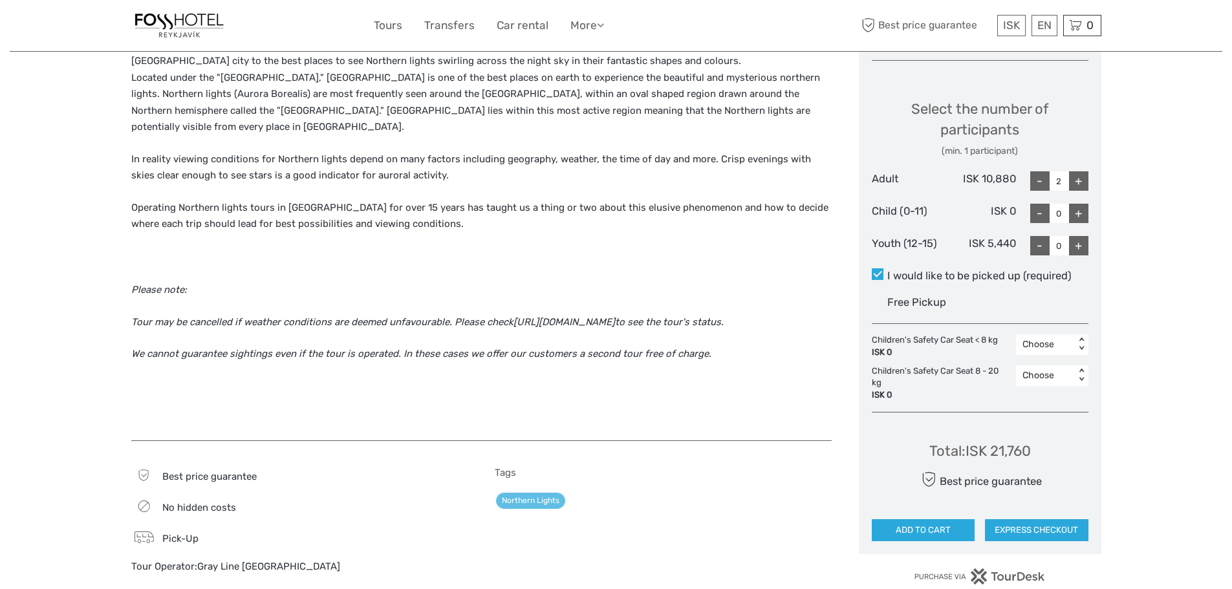
scroll to position [582, 0]
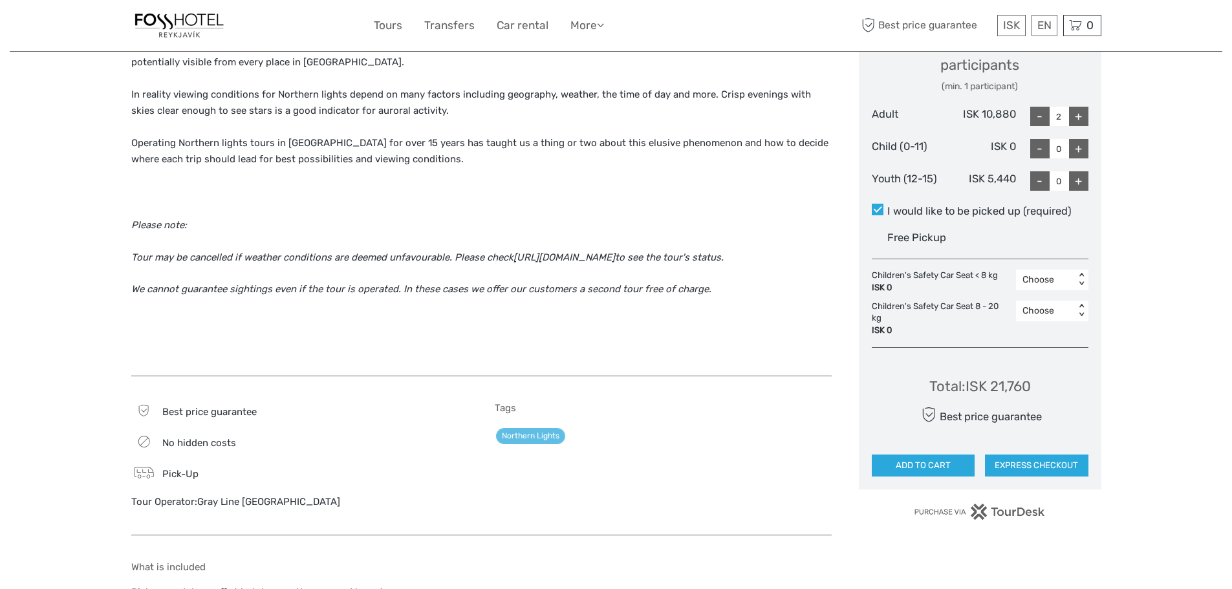
click at [1040, 120] on div "-" at bounding box center [1039, 116] width 19 height 19
type input "1"
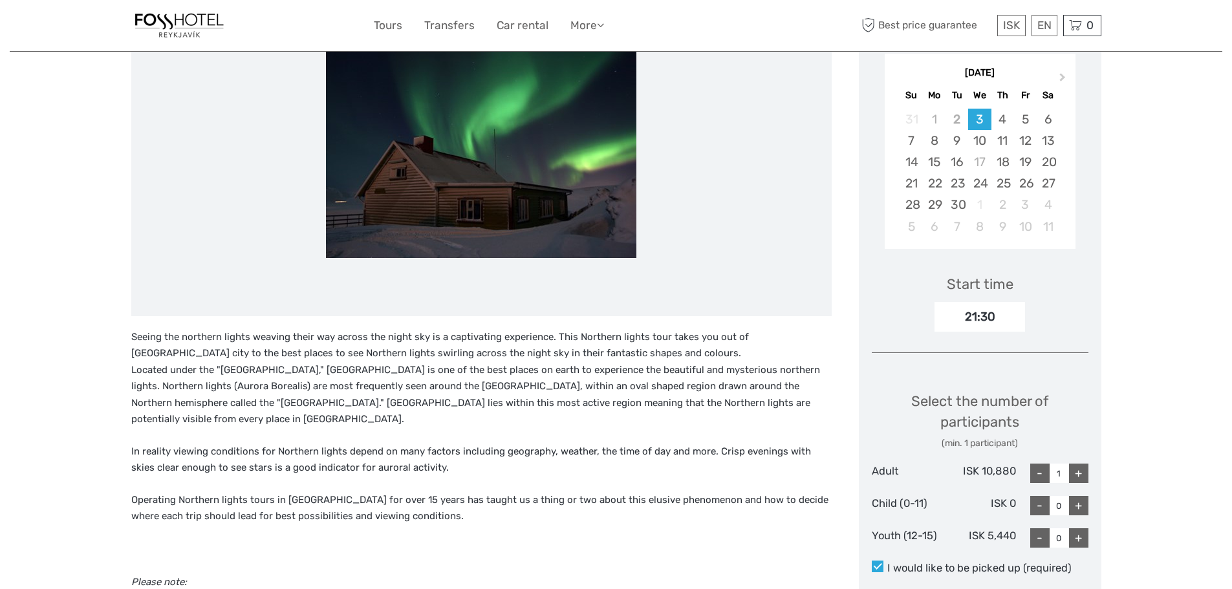
scroll to position [0, 0]
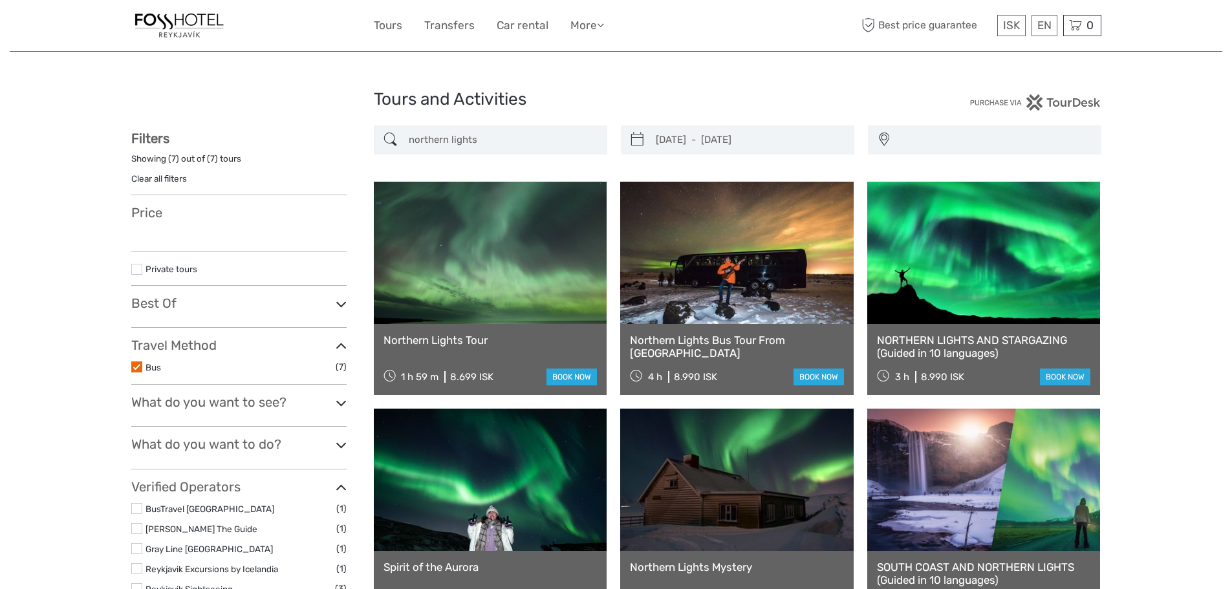
select select
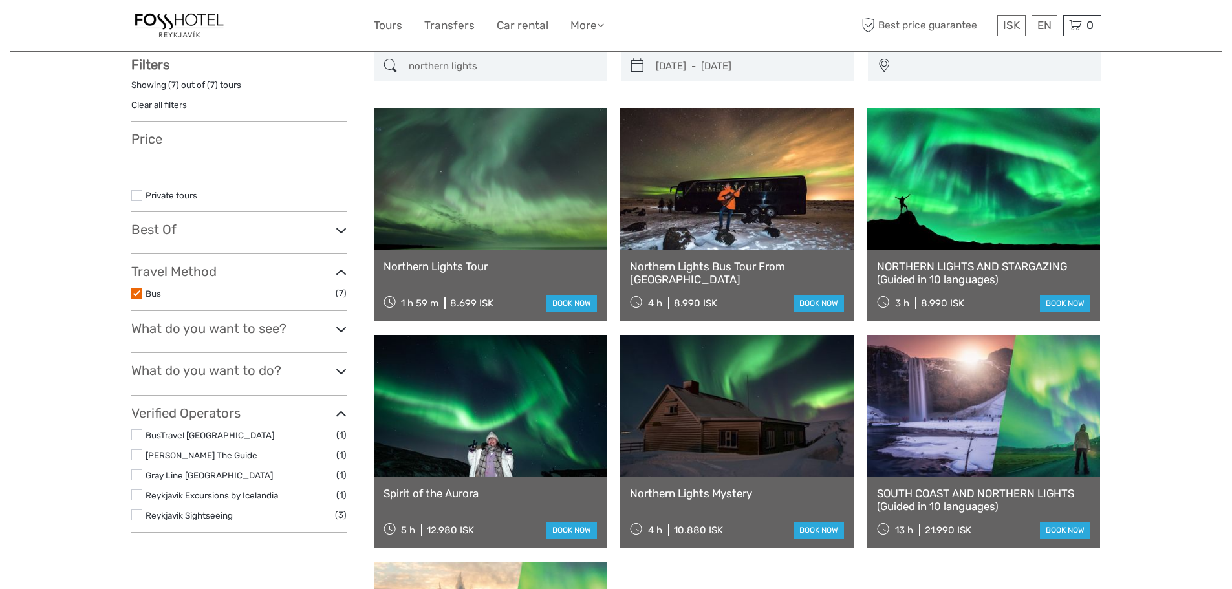
type input "[DATE] - [DATE]"
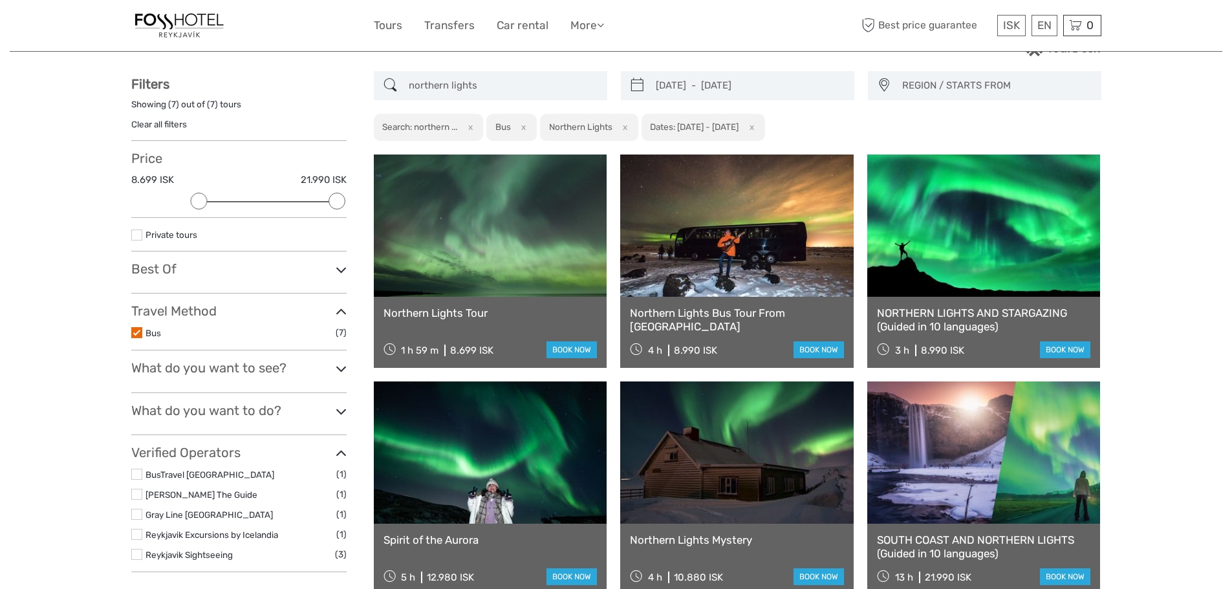
scroll to position [0, 0]
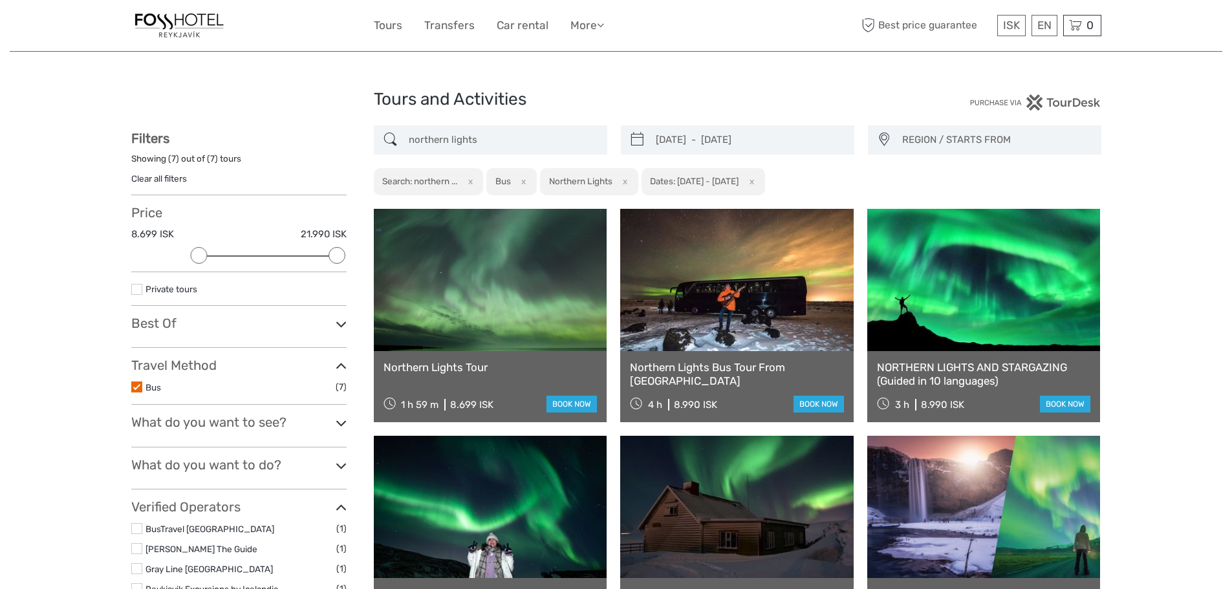
click at [963, 138] on span "REGION / STARTS FROM" at bounding box center [995, 139] width 199 height 21
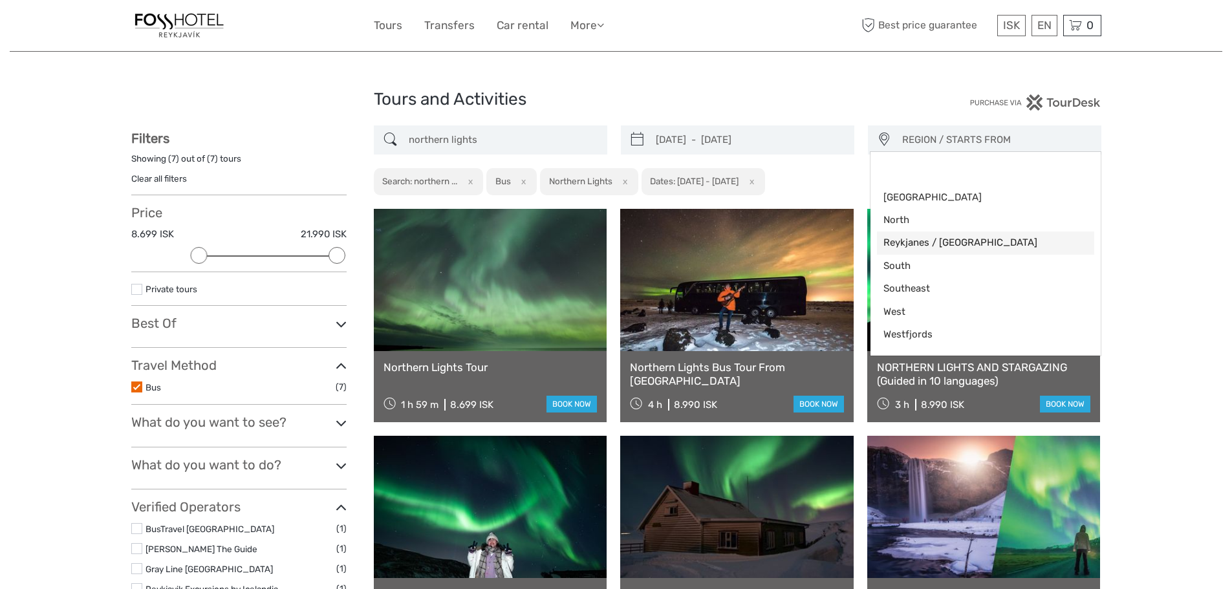
click at [952, 242] on span "Reykjanes / Keflavík" at bounding box center [974, 243] width 182 height 14
select select "Reykjanes / Keflavík"
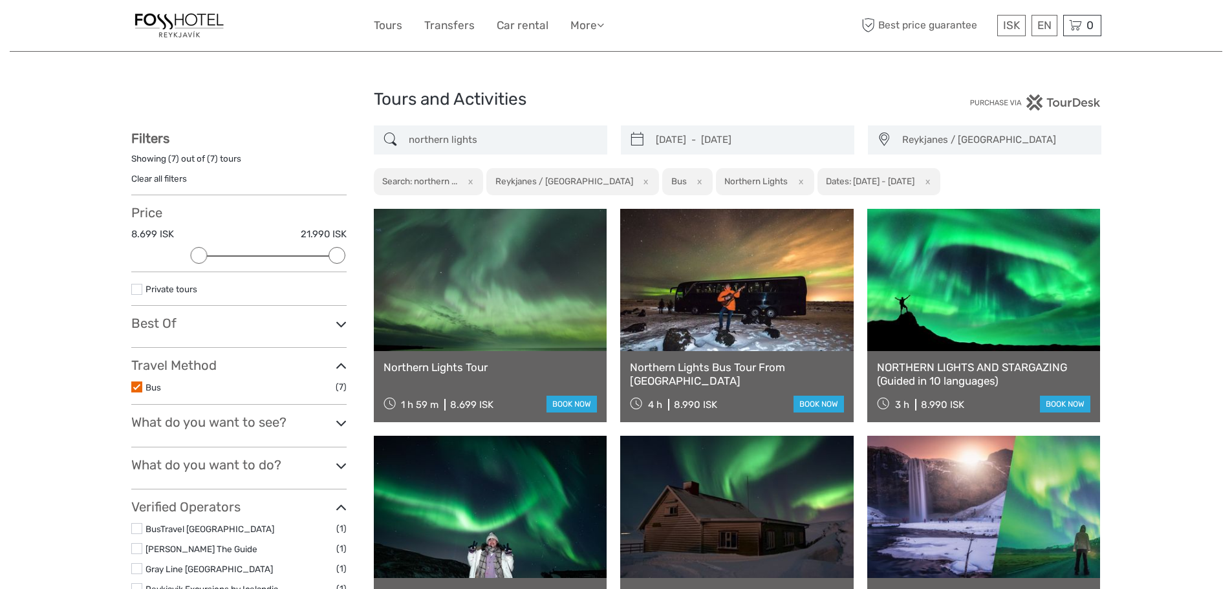
scroll to position [16, 0]
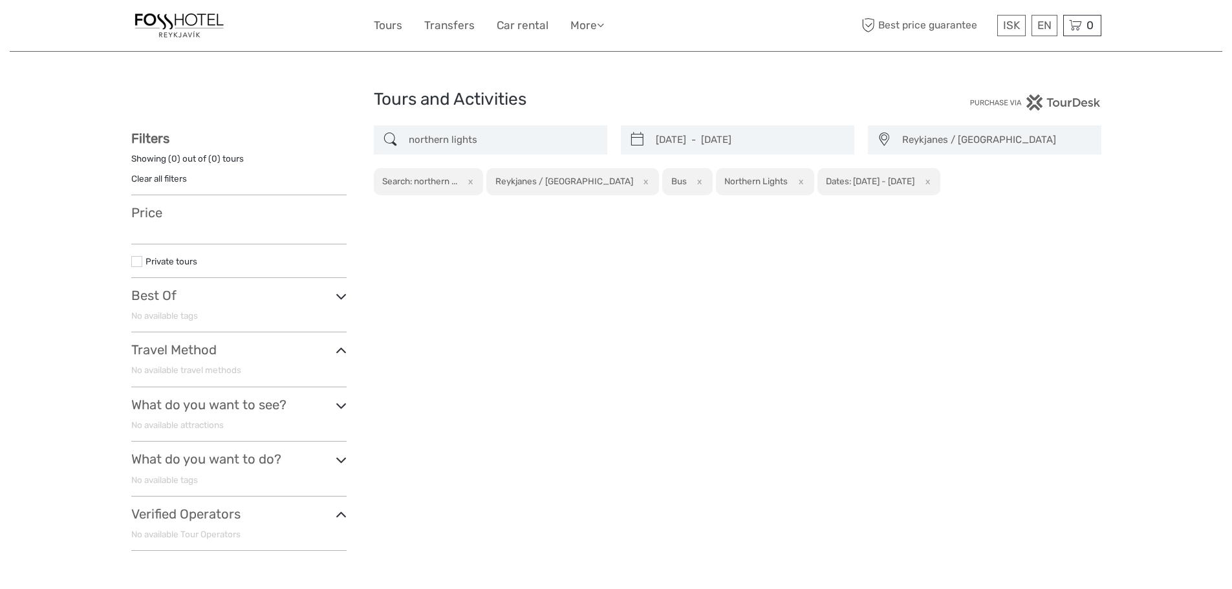
click at [334, 299] on h3 "Best Of" at bounding box center [238, 296] width 215 height 16
click at [951, 138] on span "Reykjanes / Keflavík" at bounding box center [995, 139] width 199 height 21
type input "03/10/2025"
type input "13/10/2025"
click at [797, 141] on input "03/10/2025 - 13/10/2025" at bounding box center [749, 140] width 197 height 23
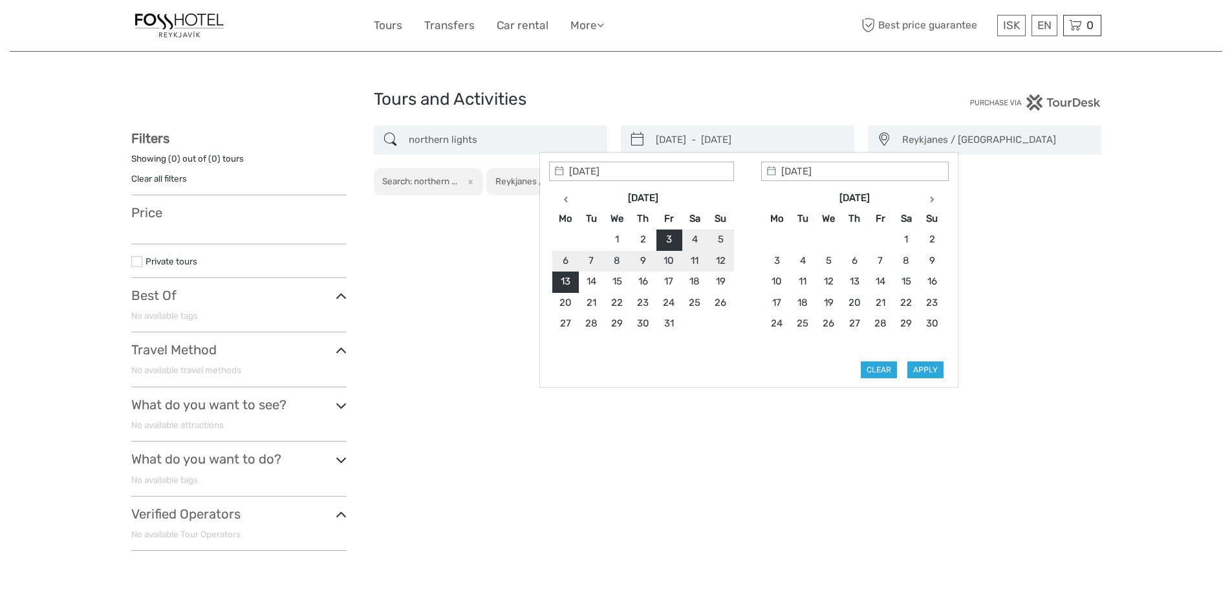
click at [480, 135] on input "northern lights" at bounding box center [502, 140] width 197 height 23
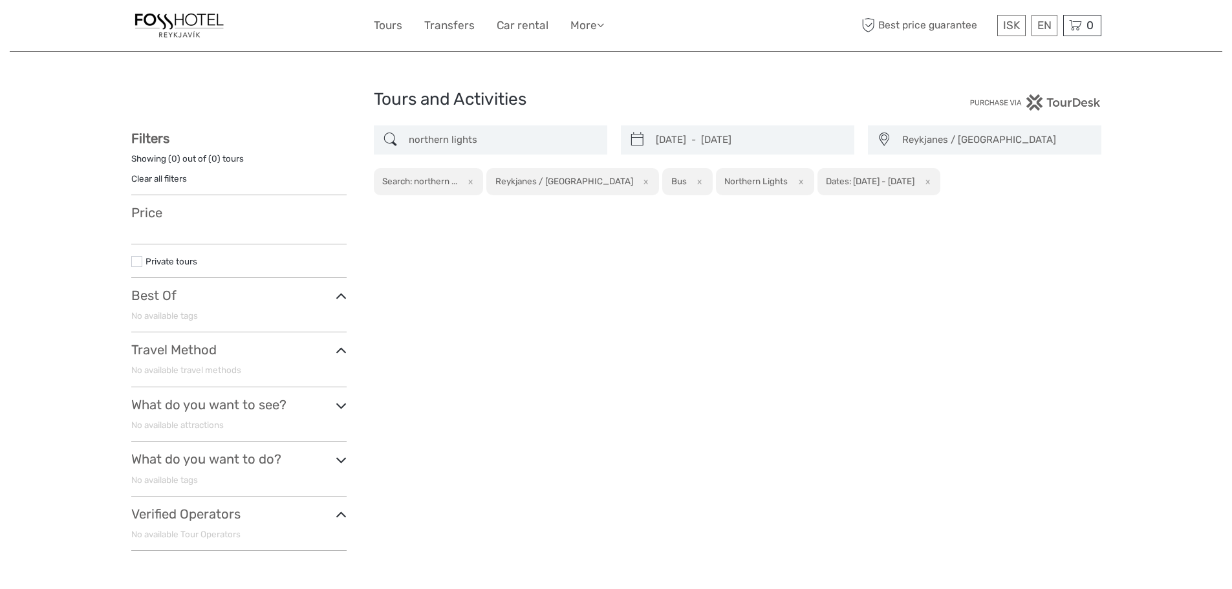
click at [547, 182] on h2 "Reykjanes / Keflavík" at bounding box center [564, 181] width 138 height 10
click at [689, 181] on button "x" at bounding box center [697, 182] width 17 height 14
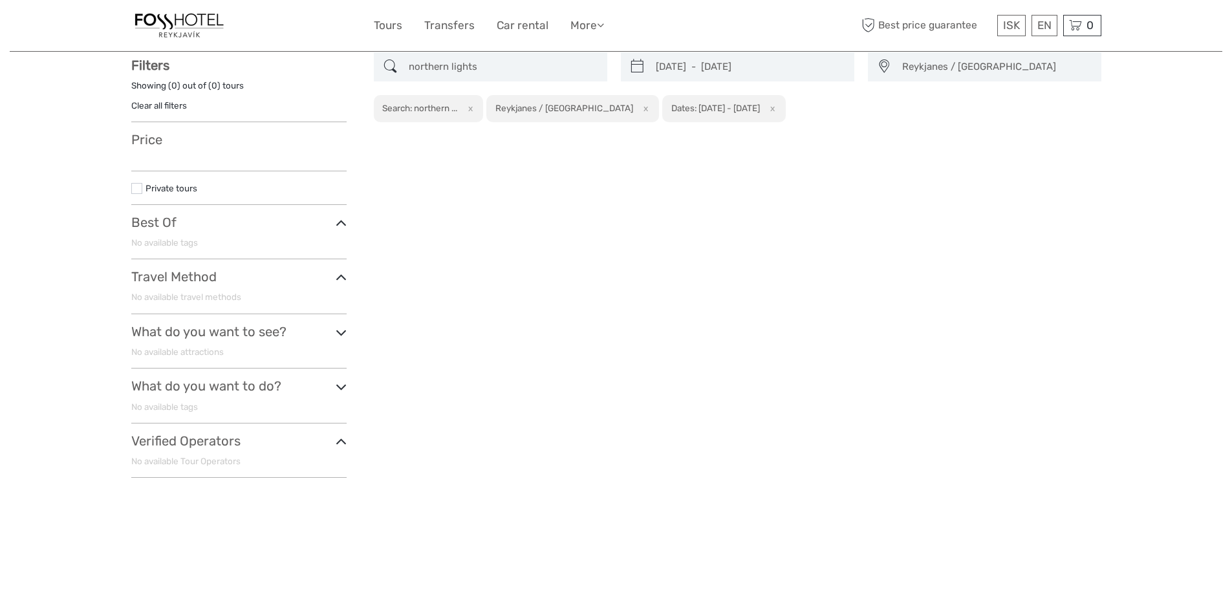
scroll to position [74, 0]
click at [345, 229] on icon at bounding box center [341, 222] width 11 height 17
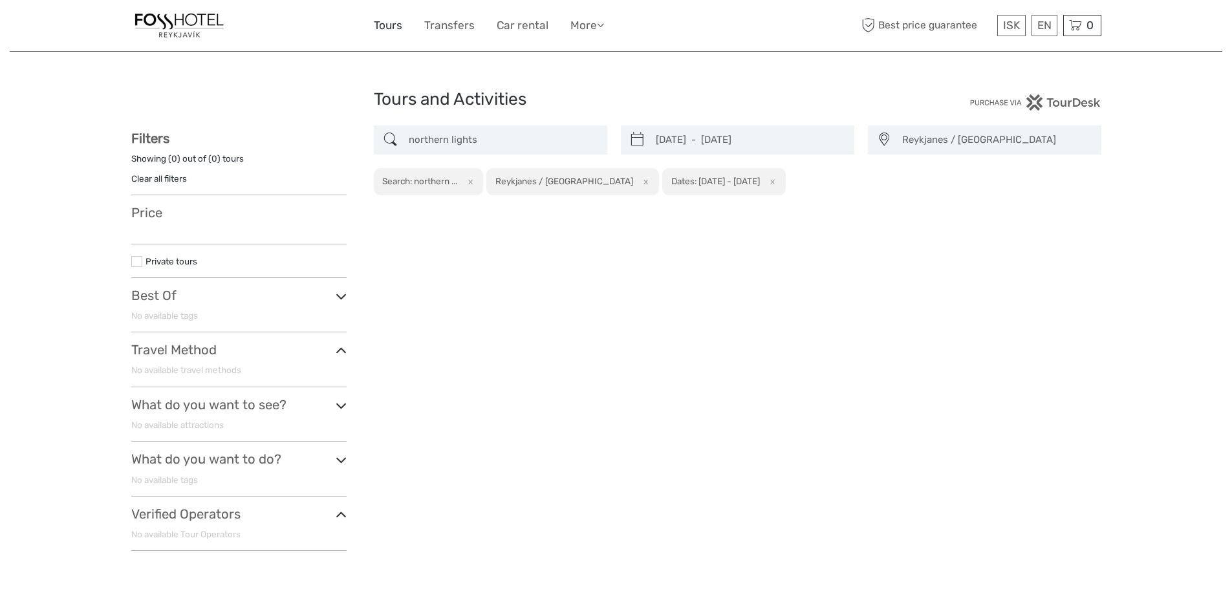
click at [389, 25] on link "Tours" at bounding box center [388, 25] width 28 height 19
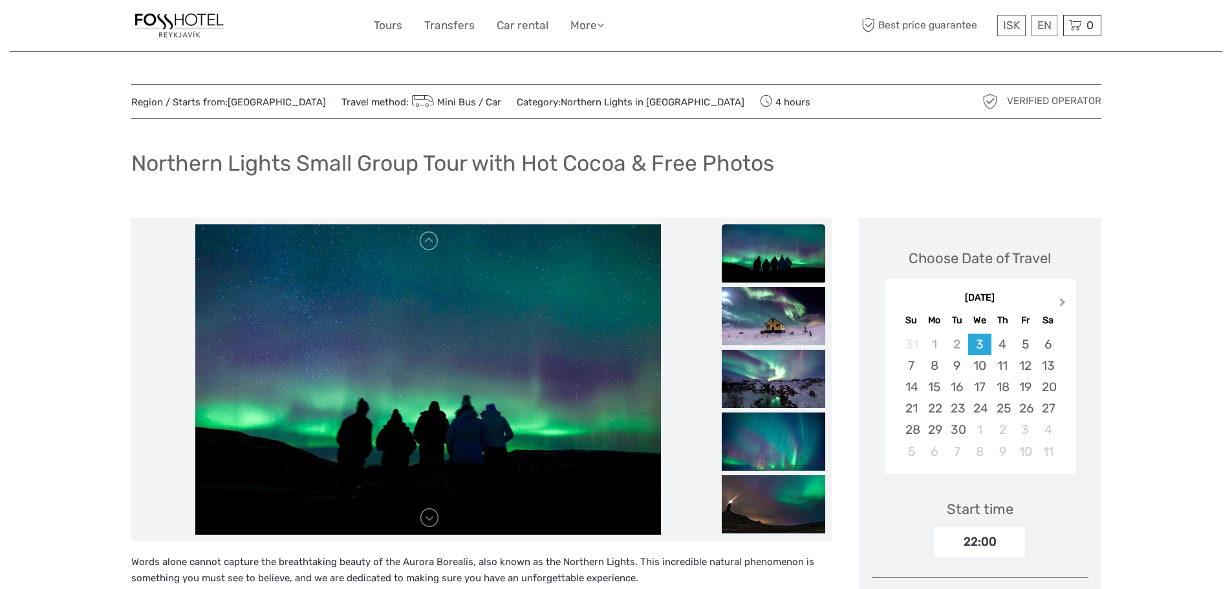
click at [1063, 299] on span "Next Month" at bounding box center [1063, 305] width 0 height 19
click at [910, 362] on div "5" at bounding box center [911, 365] width 23 height 21
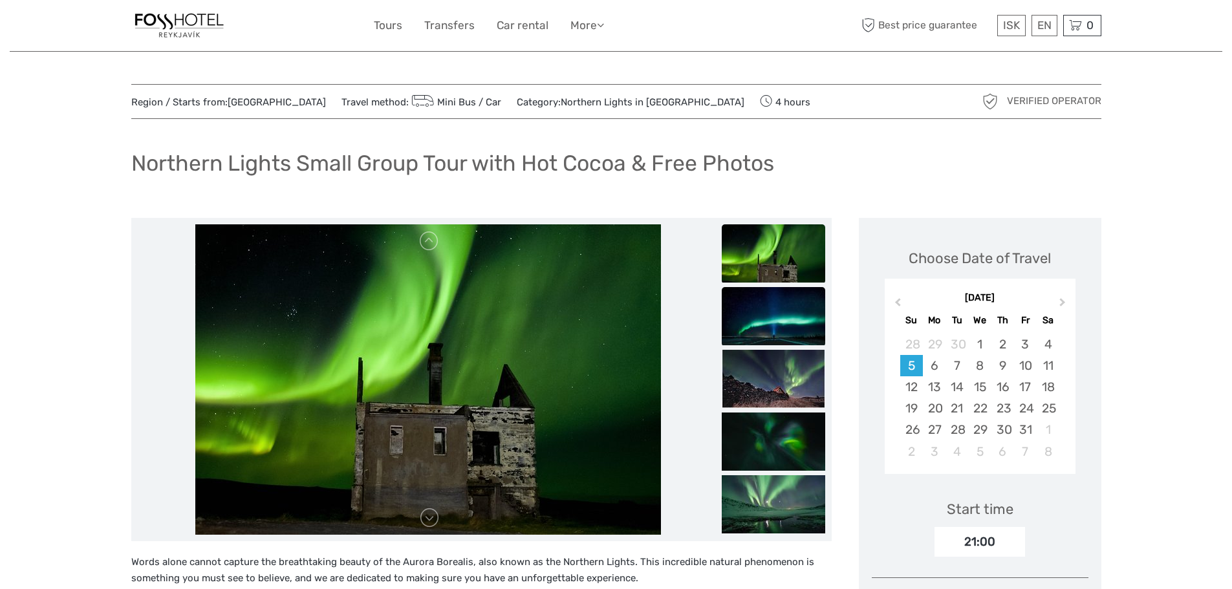
click at [786, 309] on img at bounding box center [773, 316] width 103 height 58
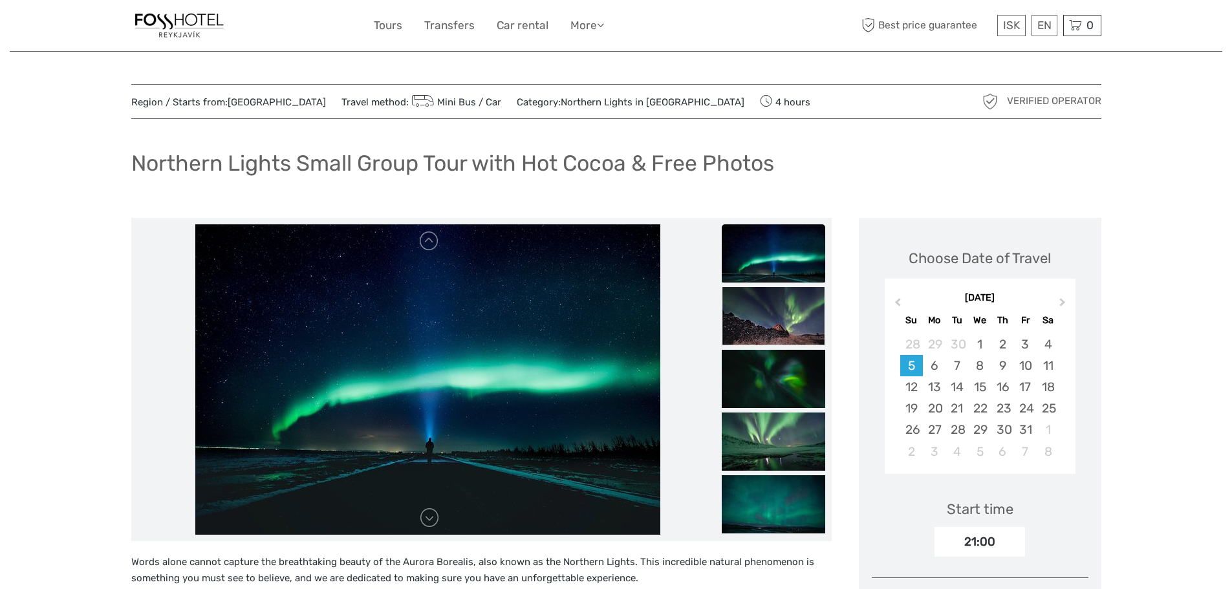
click at [786, 309] on img at bounding box center [773, 316] width 103 height 58
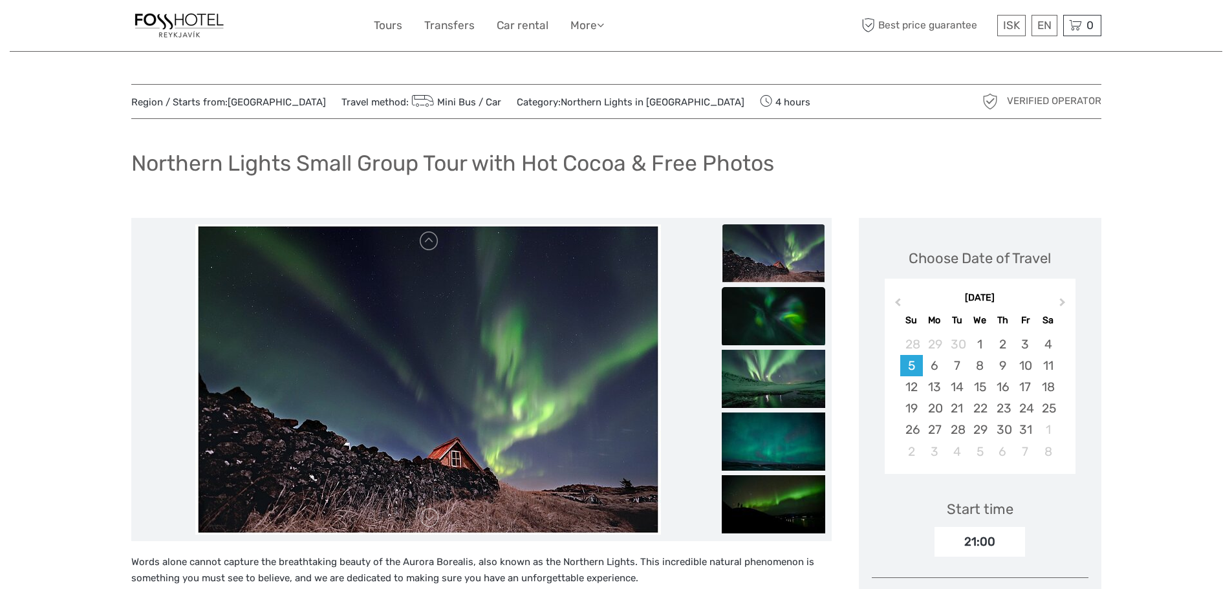
click at [789, 327] on img at bounding box center [773, 316] width 103 height 58
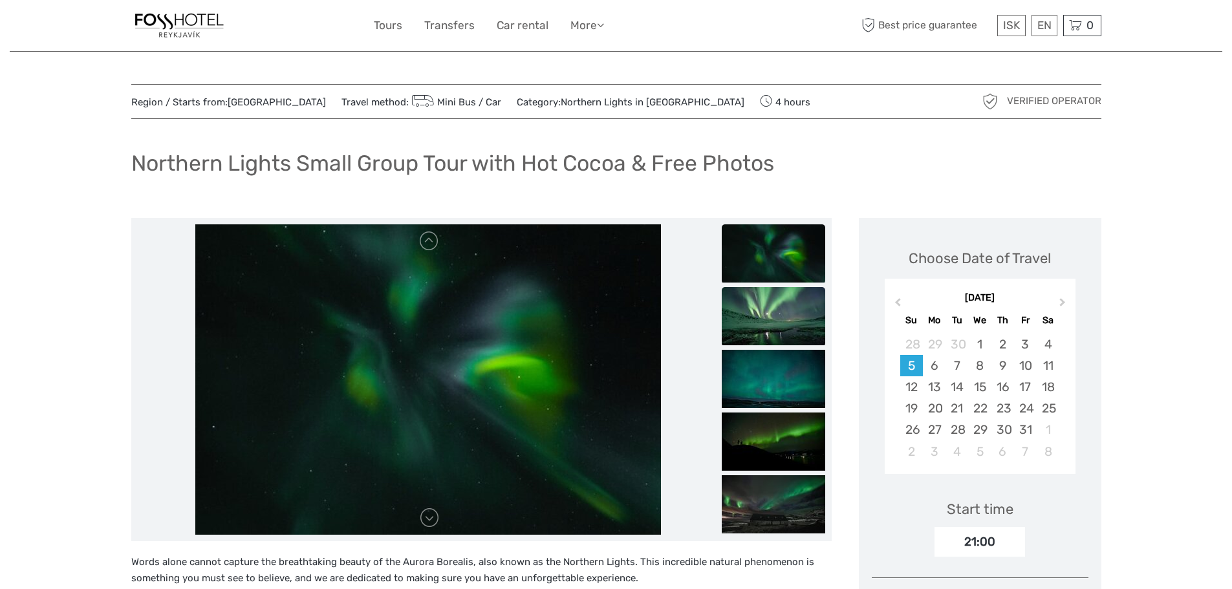
click at [790, 337] on img at bounding box center [773, 316] width 103 height 58
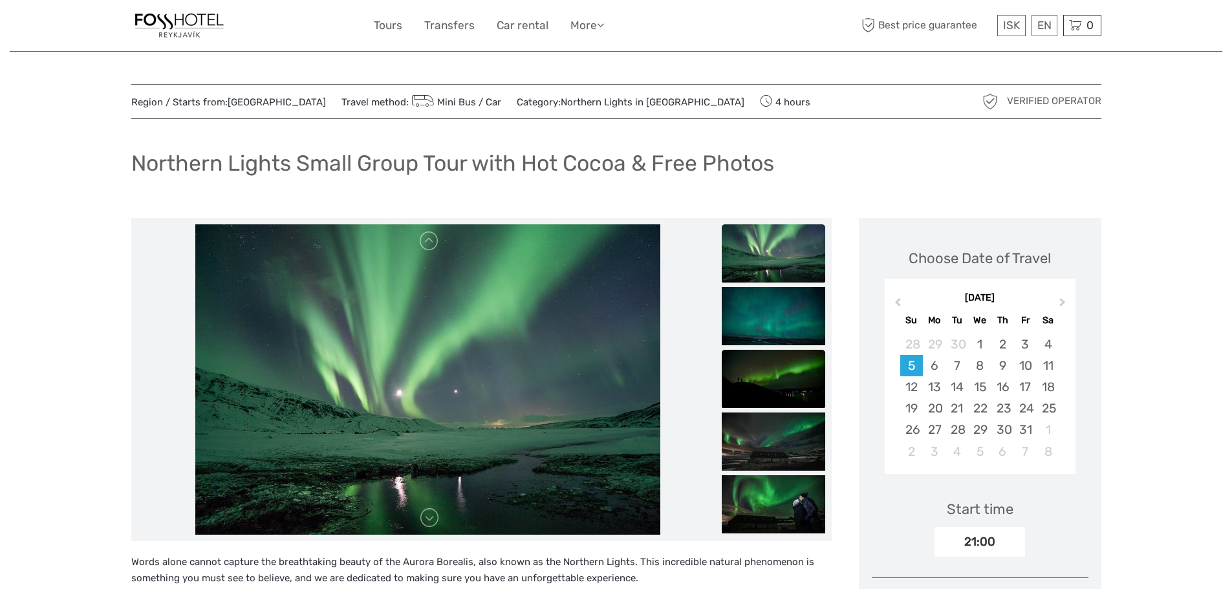
click at [790, 358] on img at bounding box center [773, 379] width 103 height 58
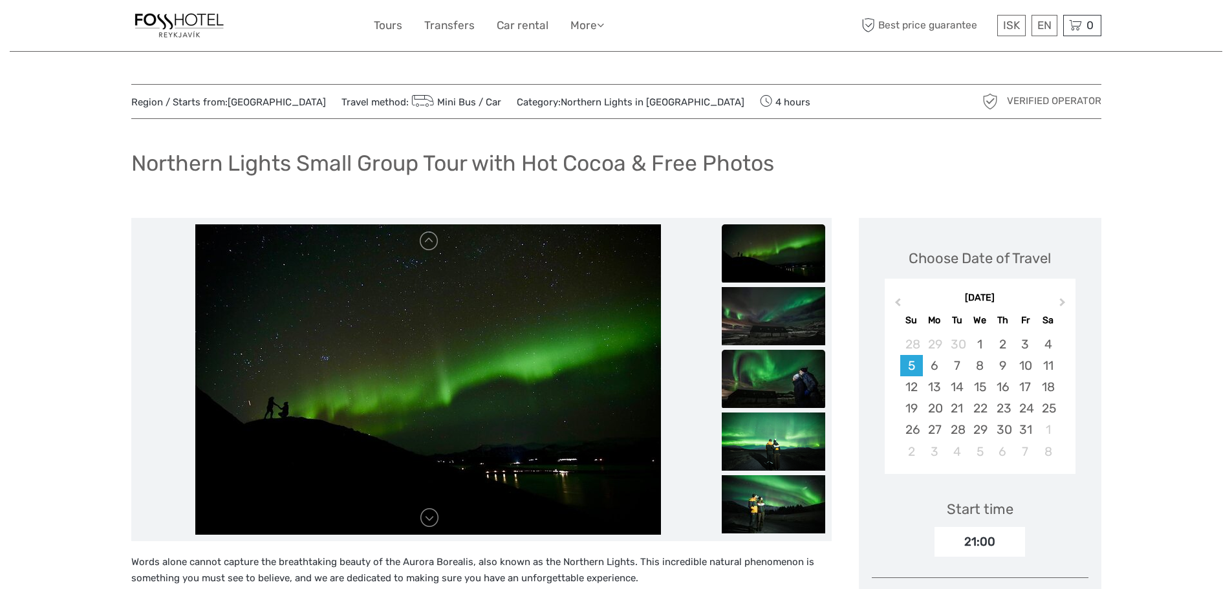
click at [790, 380] on img at bounding box center [773, 379] width 103 height 58
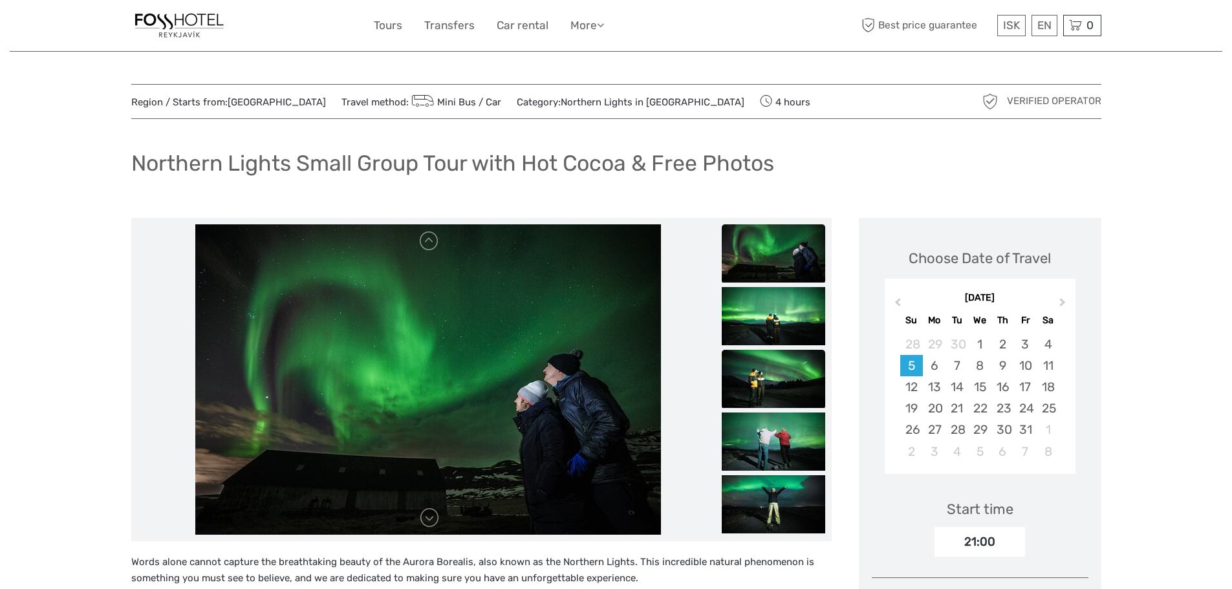
click at [790, 380] on img at bounding box center [773, 379] width 103 height 58
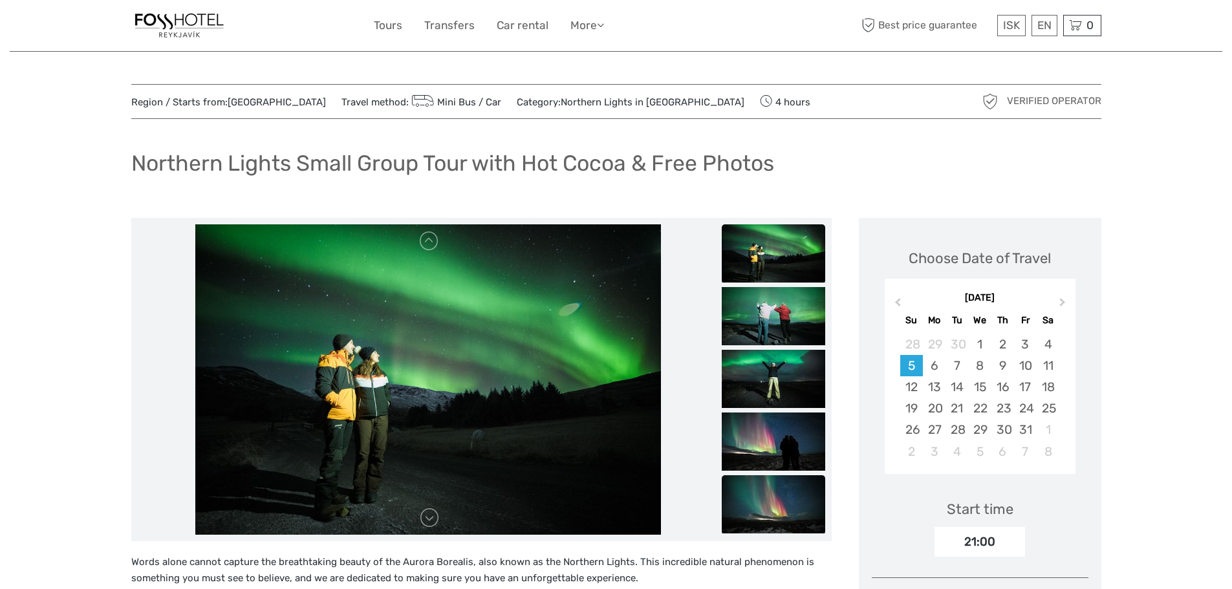
drag, startPoint x: 792, startPoint y: 433, endPoint x: 793, endPoint y: 426, distance: 7.2
click at [793, 433] on img at bounding box center [773, 442] width 103 height 58
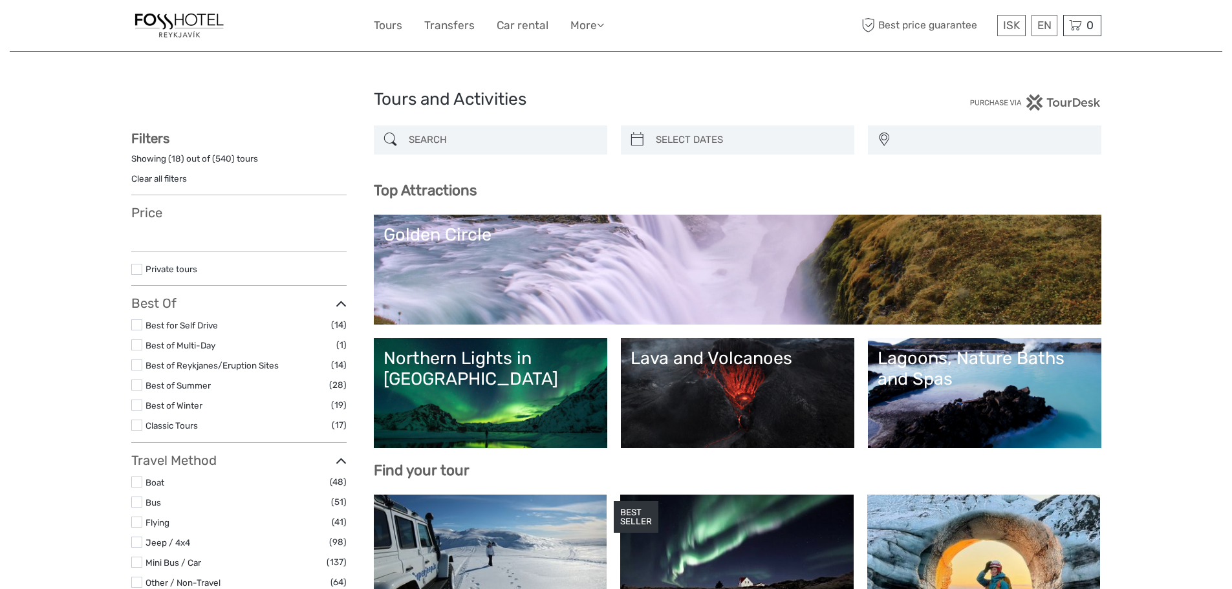
select select
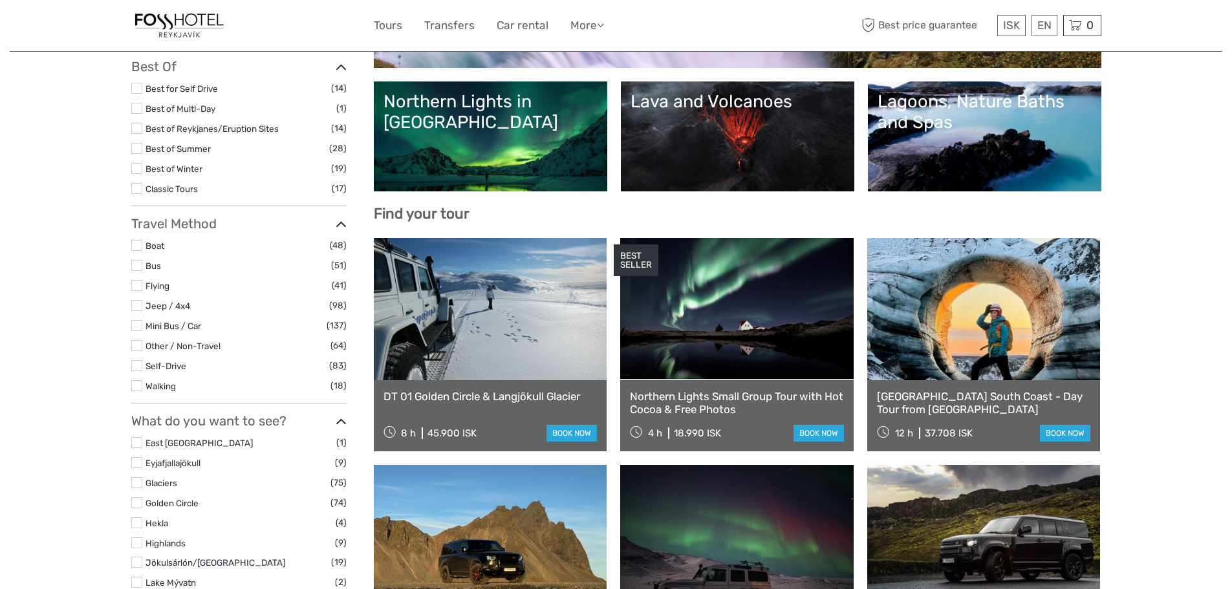
scroll to position [259, 0]
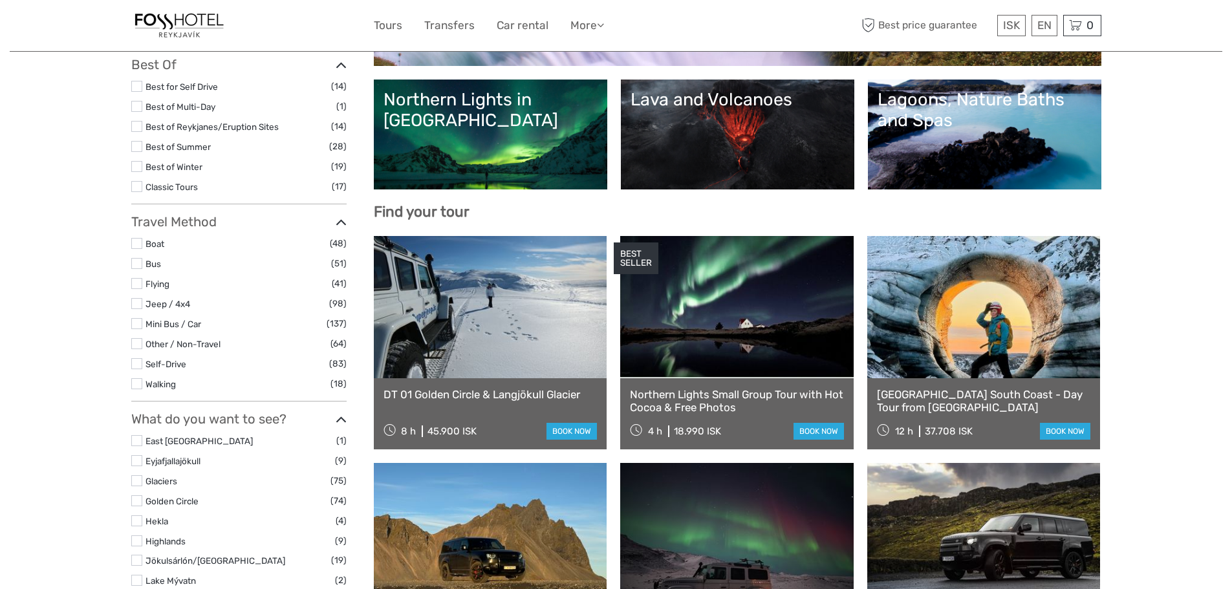
click at [136, 261] on label at bounding box center [136, 263] width 11 height 11
click at [0, 0] on input "checkbox" at bounding box center [0, 0] width 0 height 0
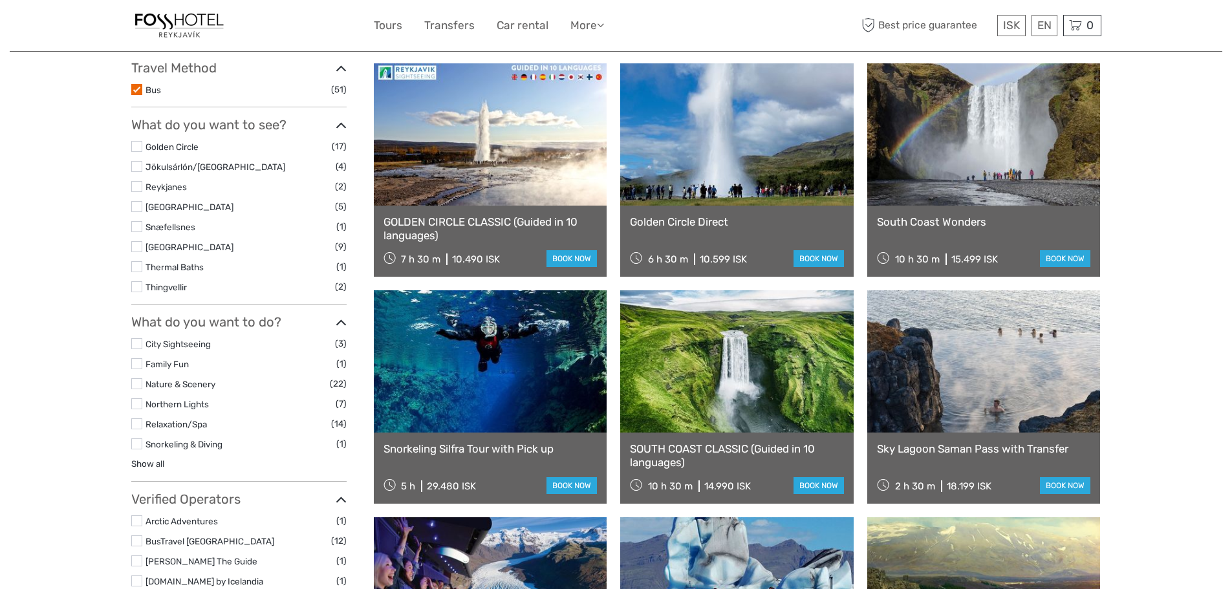
scroll to position [397, 0]
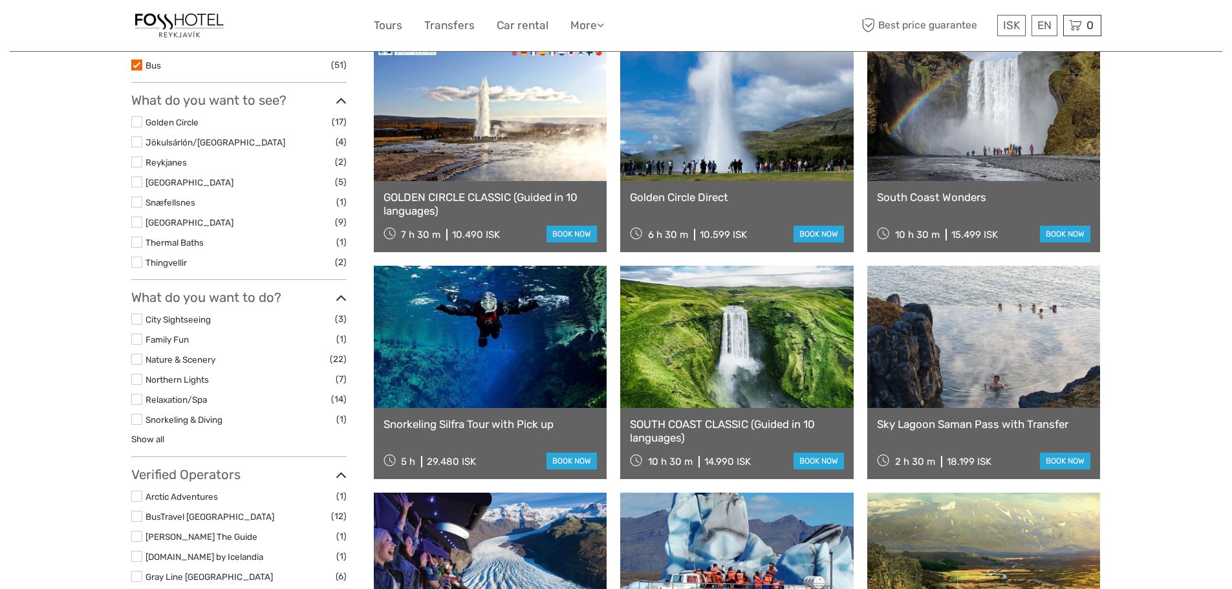
click at [138, 184] on label at bounding box center [136, 182] width 11 height 11
click at [0, 0] on input "checkbox" at bounding box center [0, 0] width 0 height 0
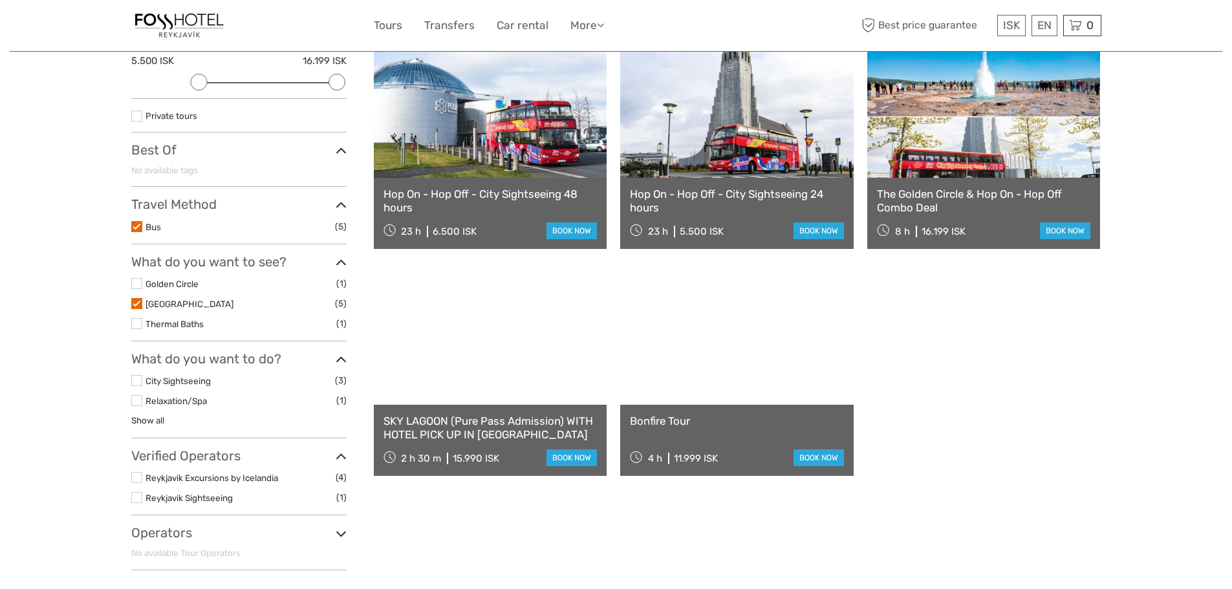
scroll to position [203, 0]
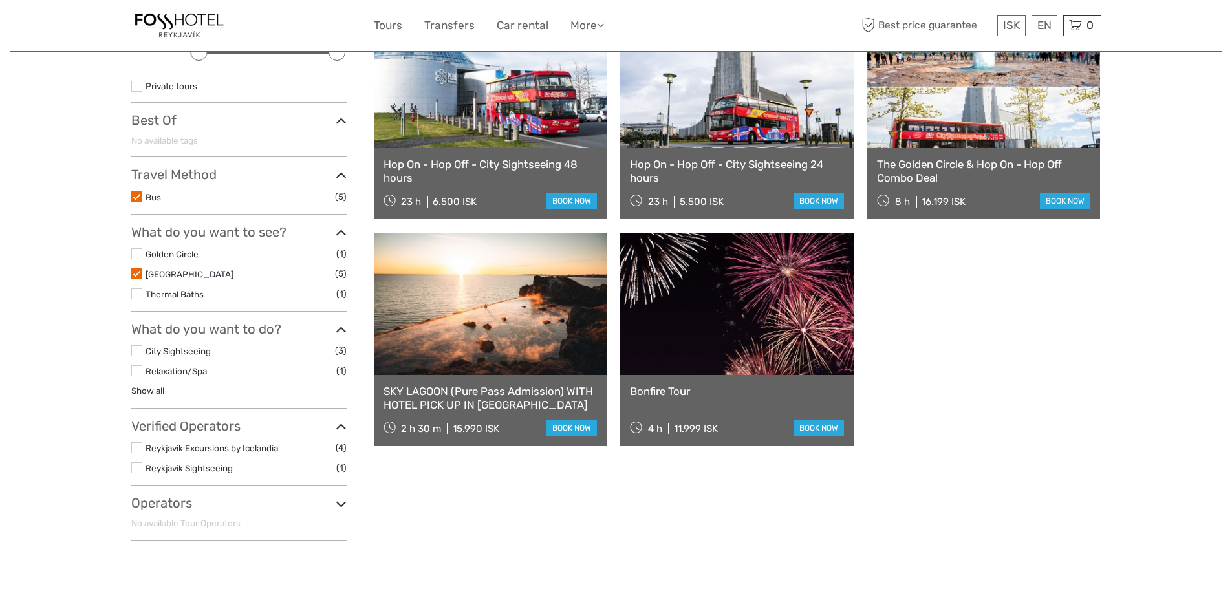
click at [136, 466] on label at bounding box center [136, 467] width 11 height 11
click at [0, 0] on input "checkbox" at bounding box center [0, 0] width 0 height 0
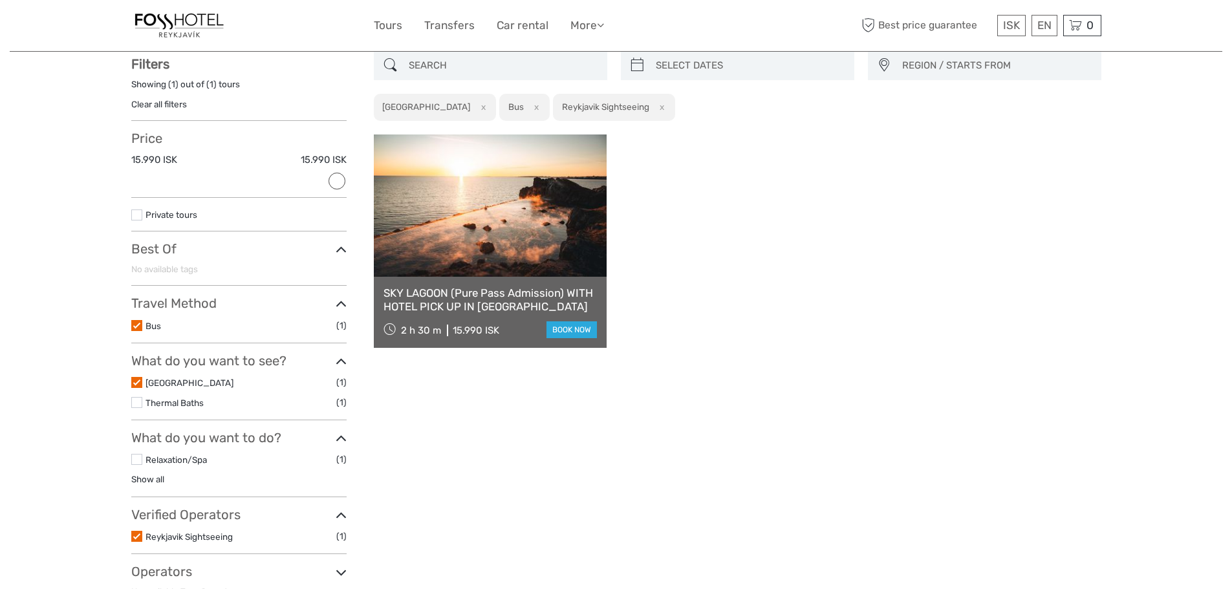
scroll to position [74, 0]
click at [343, 320] on span "(1)" at bounding box center [341, 326] width 10 height 15
click at [344, 299] on icon at bounding box center [341, 304] width 11 height 17
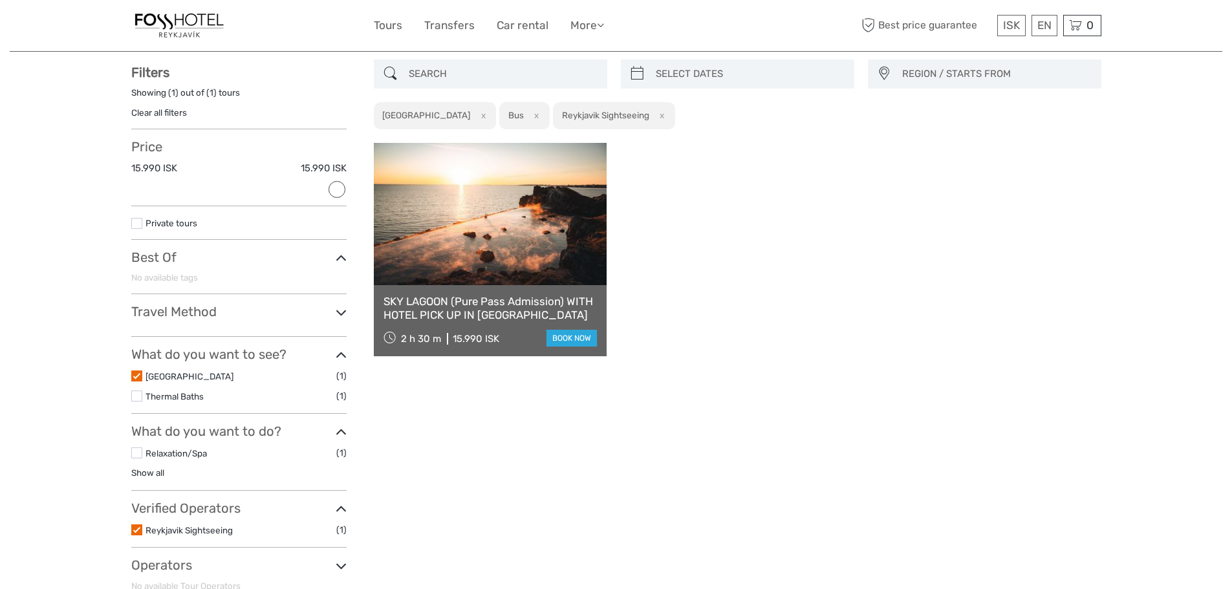
scroll to position [0, 0]
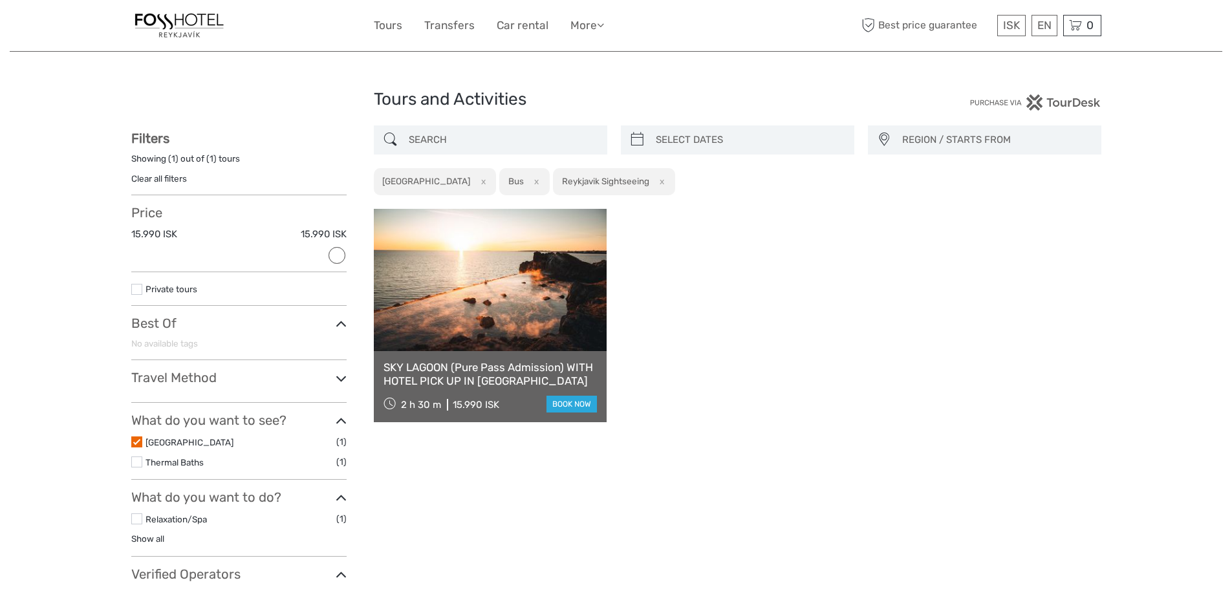
click at [460, 142] on input "search" at bounding box center [502, 140] width 197 height 23
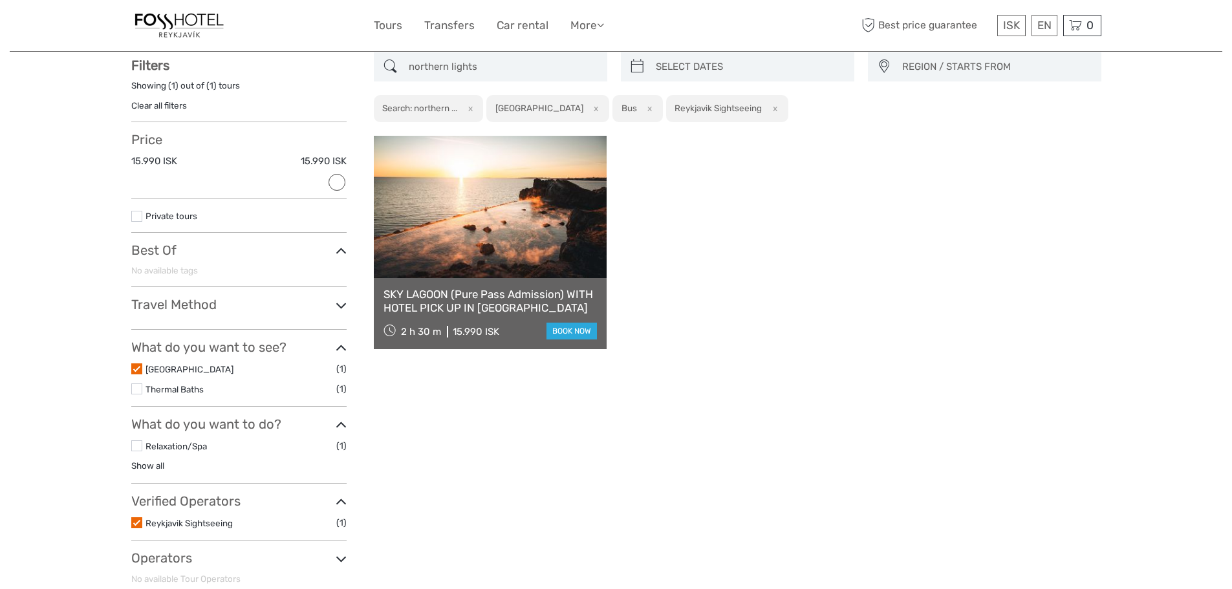
scroll to position [74, 0]
type input "northern lights"
type input "02/09/2025"
drag, startPoint x: 695, startPoint y: 67, endPoint x: 708, endPoint y: 68, distance: 12.4
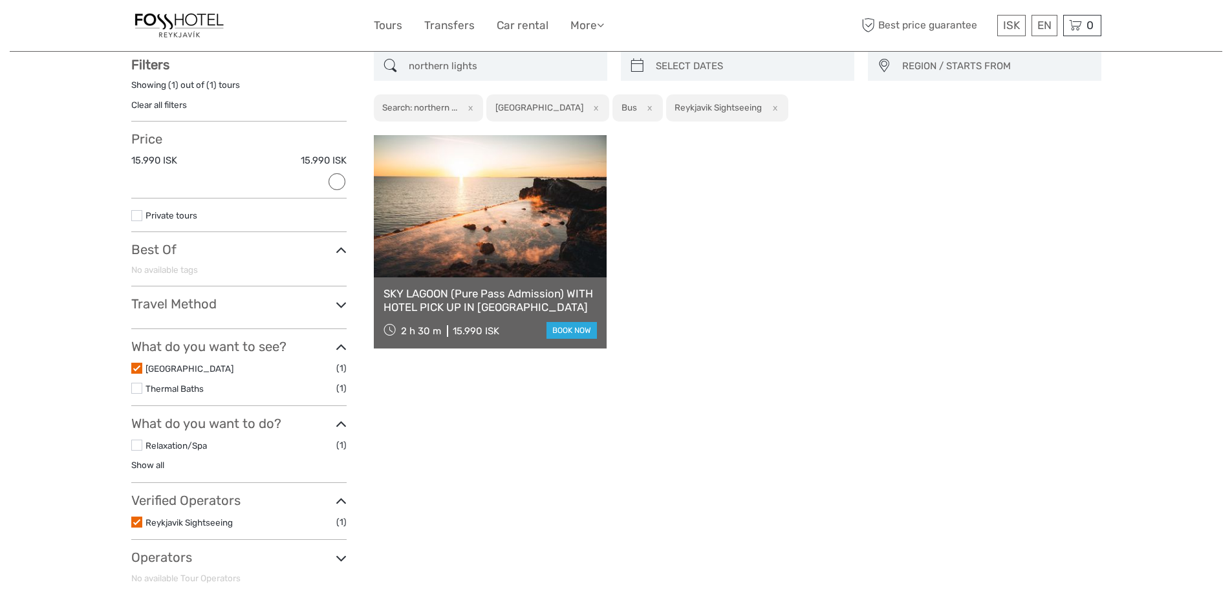
click at [696, 67] on input "search" at bounding box center [749, 66] width 197 height 23
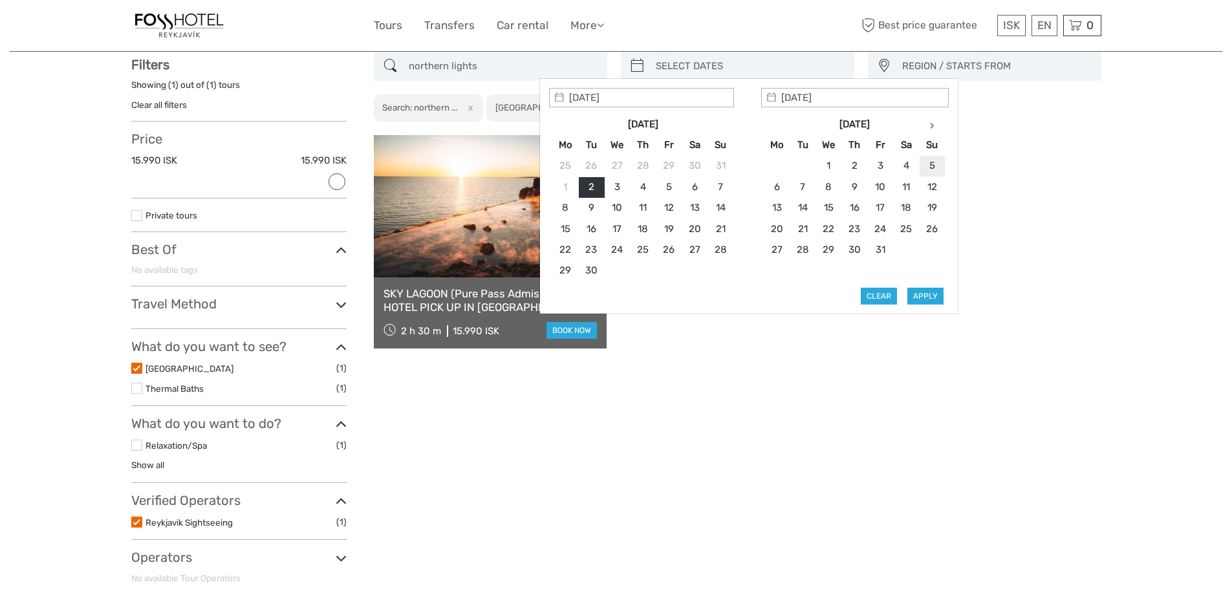
type input "05/10/2025"
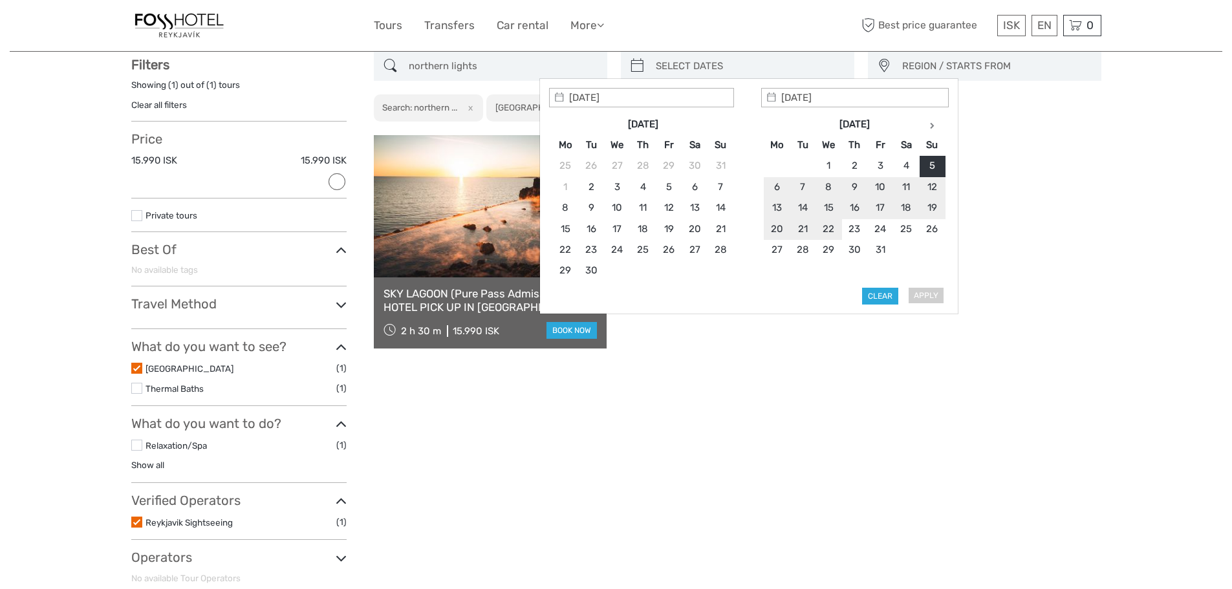
type input "15/10/2025"
type input "05/10/2025"
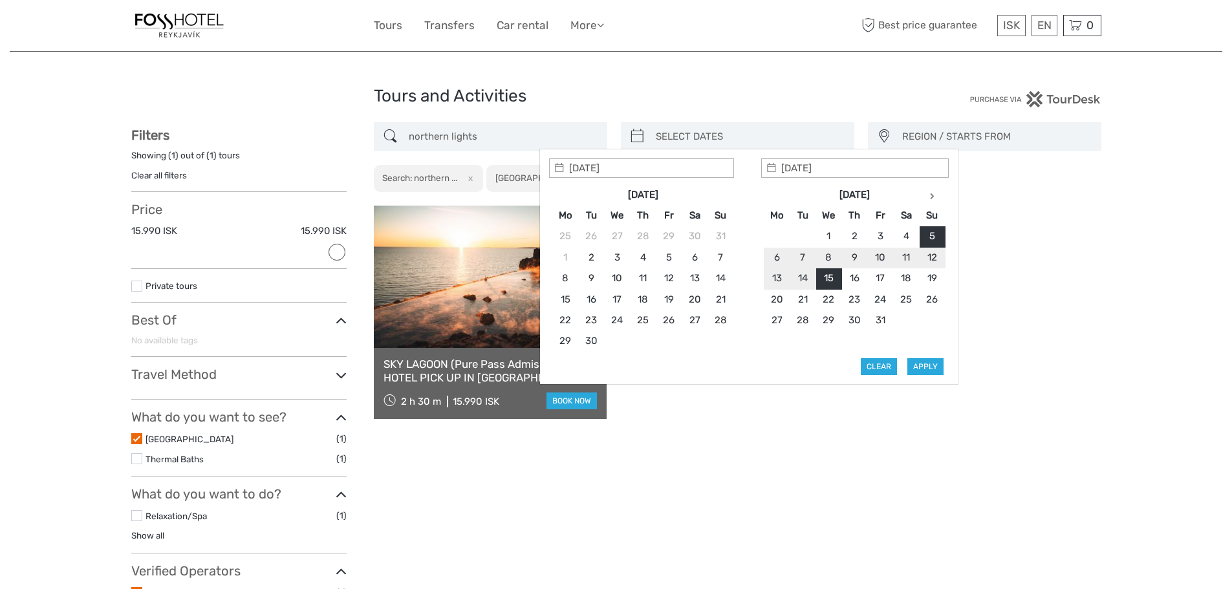
scroll to position [0, 0]
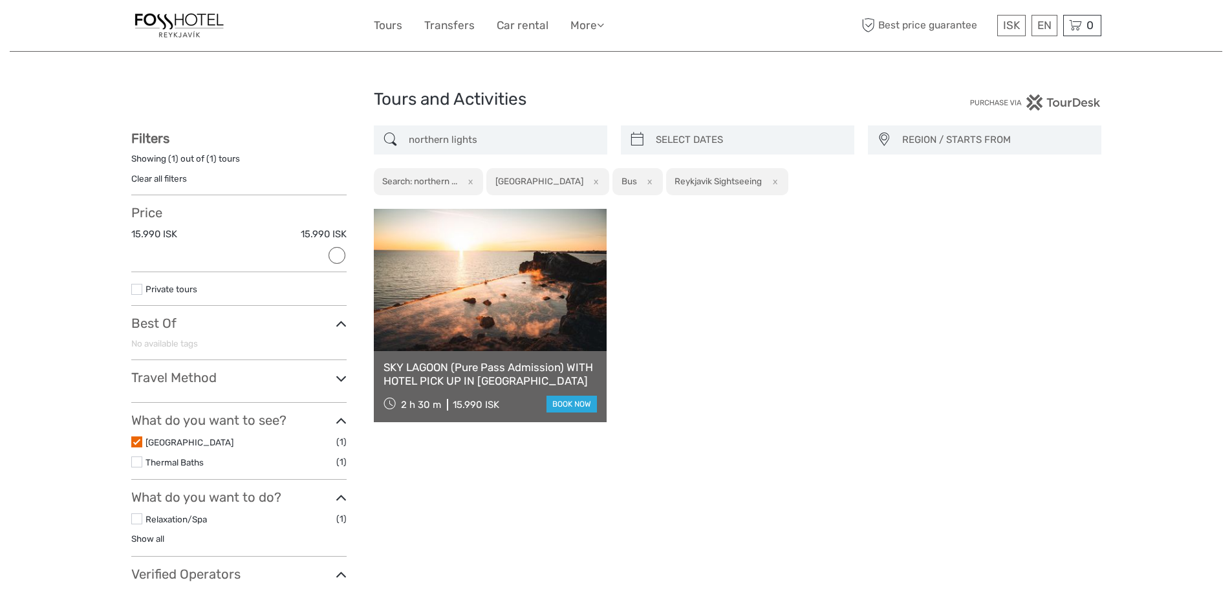
click at [993, 136] on span "REGION / STARTS FROM" at bounding box center [995, 139] width 199 height 21
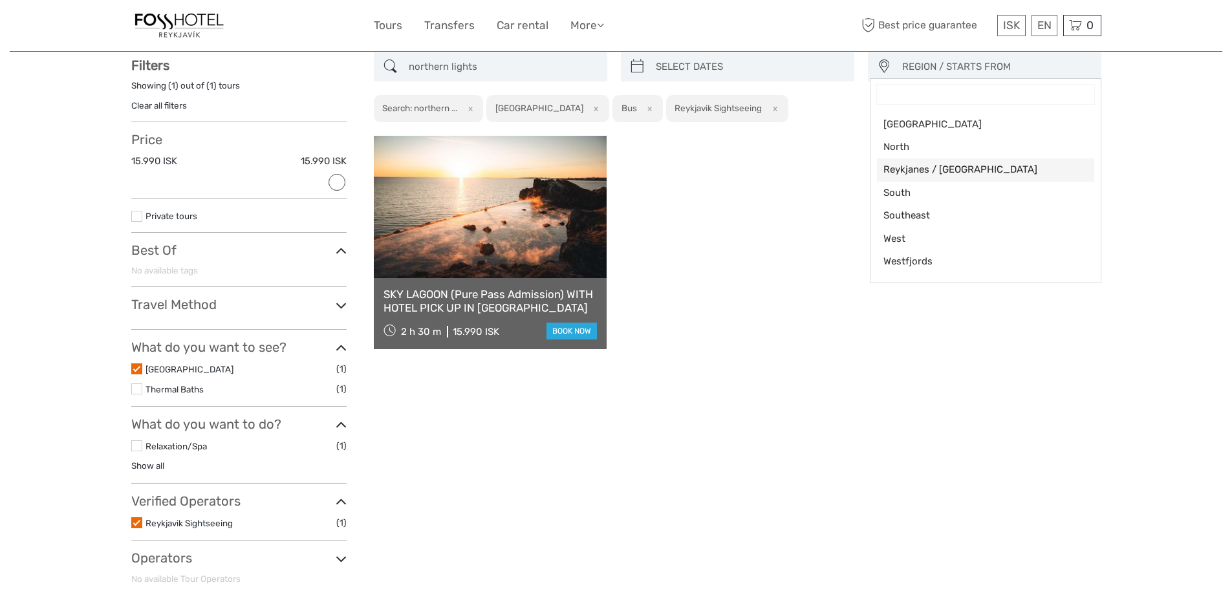
scroll to position [74, 0]
click at [898, 167] on span "Reykjanes / [GEOGRAPHIC_DATA]" at bounding box center [974, 169] width 182 height 14
select select "Reykjanes / [GEOGRAPHIC_DATA]"
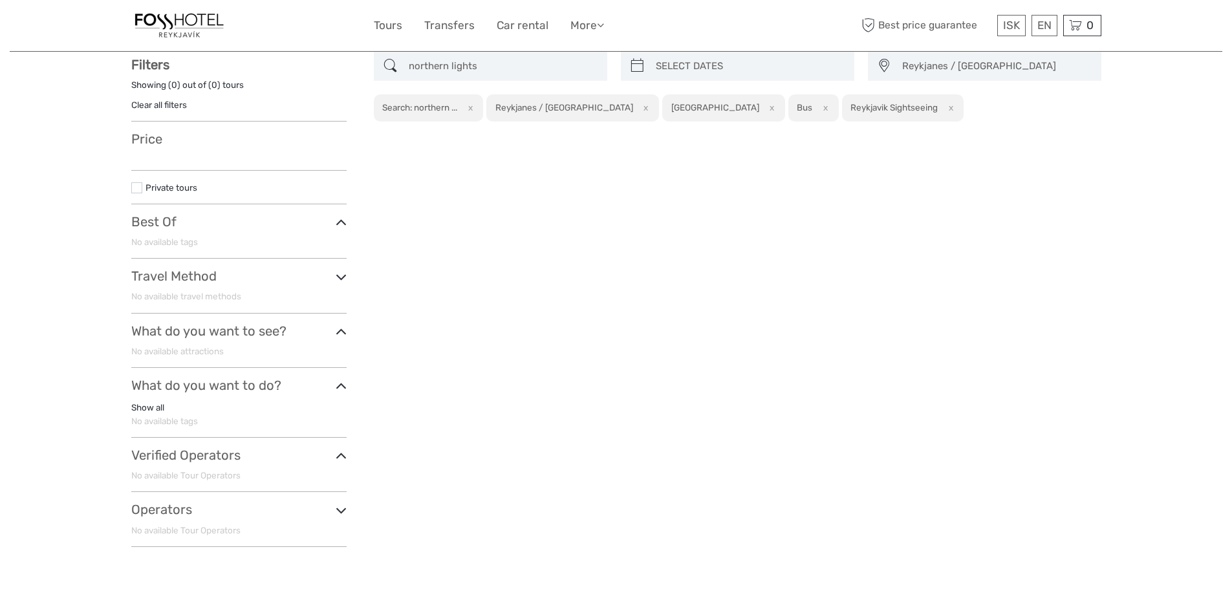
click at [332, 222] on h3 "Best Of" at bounding box center [238, 222] width 215 height 16
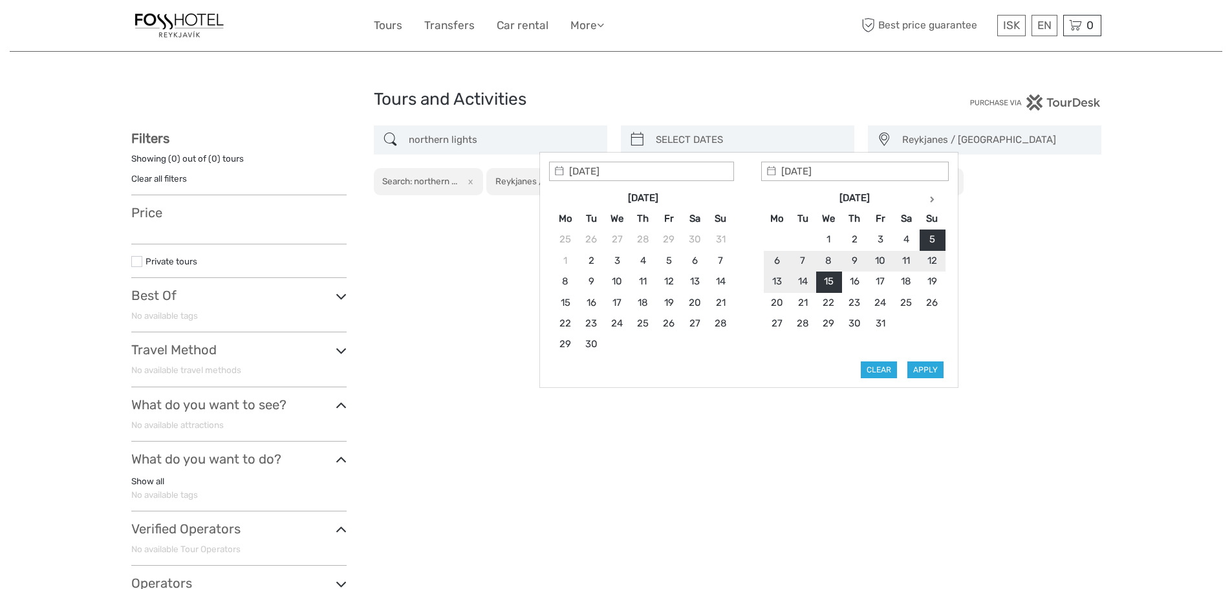
click at [740, 139] on input "search" at bounding box center [749, 140] width 197 height 23
type input "05/10/2025"
type input "15/10/2025"
type input "05/10/2025"
click at [930, 373] on button "Apply" at bounding box center [925, 370] width 36 height 17
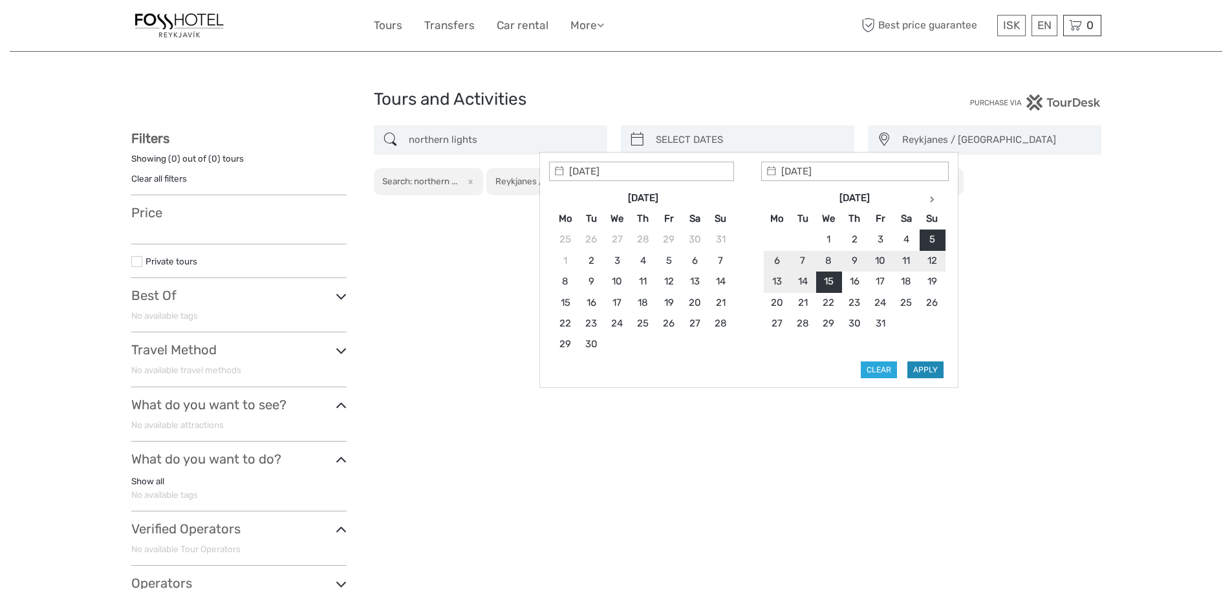
type input "05/10/2025 - 15/10/2025"
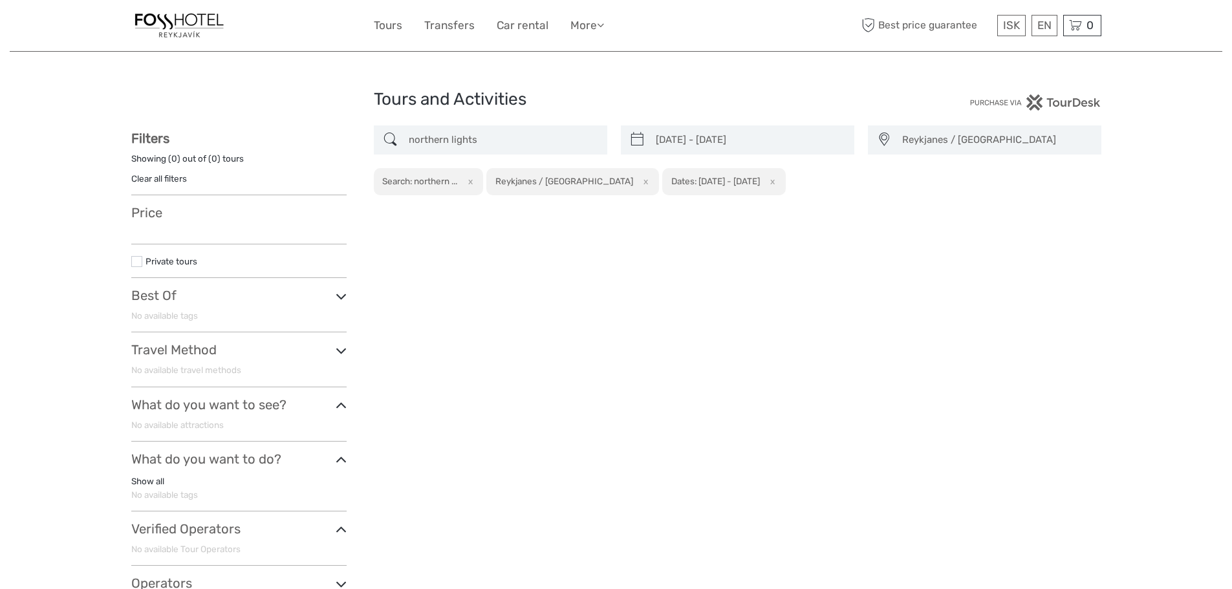
click at [969, 140] on span "Reykjanes / Keflavík" at bounding box center [995, 139] width 199 height 21
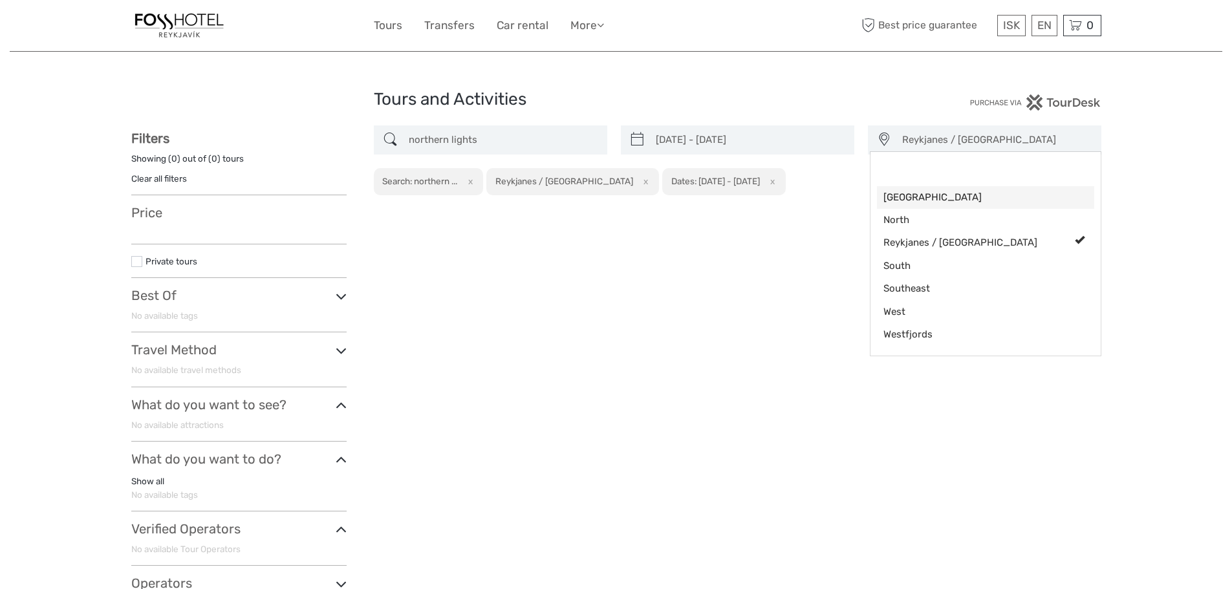
click at [937, 193] on span "[GEOGRAPHIC_DATA]" at bounding box center [974, 198] width 182 height 14
select select "[GEOGRAPHIC_DATA]"
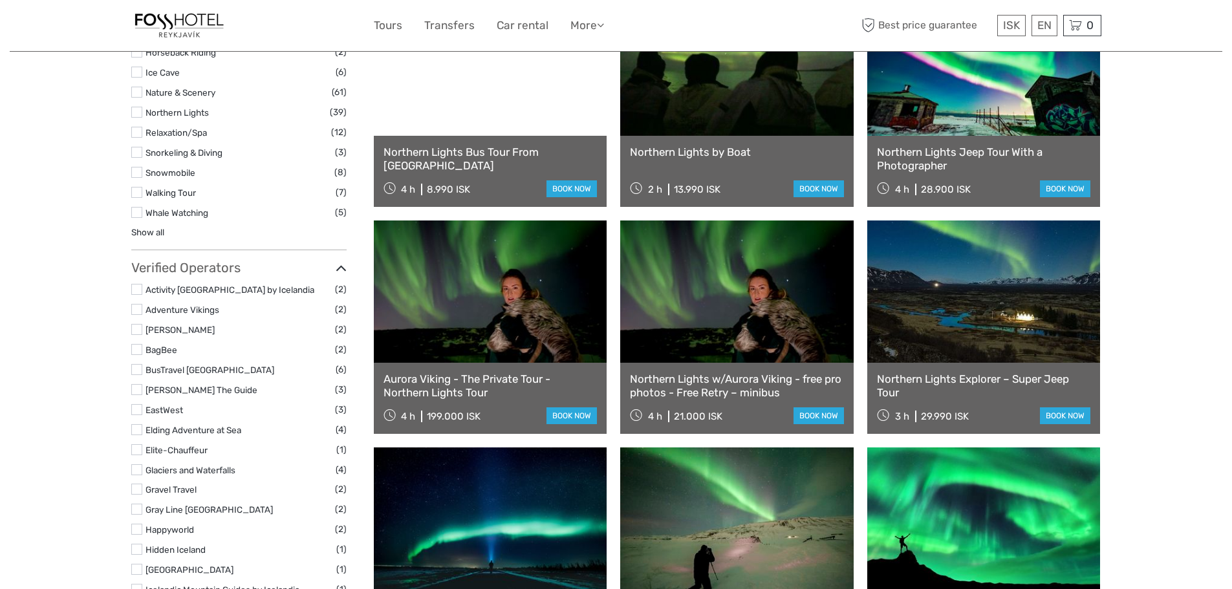
scroll to position [850, 0]
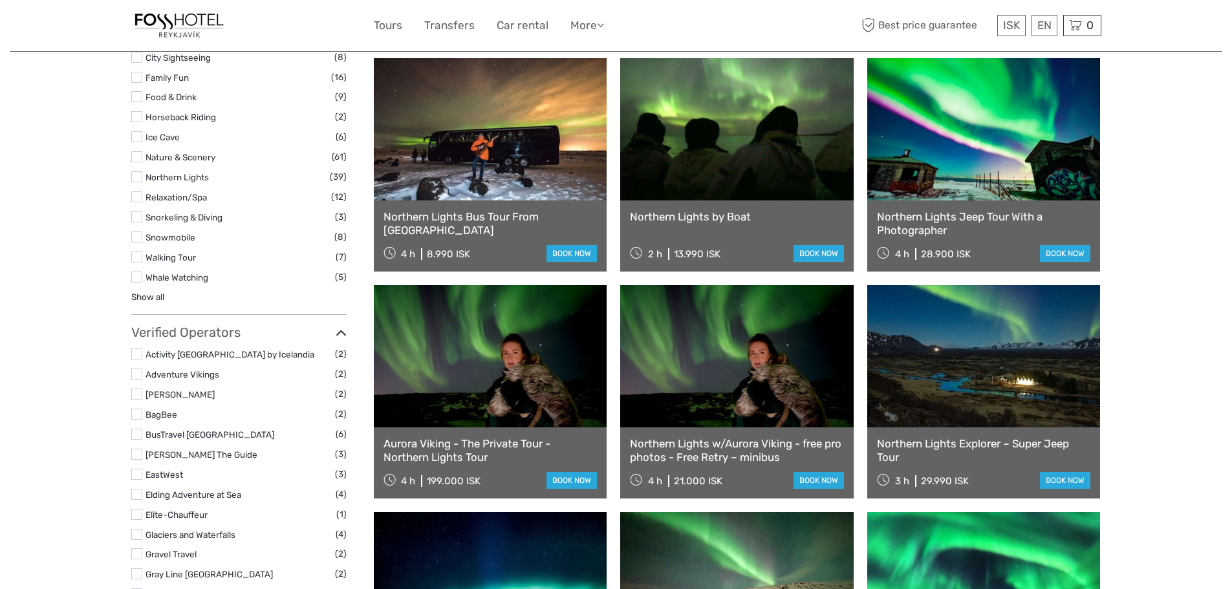
click at [133, 177] on label at bounding box center [136, 176] width 11 height 11
click at [0, 0] on input "checkbox" at bounding box center [0, 0] width 0 height 0
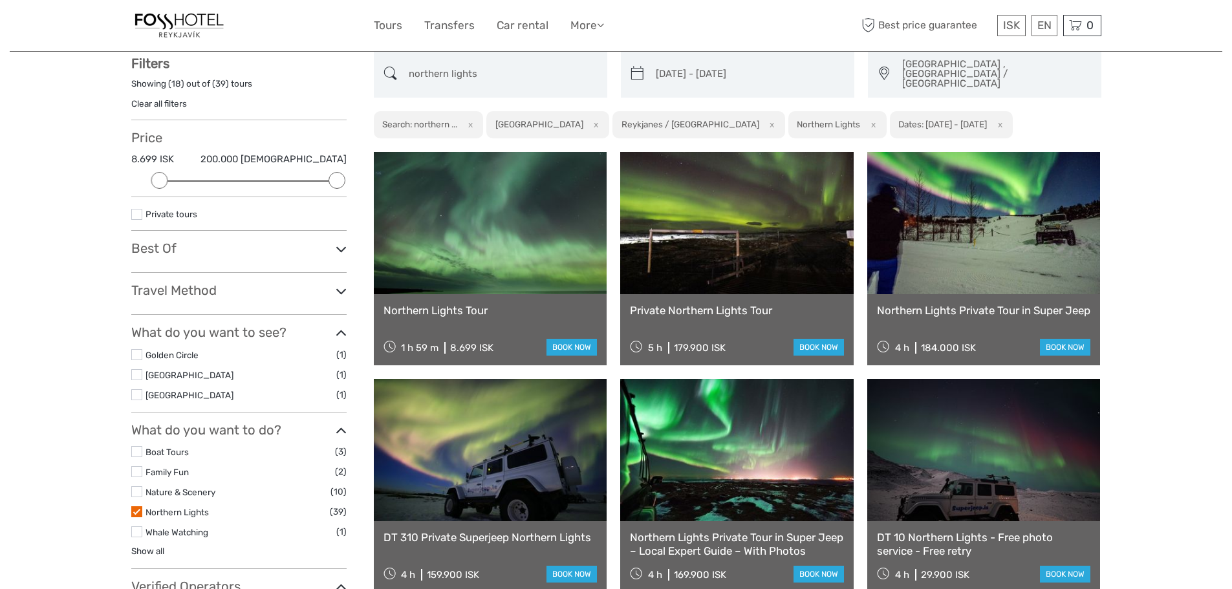
scroll to position [74, 0]
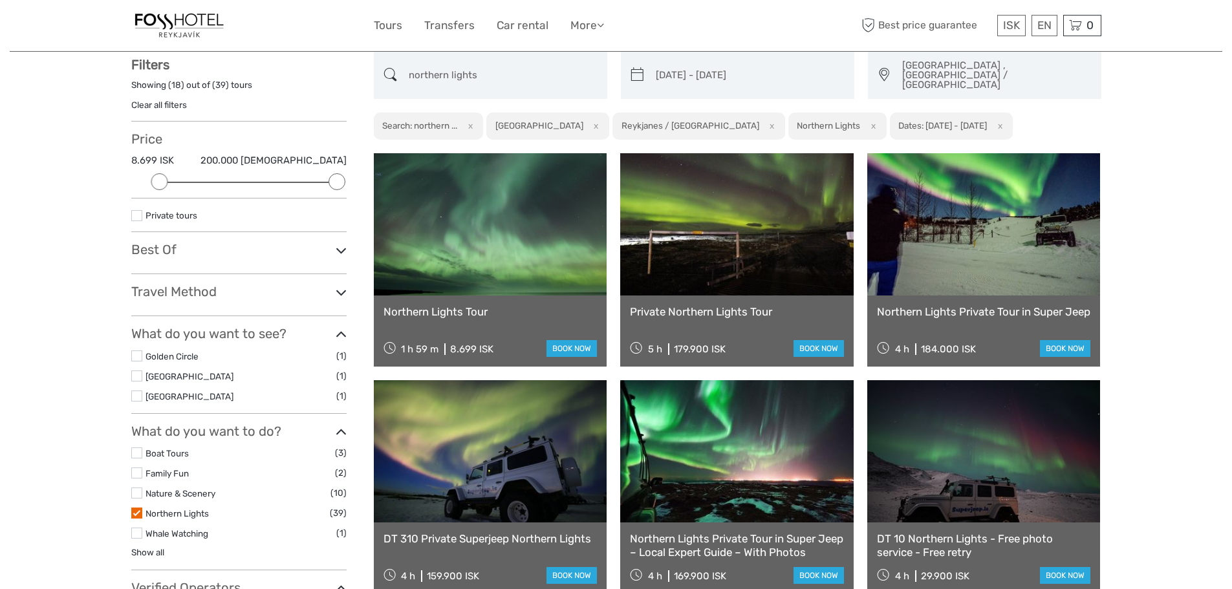
click at [338, 249] on icon at bounding box center [341, 250] width 11 height 17
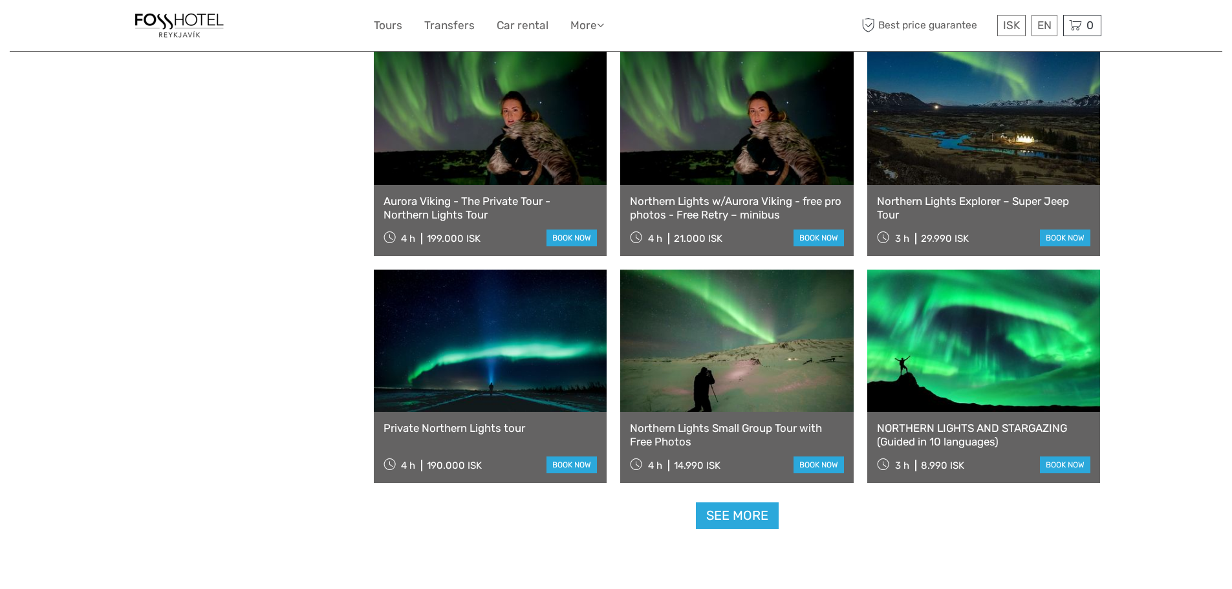
scroll to position [1108, 0]
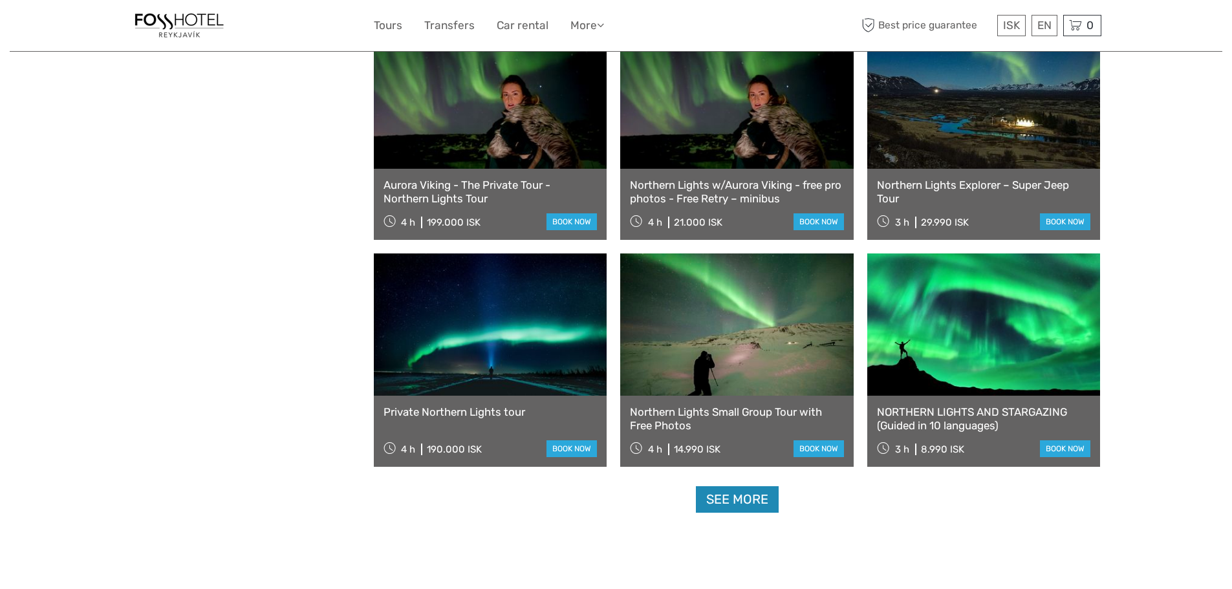
click at [730, 486] on link "See more" at bounding box center [737, 499] width 83 height 27
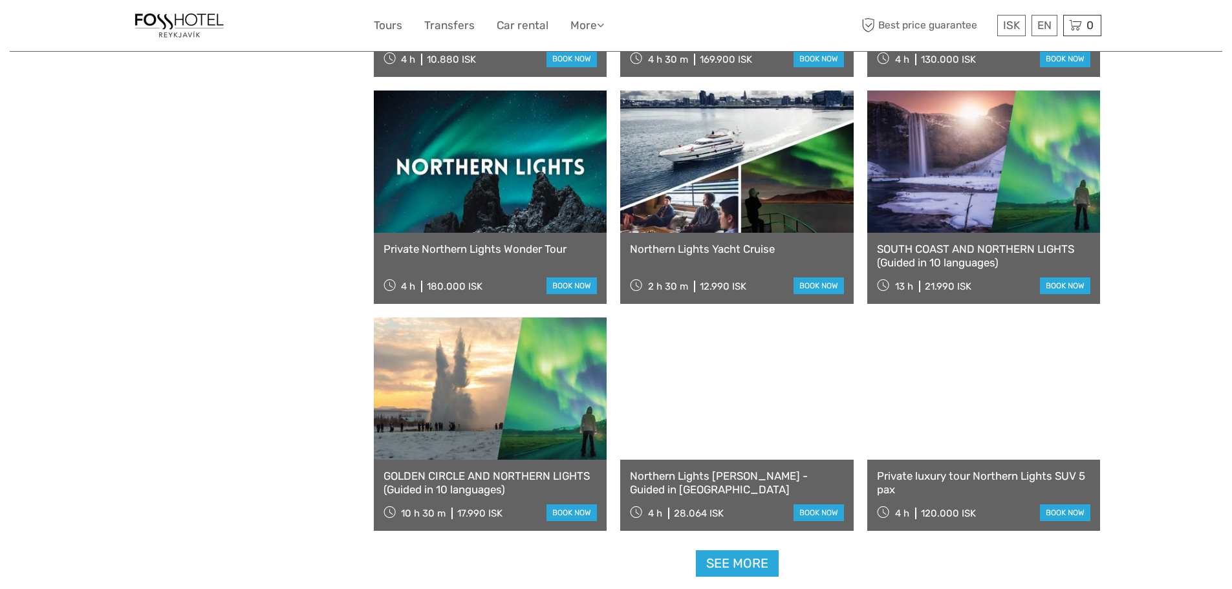
scroll to position [2531, 0]
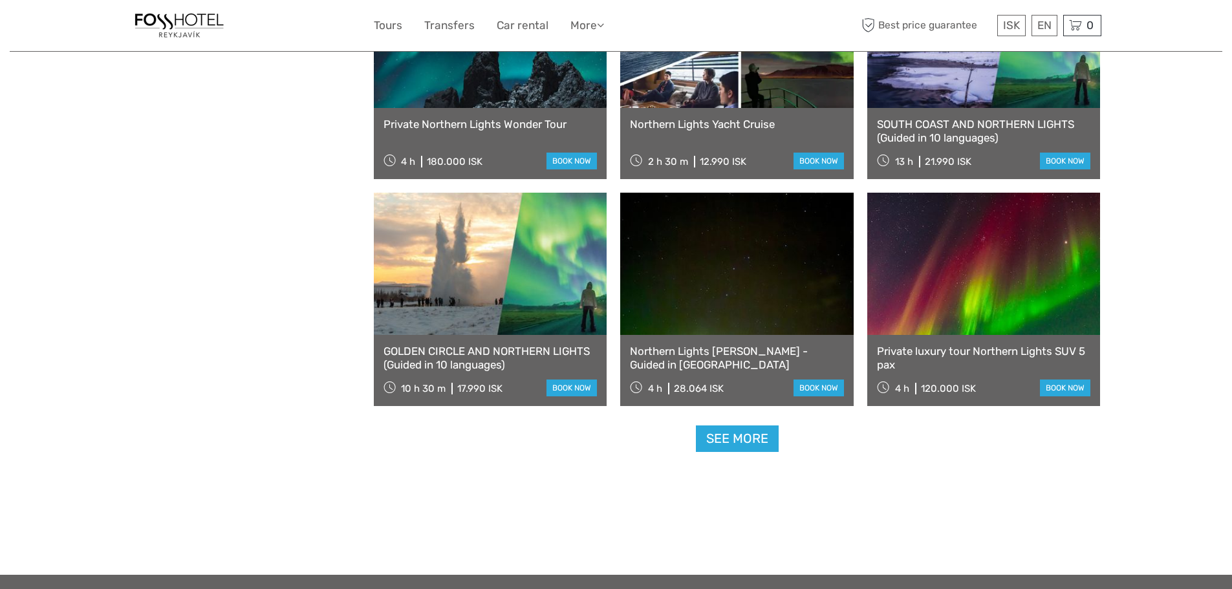
drag, startPoint x: 746, startPoint y: 424, endPoint x: 771, endPoint y: 420, distance: 25.5
click at [747, 426] on link "See more" at bounding box center [737, 439] width 83 height 27
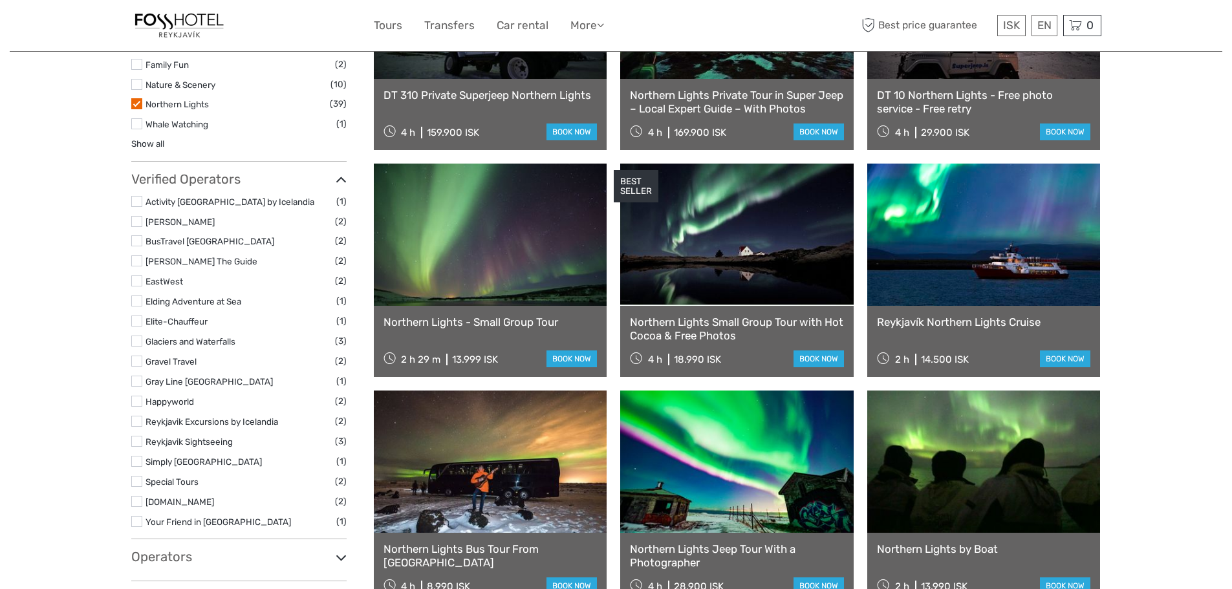
scroll to position [591, 0]
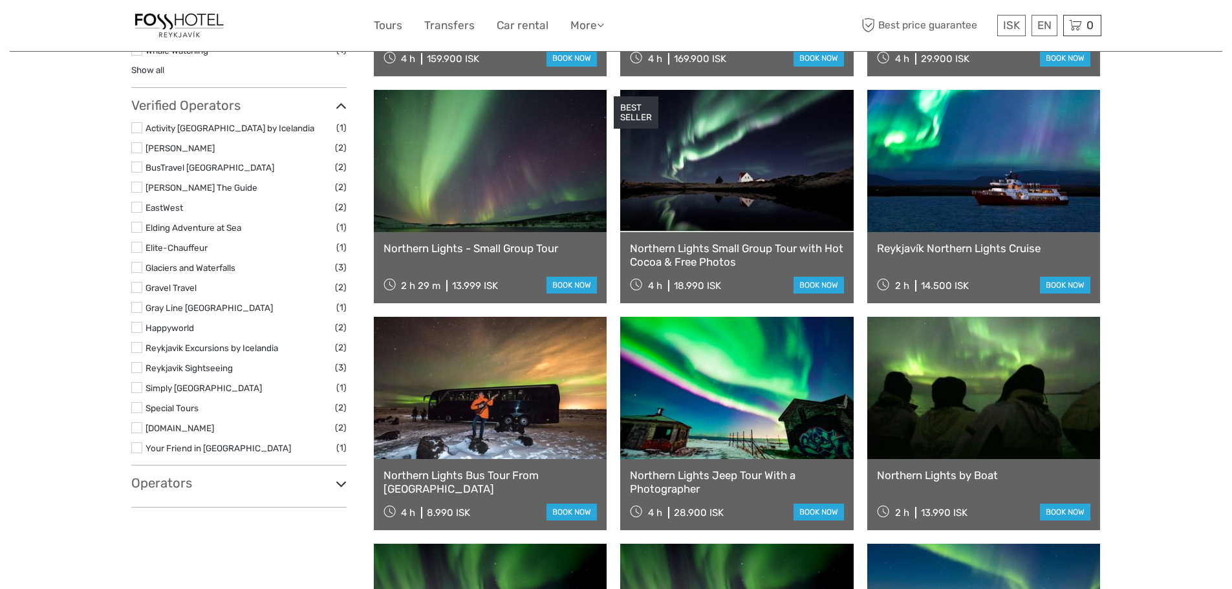
click at [338, 487] on icon at bounding box center [341, 483] width 11 height 17
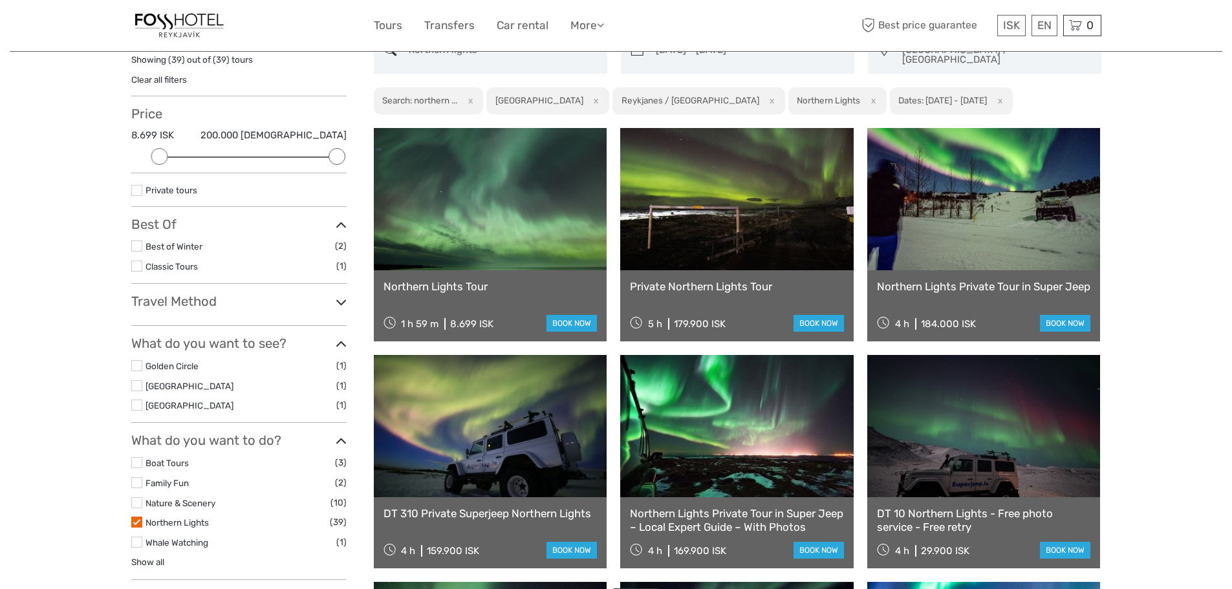
scroll to position [129, 0]
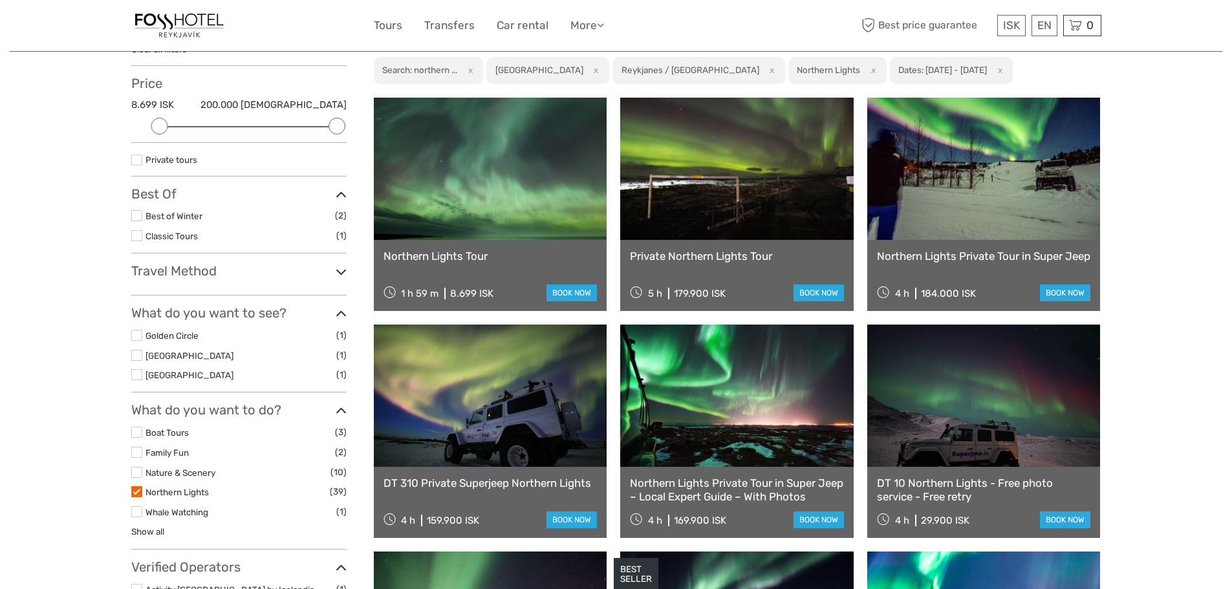
click at [995, 149] on link at bounding box center [983, 169] width 233 height 142
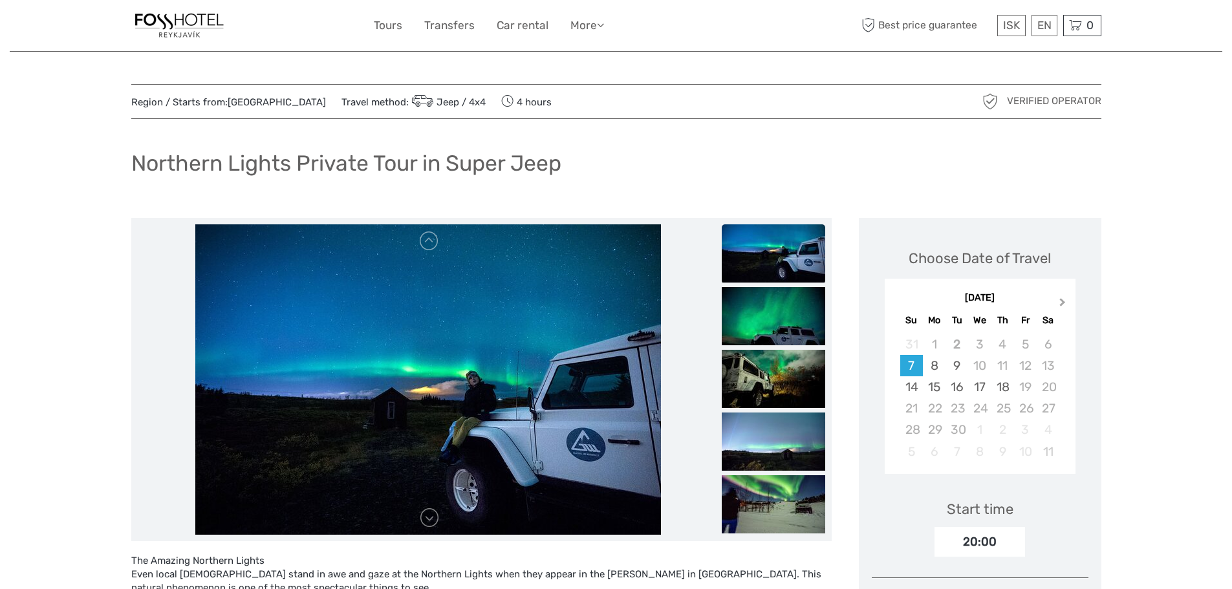
click at [1063, 301] on span "Next Month" at bounding box center [1063, 305] width 0 height 19
click at [914, 370] on div "5" at bounding box center [911, 365] width 23 height 21
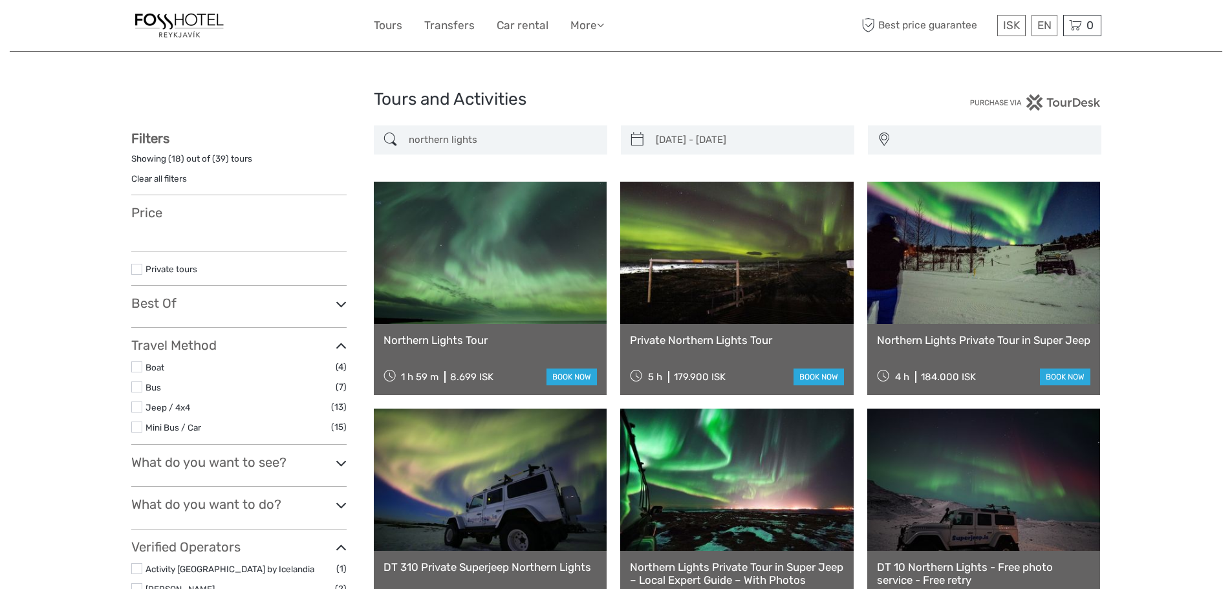
scroll to position [129, 0]
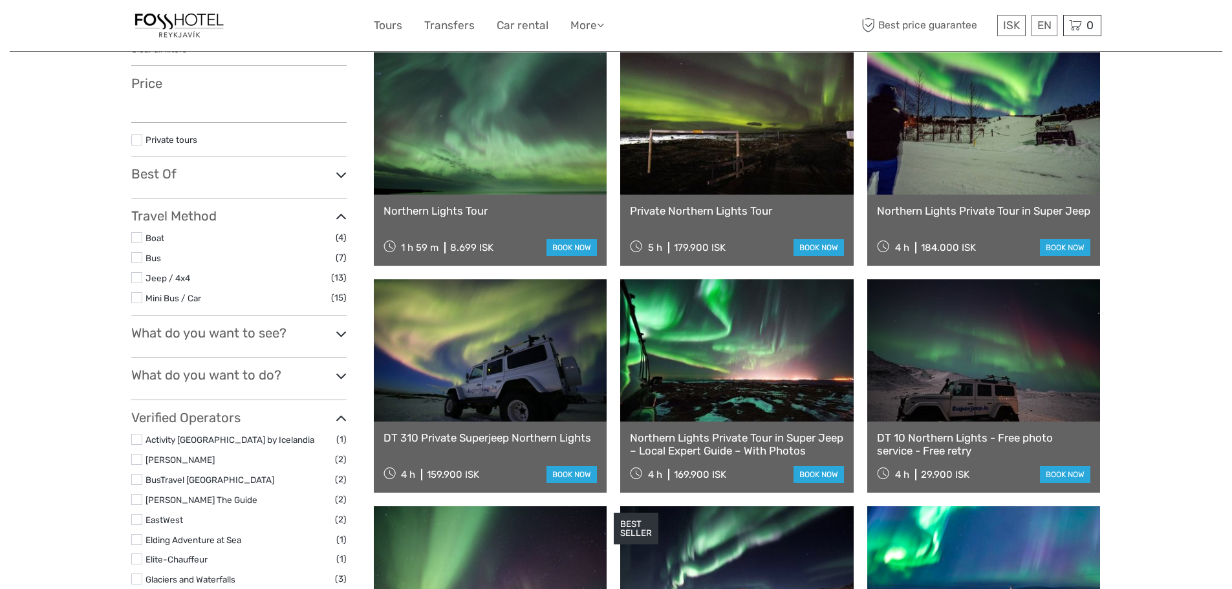
type input "[DATE] - [DATE]"
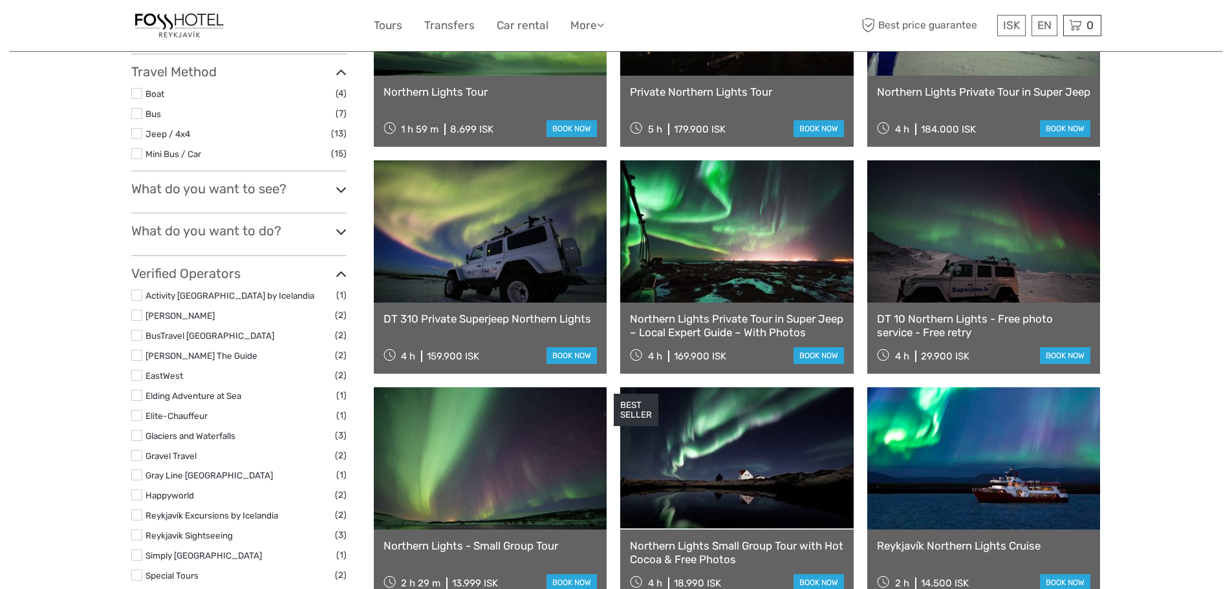
scroll to position [323, 0]
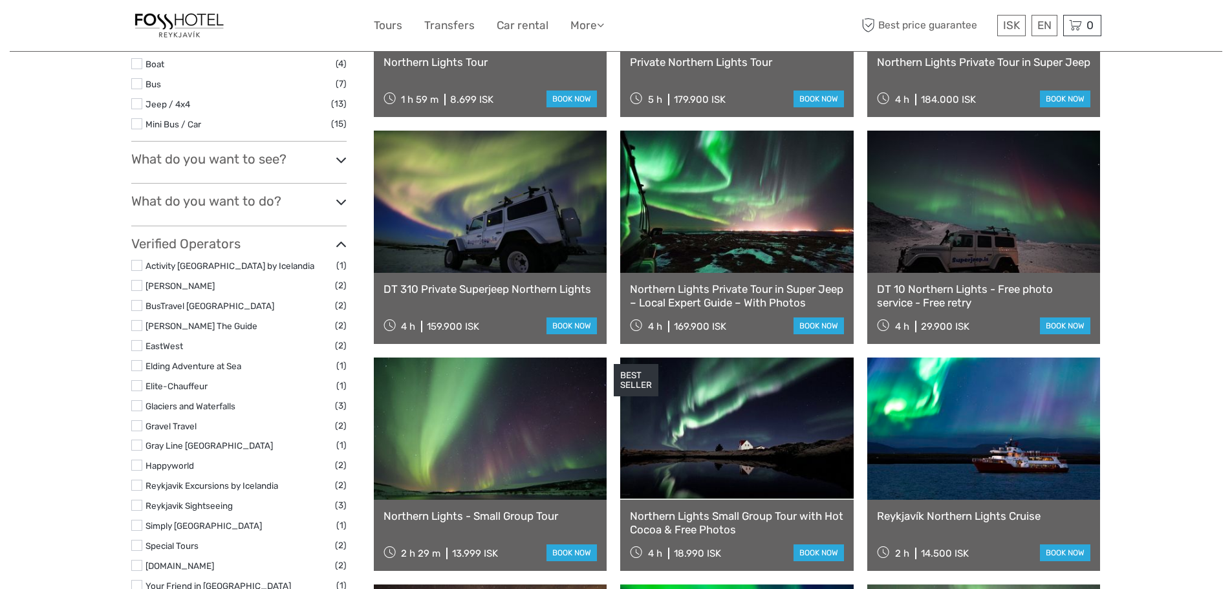
click at [732, 193] on link at bounding box center [736, 202] width 233 height 142
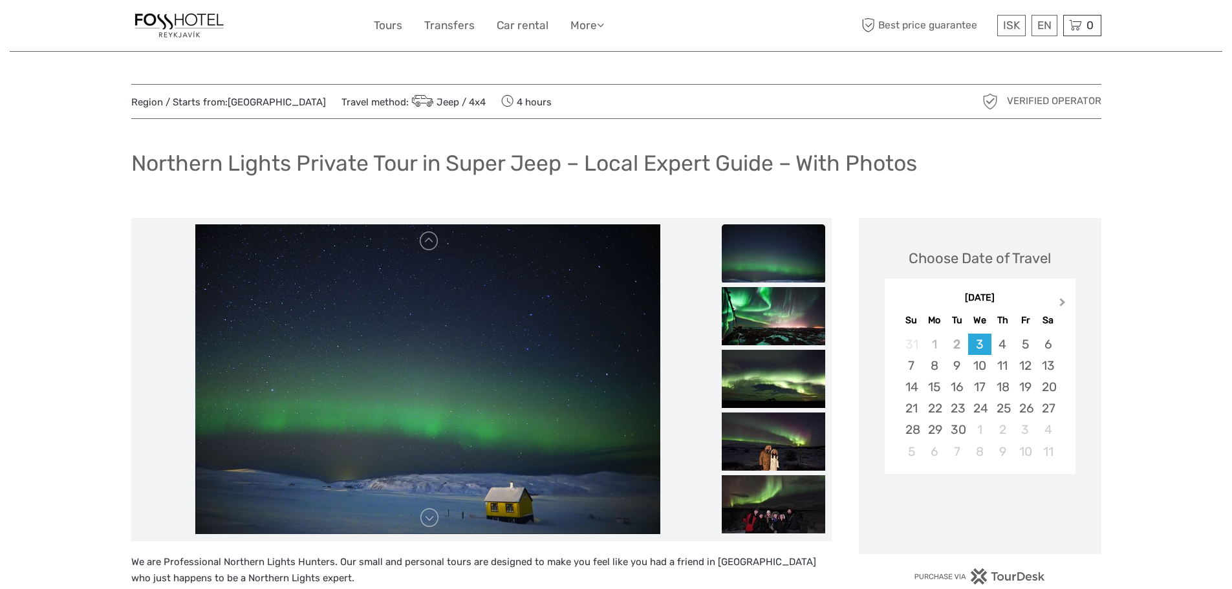
click at [1063, 299] on span "Next Month" at bounding box center [1063, 305] width 0 height 19
click at [911, 367] on div "5" at bounding box center [911, 365] width 23 height 21
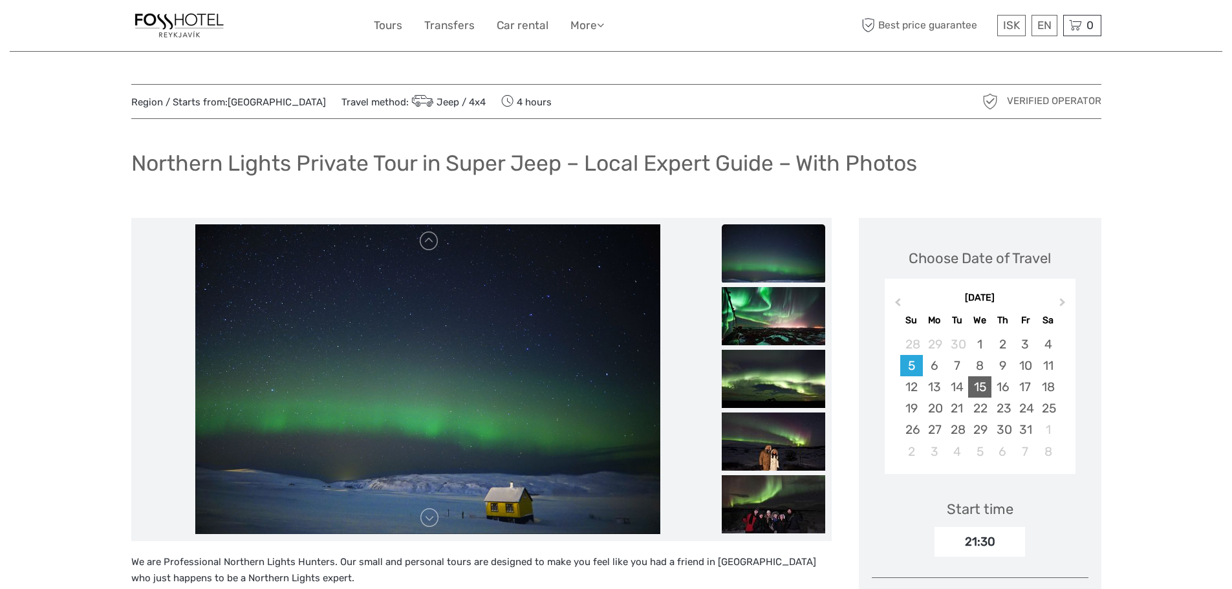
click at [984, 387] on div "15" at bounding box center [979, 386] width 23 height 21
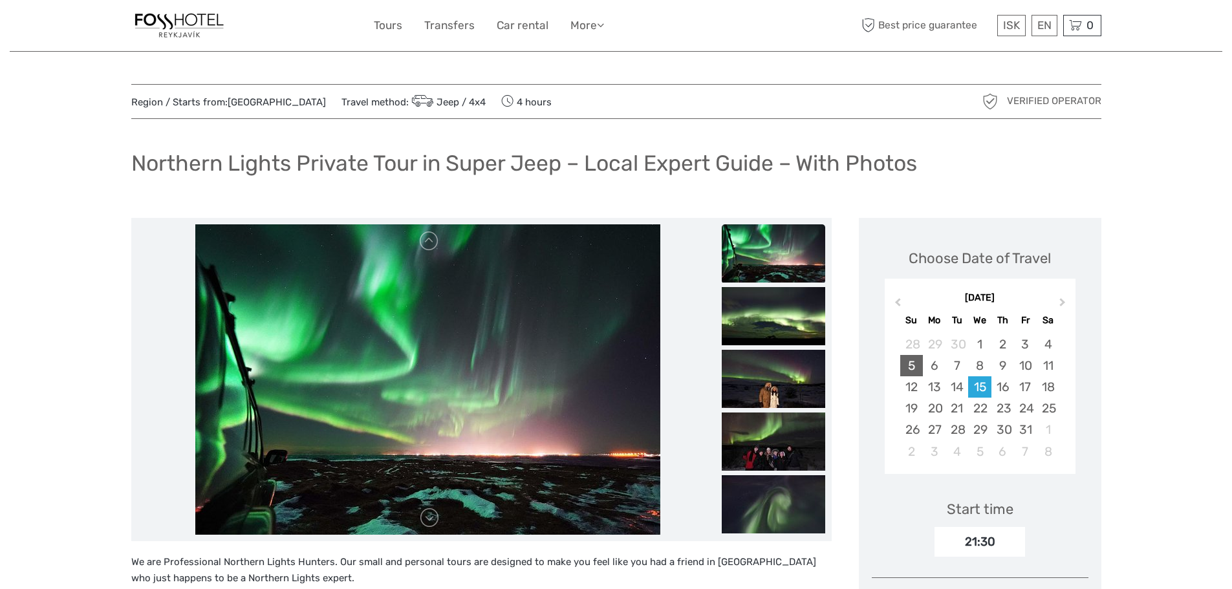
click at [908, 365] on div "5" at bounding box center [911, 365] width 23 height 21
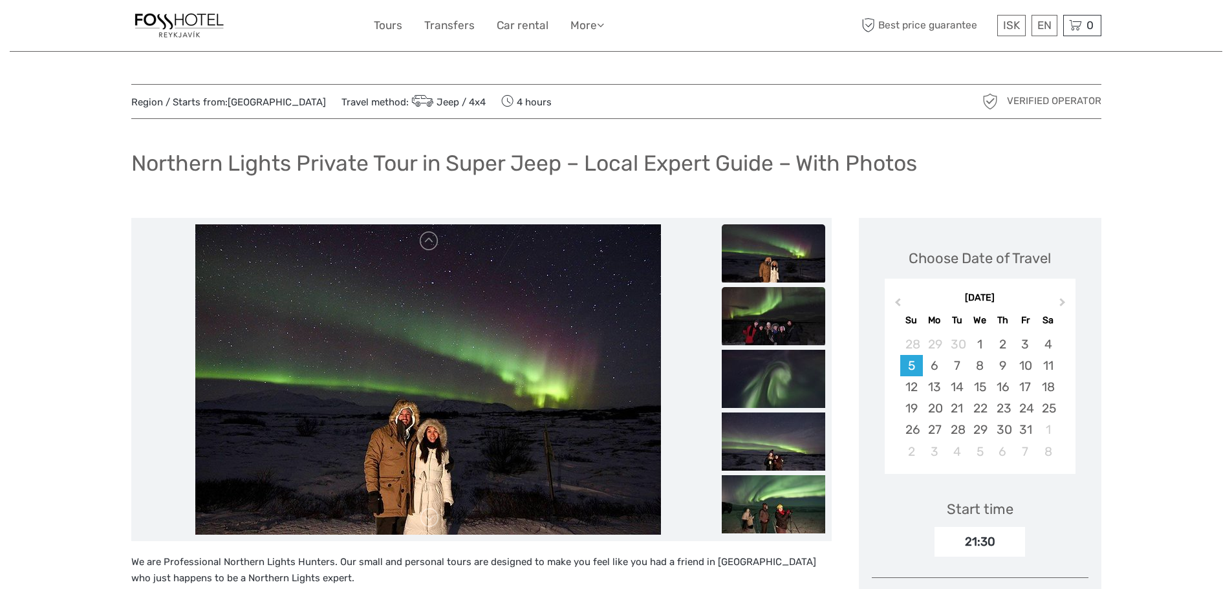
click at [788, 307] on img at bounding box center [773, 316] width 103 height 58
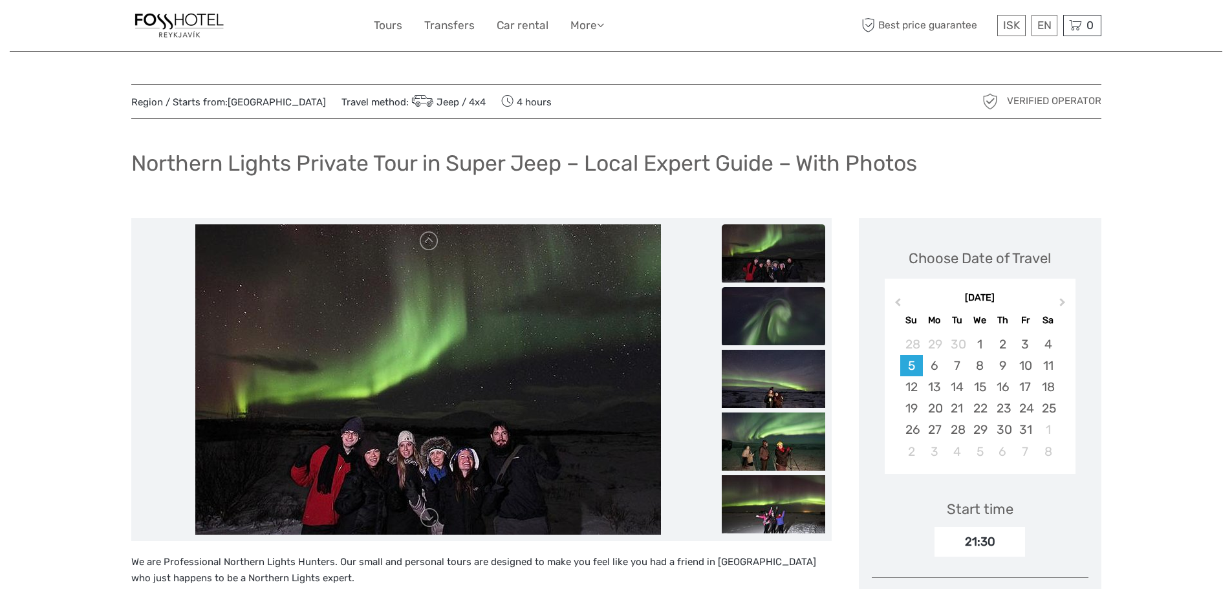
click at [790, 343] on img at bounding box center [773, 316] width 103 height 58
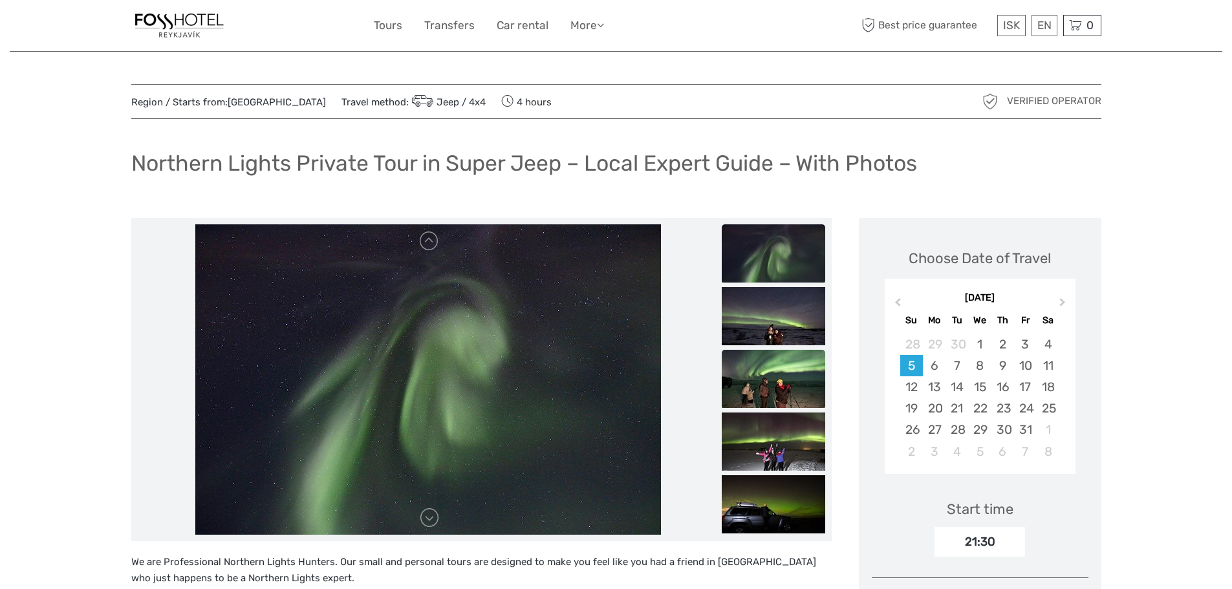
click at [795, 369] on img at bounding box center [773, 379] width 103 height 58
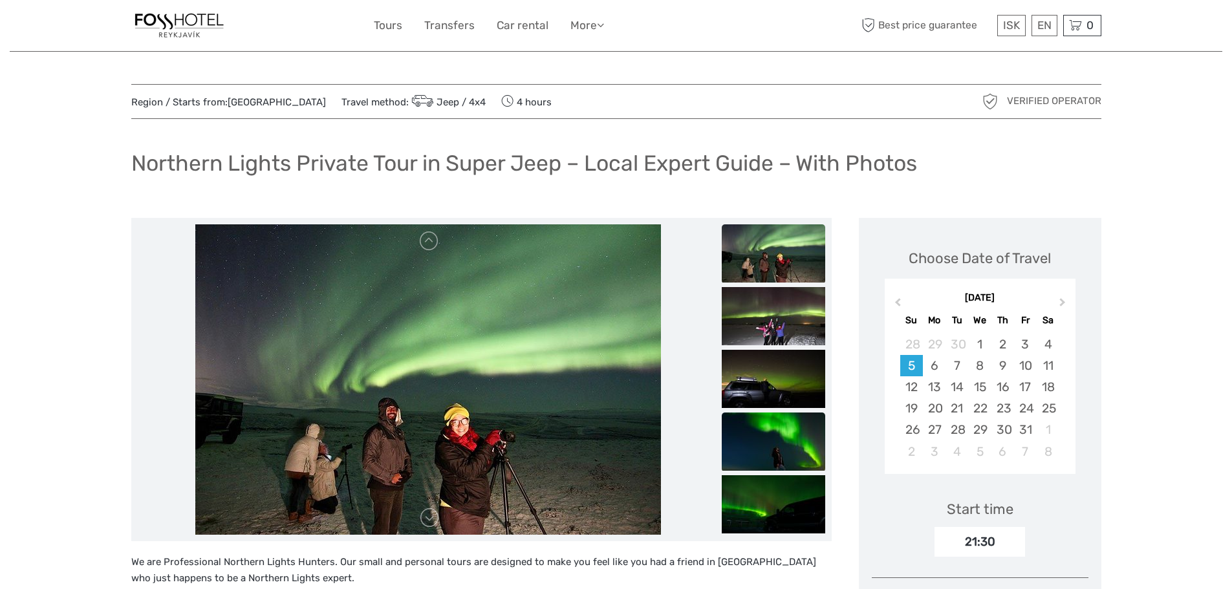
click at [786, 444] on img at bounding box center [773, 442] width 103 height 58
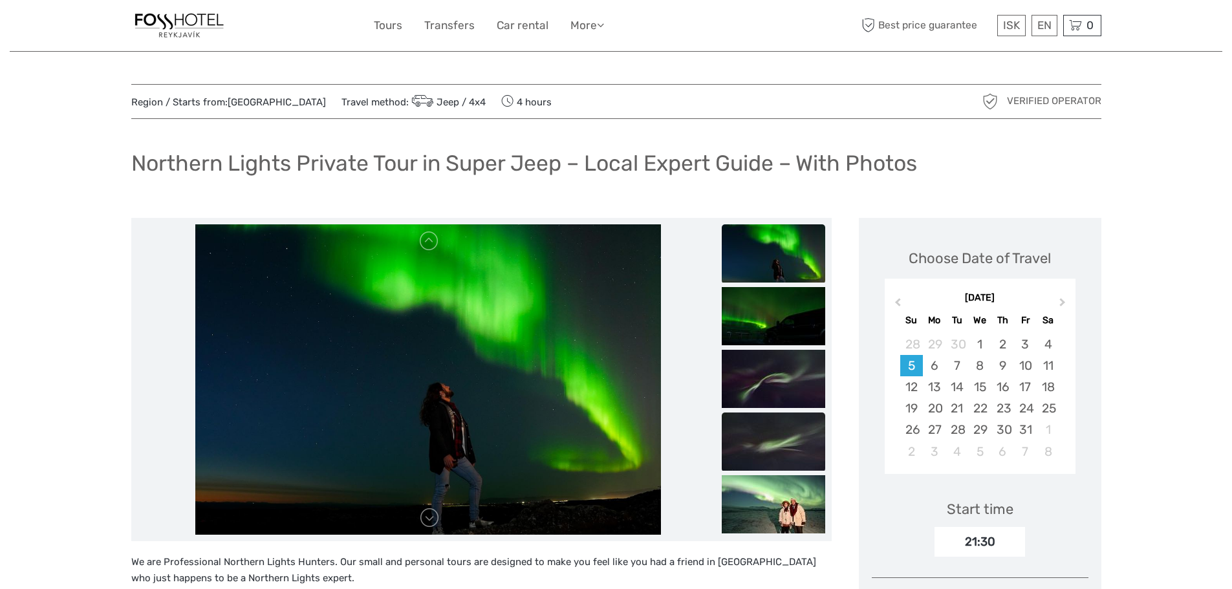
click at [783, 461] on img at bounding box center [773, 442] width 103 height 58
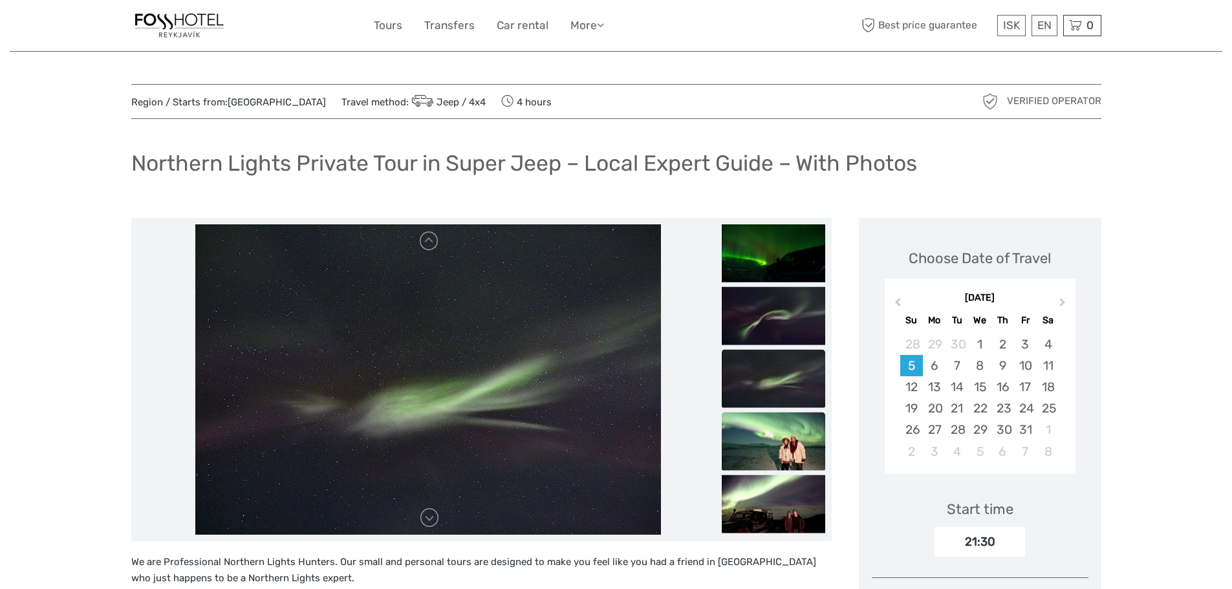
click at [792, 468] on img at bounding box center [773, 441] width 103 height 58
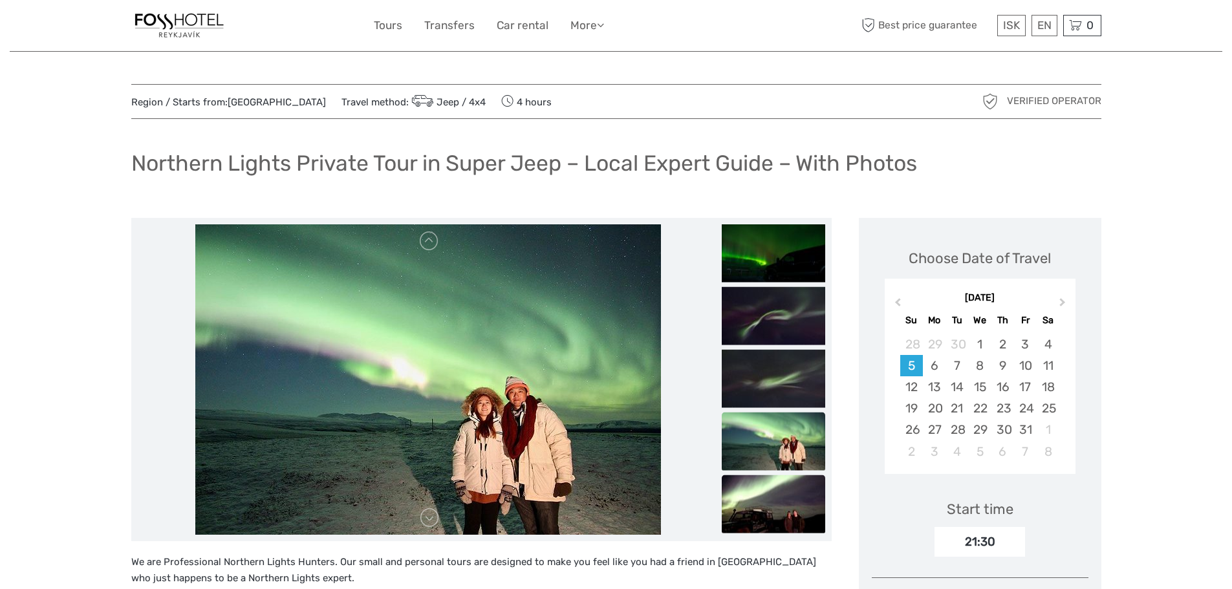
click at [799, 477] on img at bounding box center [773, 504] width 103 height 58
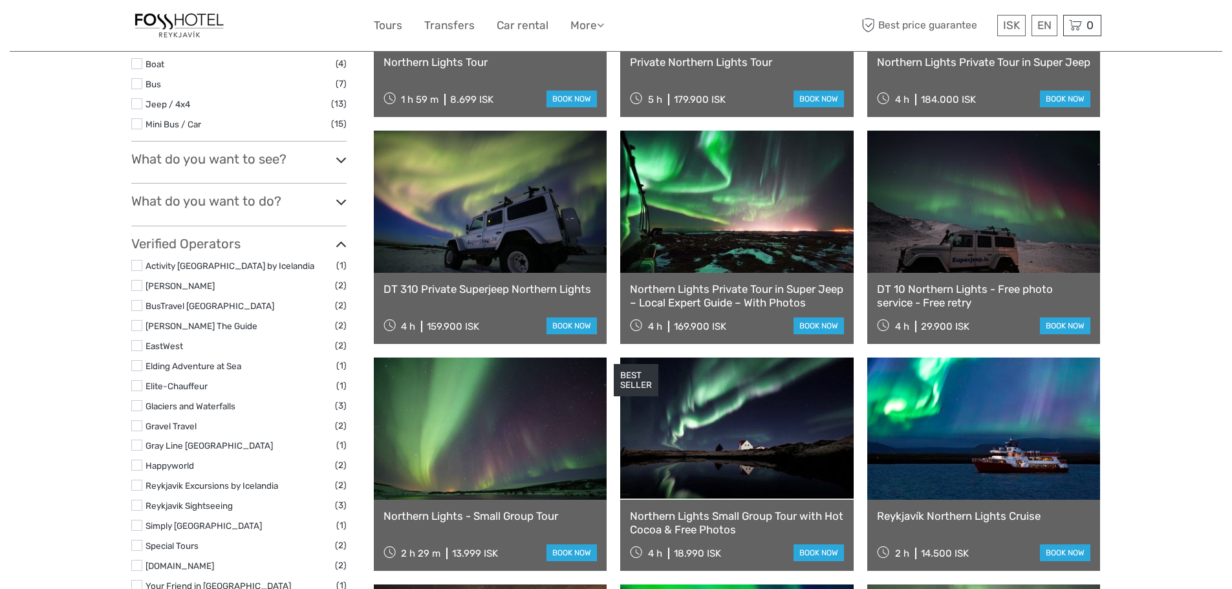
click at [984, 213] on link at bounding box center [983, 202] width 233 height 142
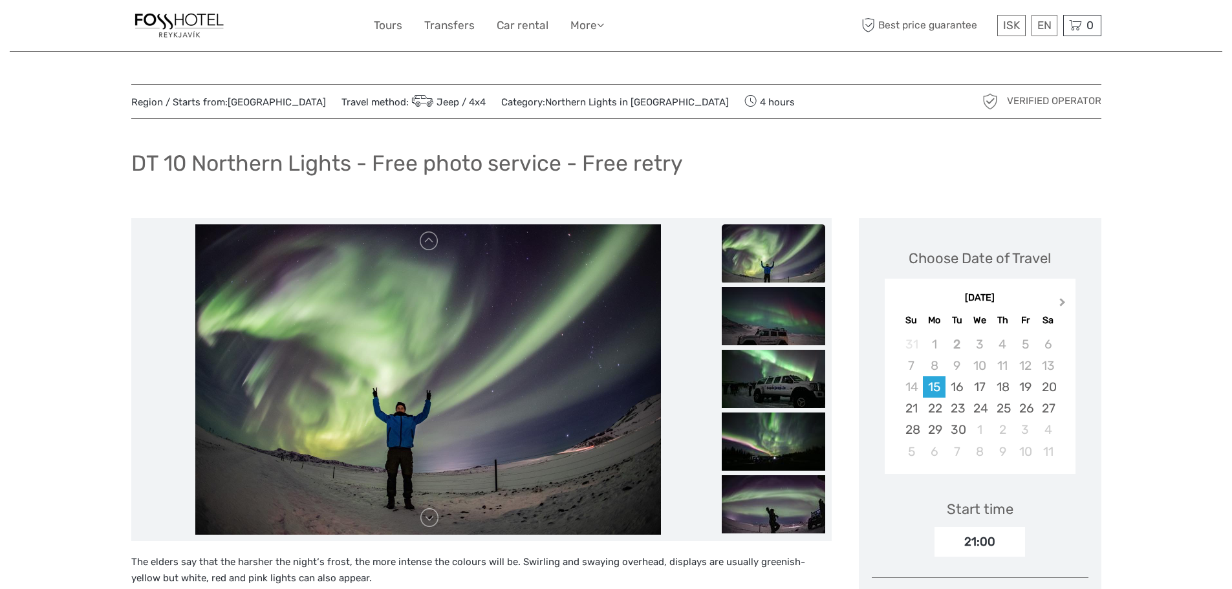
click at [1066, 299] on button "Next Month" at bounding box center [1064, 305] width 21 height 21
click at [913, 363] on div "5" at bounding box center [911, 365] width 23 height 21
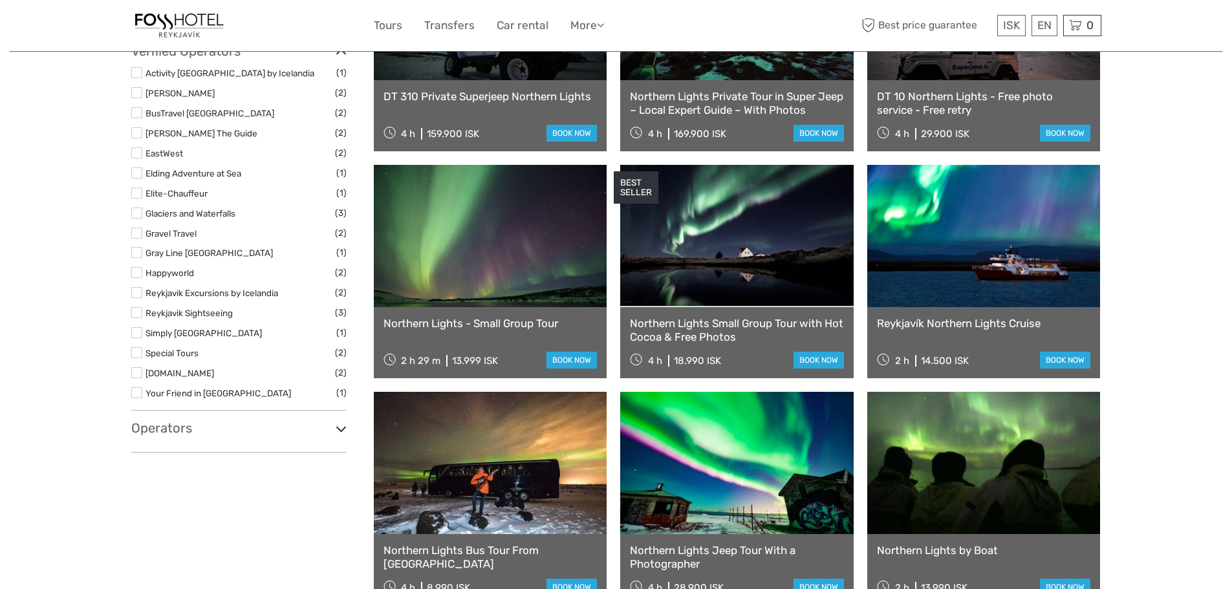
scroll to position [517, 0]
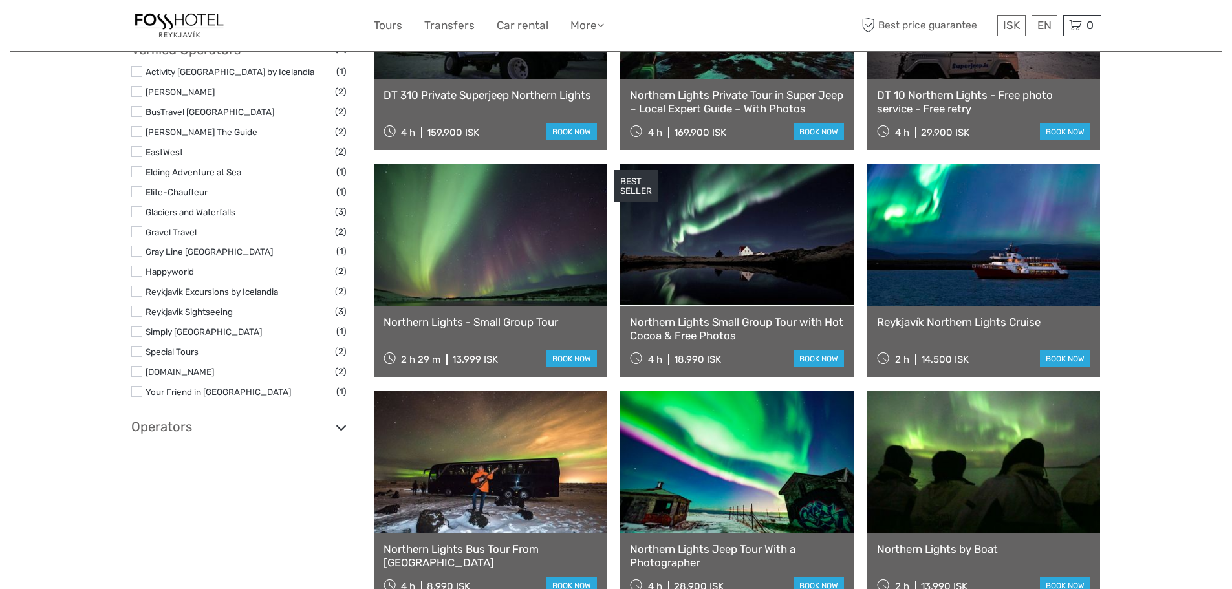
click at [730, 219] on link at bounding box center [736, 235] width 233 height 142
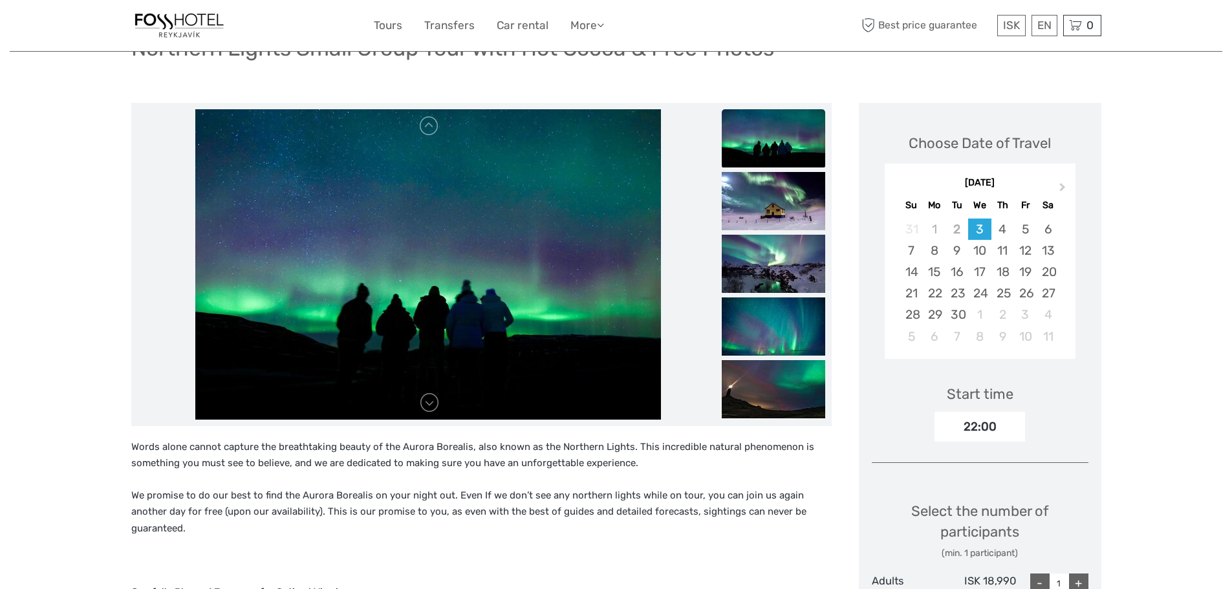
scroll to position [129, 0]
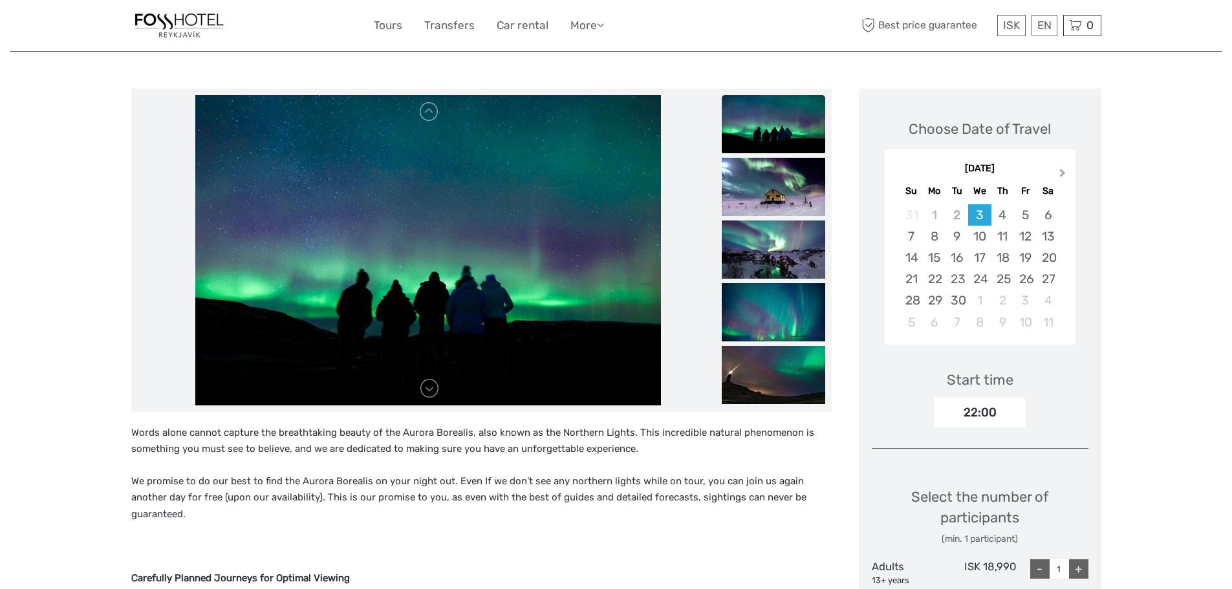
click at [1063, 174] on span "Next Month" at bounding box center [1063, 175] width 0 height 19
click at [909, 238] on div "5" at bounding box center [911, 236] width 23 height 21
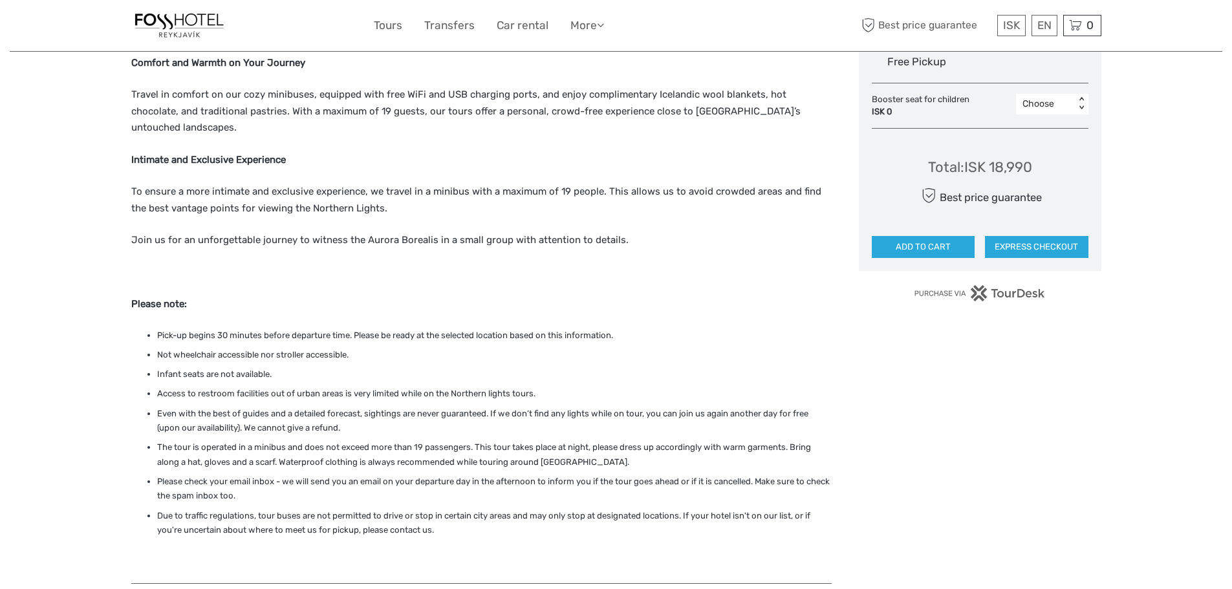
scroll to position [776, 0]
